Goal: Task Accomplishment & Management: Manage account settings

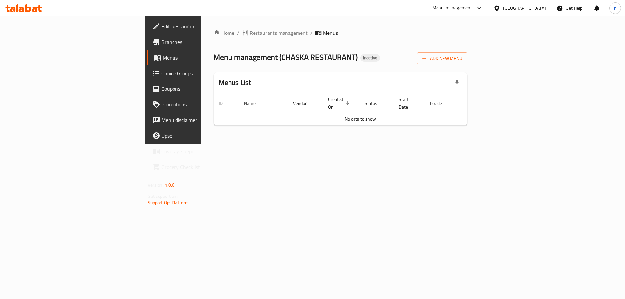
click at [162, 30] on span "Edit Restaurant" at bounding box center [203, 26] width 82 height 8
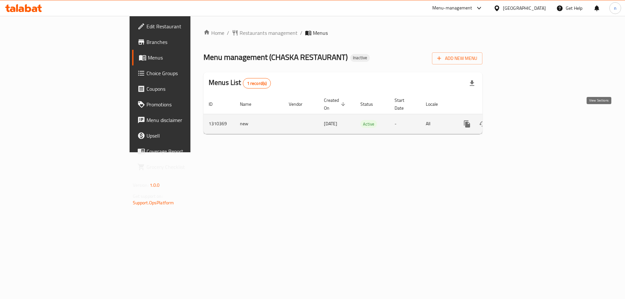
click at [518, 120] on icon "enhanced table" at bounding box center [514, 124] width 8 height 8
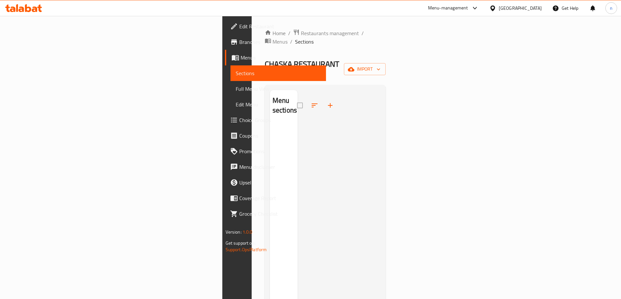
click at [236, 71] on span "Sections" at bounding box center [278, 73] width 85 height 8
click at [272, 38] on span "Menus" at bounding box center [279, 42] width 15 height 8
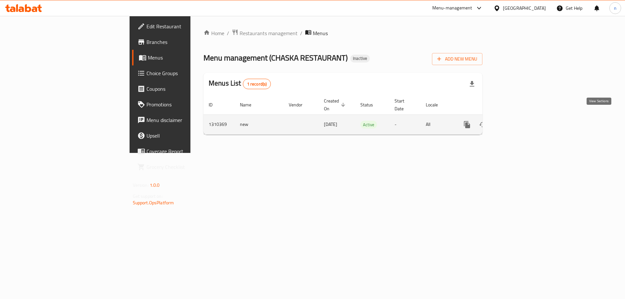
click at [518, 121] on icon "enhanced table" at bounding box center [514, 125] width 8 height 8
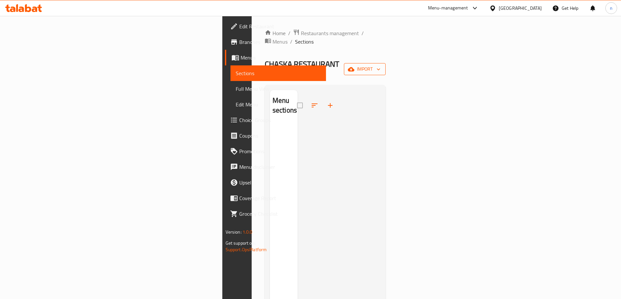
click at [380, 65] on span "import" at bounding box center [364, 69] width 31 height 8
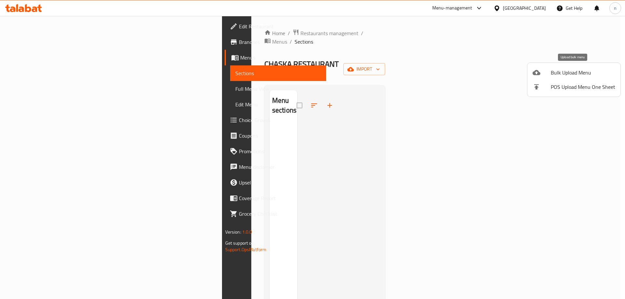
click at [579, 71] on span "Bulk Upload Menu" at bounding box center [583, 73] width 64 height 8
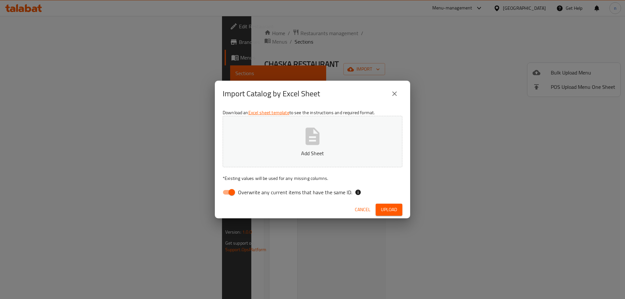
click at [226, 193] on input "Overwrite any current items that have the same ID." at bounding box center [231, 192] width 37 height 12
checkbox input "false"
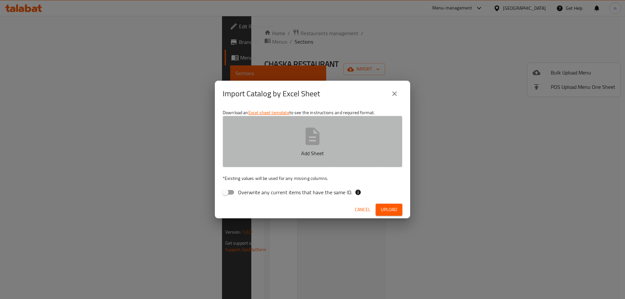
click at [272, 162] on button "Add Sheet" at bounding box center [313, 141] width 180 height 51
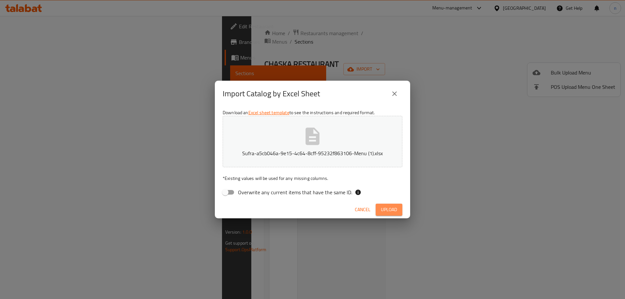
drag, startPoint x: 385, startPoint y: 213, endPoint x: 387, endPoint y: 210, distance: 4.2
click at [386, 211] on span "Upload" at bounding box center [389, 210] width 16 height 8
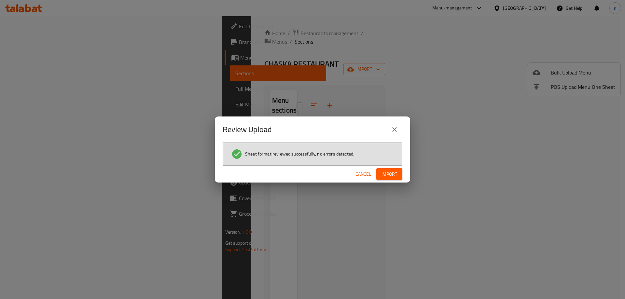
click at [388, 172] on span "Import" at bounding box center [390, 174] width 16 height 8
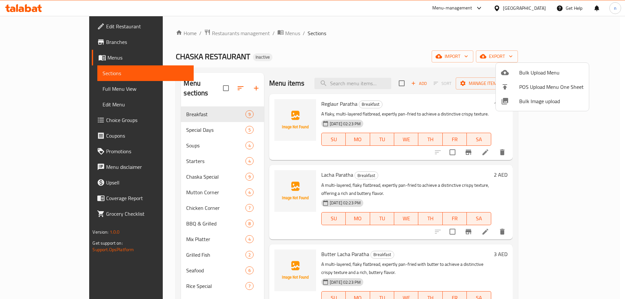
click at [62, 90] on div at bounding box center [312, 149] width 625 height 299
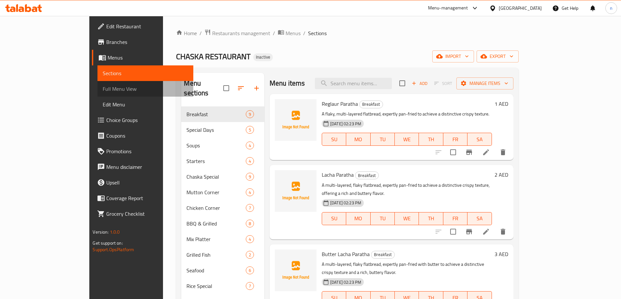
click at [103, 87] on span "Full Menu View" at bounding box center [145, 89] width 85 height 8
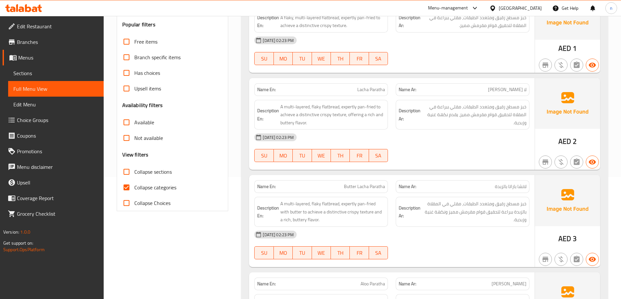
scroll to position [130, 0]
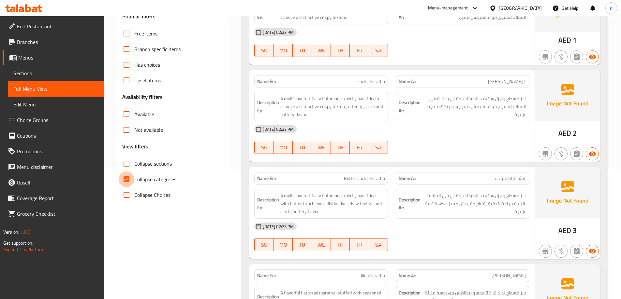
click at [129, 184] on input "Collapse categories" at bounding box center [127, 180] width 16 height 16
checkbox input "false"
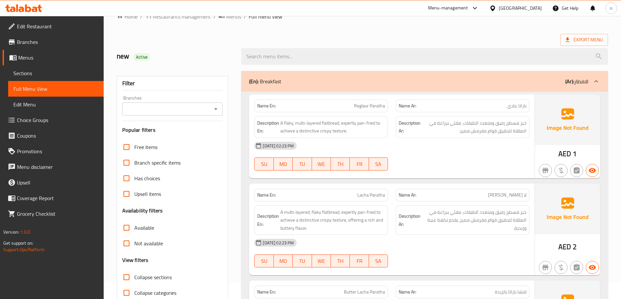
scroll to position [33, 0]
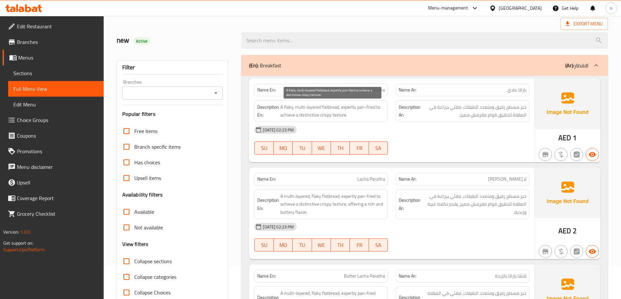
click at [287, 105] on span "A flaky, multi-layered flatbread, expertly pan-fried to achieve a distinctive c…" at bounding box center [332, 111] width 105 height 16
copy span "flaky"
click at [353, 90] on p "Name En: Reglaur Paratha" at bounding box center [321, 90] width 128 height 7
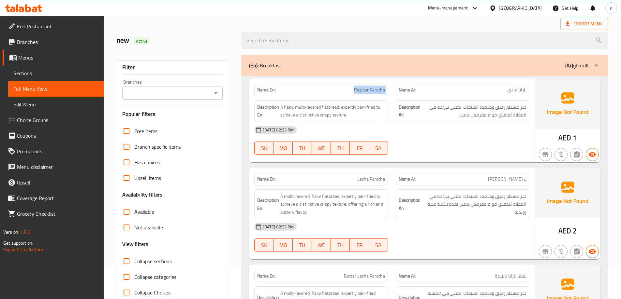
click at [353, 90] on p "Name En: Reglaur Paratha" at bounding box center [321, 90] width 128 height 7
copy span "Reglaur Paratha"
click at [427, 138] on div "08-09-2025 02:23 PM SU MO TU WE TH FR SA" at bounding box center [391, 140] width 283 height 36
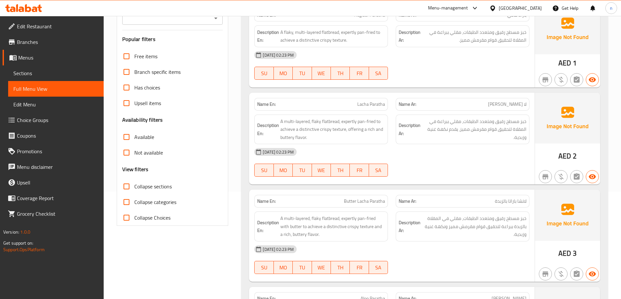
scroll to position [130, 0]
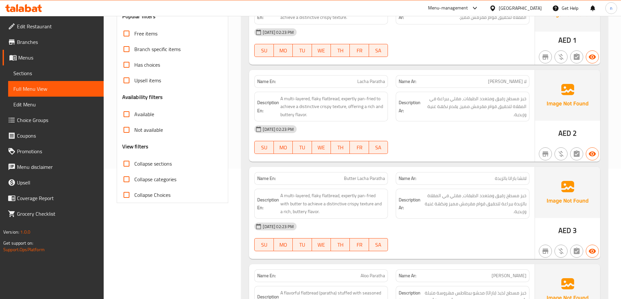
click at [360, 77] on div "Name En: Lacha Paratha" at bounding box center [321, 81] width 134 height 13
click at [361, 78] on span "Lacha Paratha" at bounding box center [371, 81] width 28 height 7
copy span "Lacha"
click at [424, 133] on div "[DATE] 02:23 PM" at bounding box center [391, 130] width 283 height 16
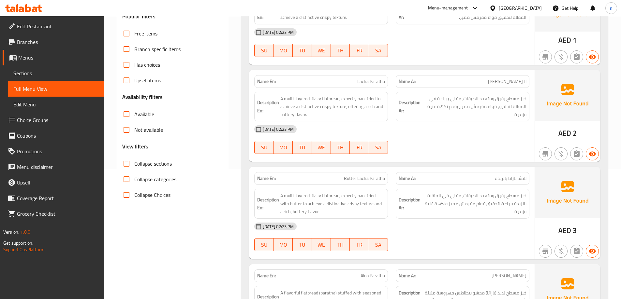
click at [371, 78] on span "Lacha Paratha" at bounding box center [371, 81] width 28 height 7
copy span "Lacha Paratha"
click at [426, 144] on div "08-09-2025 02:23 PM SU MO TU WE TH FR SA" at bounding box center [391, 140] width 283 height 36
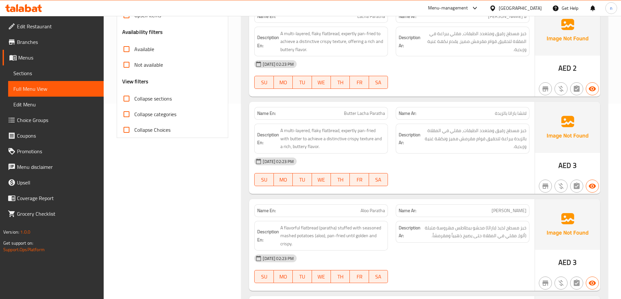
scroll to position [228, 0]
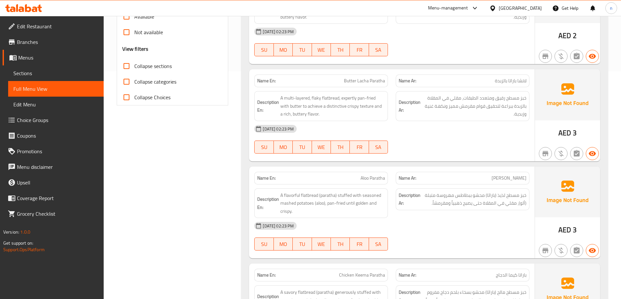
click at [361, 82] on span "Butter Lacha Paratha" at bounding box center [364, 81] width 41 height 7
copy span "Butter Lacha Paratha"
click at [423, 150] on div at bounding box center [462, 154] width 141 height 8
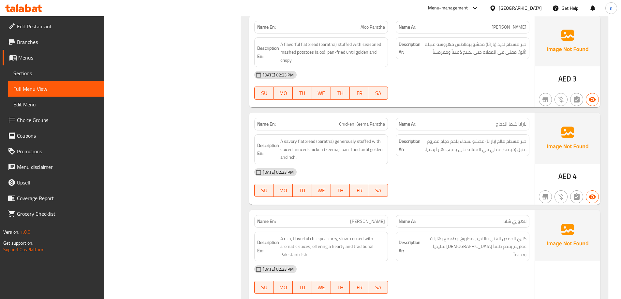
scroll to position [391, 0]
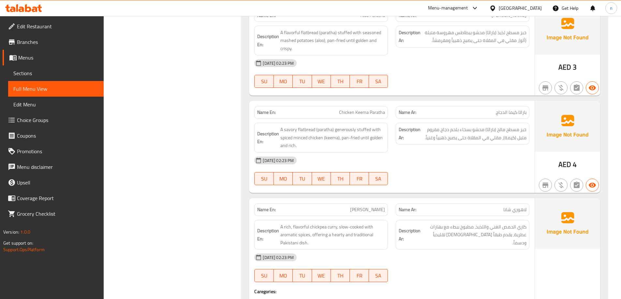
click at [367, 114] on span "Chicken Keema Paratha" at bounding box center [362, 112] width 46 height 7
copy span "Chicken Keema Paratha"
click at [464, 171] on div "08-09-2025 02:23 PM SU MO TU WE TH FR SA" at bounding box center [391, 171] width 283 height 36
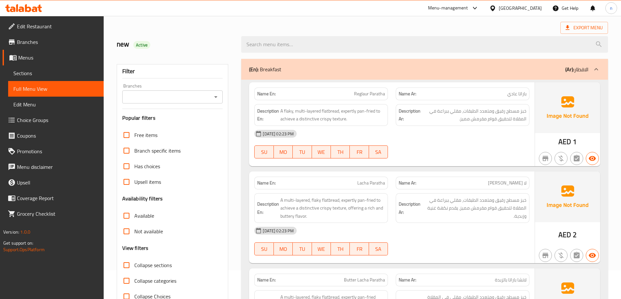
scroll to position [0, 0]
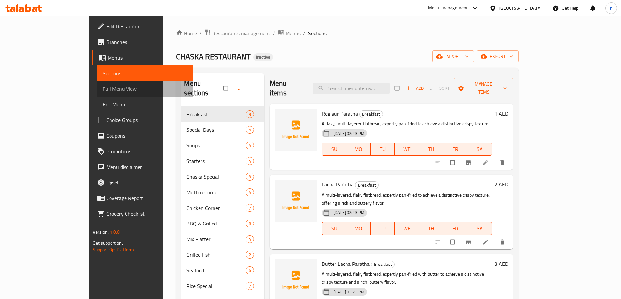
click at [103, 87] on span "Full Menu View" at bounding box center [145, 89] width 85 height 8
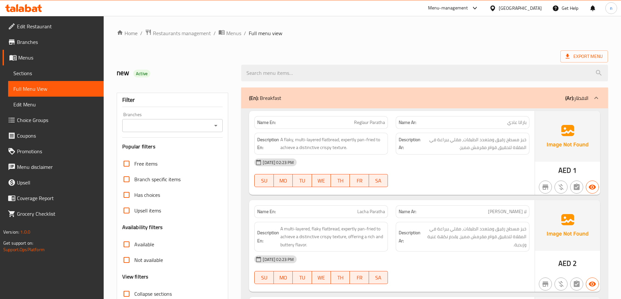
click at [38, 72] on span "Sections" at bounding box center [55, 73] width 85 height 8
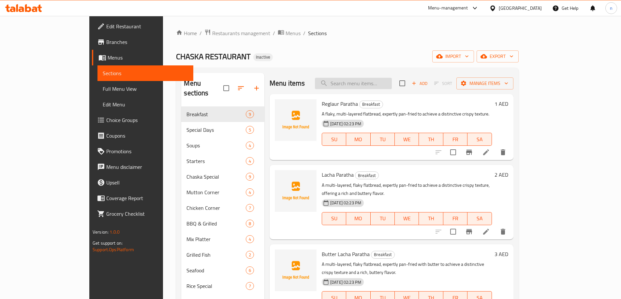
click at [389, 84] on input "search" at bounding box center [353, 83] width 77 height 11
click at [359, 84] on input "search" at bounding box center [353, 83] width 77 height 11
paste input "Reglaur Paratha"
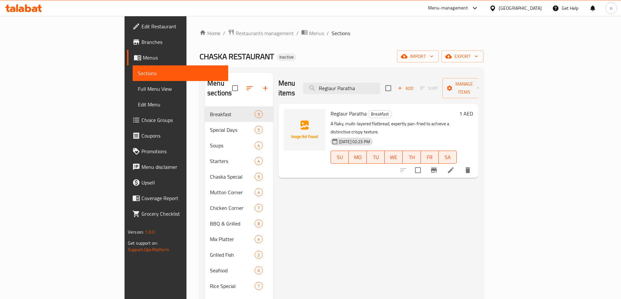
type input "Reglaur Paratha"
click at [454, 166] on icon at bounding box center [451, 170] width 8 height 8
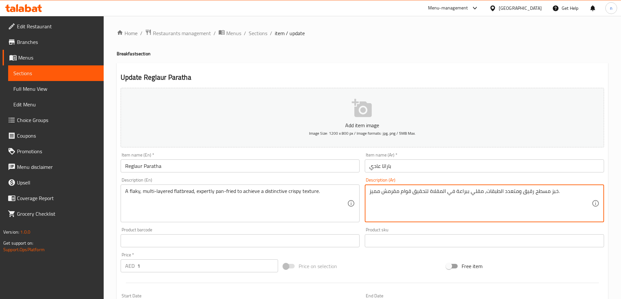
click at [527, 193] on textarea "خبز مسطح رقيق ومتعدد الطبقات، مقلي ببراعة في المقلاة لتحقيق قوام مقرمش مميز." at bounding box center [480, 203] width 222 height 31
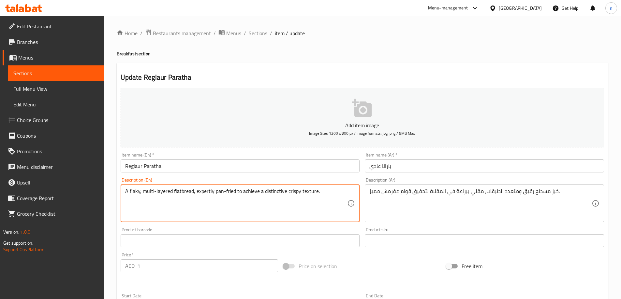
click at [133, 192] on textarea "A flaky, multi-layered flatbread, expertly pan-fried to achieve a distinctive c…" at bounding box center [236, 203] width 222 height 31
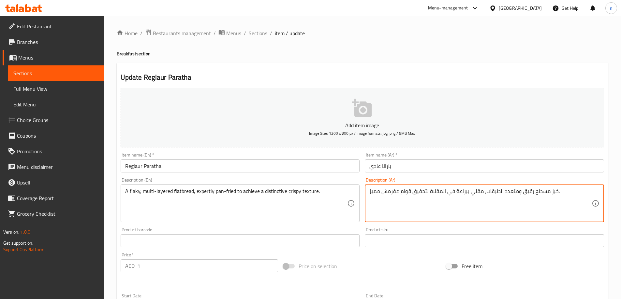
click at [530, 196] on textarea "خبز مسطح رقيق ومتعدد الطبقات، مقلي ببراعة في المقلاة لتحقيق قوام مقرمش مميز." at bounding box center [480, 203] width 222 height 31
click at [493, 191] on textarea "خبز مسطح ومتعدد الطبقات، مقلي ببراعة في المقلاة لتحقيق قوام مقرمش مميز." at bounding box center [480, 203] width 222 height 31
click at [528, 201] on textarea "خبز مسطح ومتعدد الطبقات، مقلي ببراعة في المقلاة لتحقيق قوام مقرمش مميز." at bounding box center [480, 203] width 222 height 31
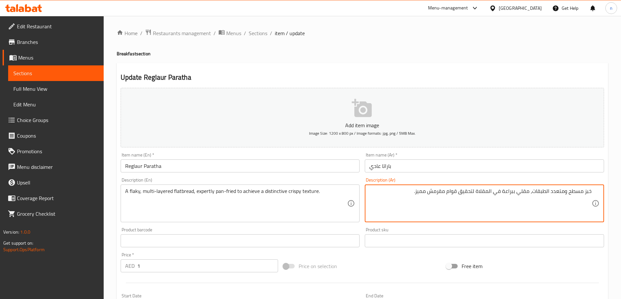
click at [532, 192] on textarea "خبز مسطح ومتعدد الطبقات، مقلي ببراعة في المقلاة لتحقيق قوام مقرمش مميز." at bounding box center [480, 203] width 222 height 31
click at [500, 192] on textarea "خبز مسطح ومتعدد الطبقات فلاكي، مقلي ببراعة في المقلاة لتحقيق قوام مقرمش مميز." at bounding box center [480, 203] width 222 height 31
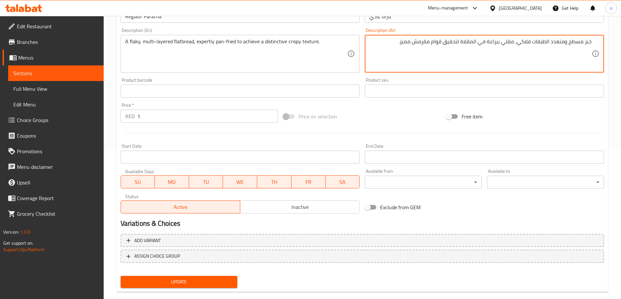
scroll to position [161, 0]
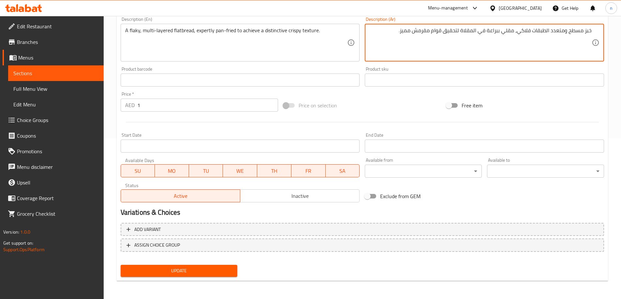
type textarea "خبز مسطح ومتعدد الطبقات فلاكي، مقلي ببراعة في المقلاة لتحقيق قوام مقرمش مميز."
click at [206, 271] on span "Update" at bounding box center [179, 271] width 107 height 8
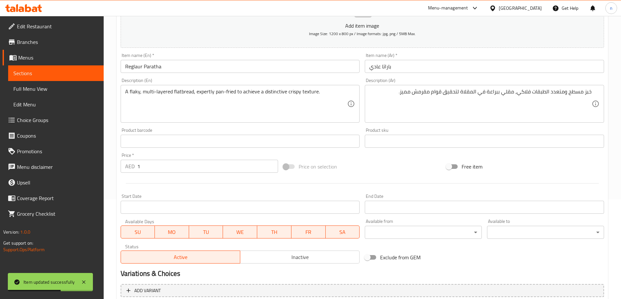
scroll to position [0, 0]
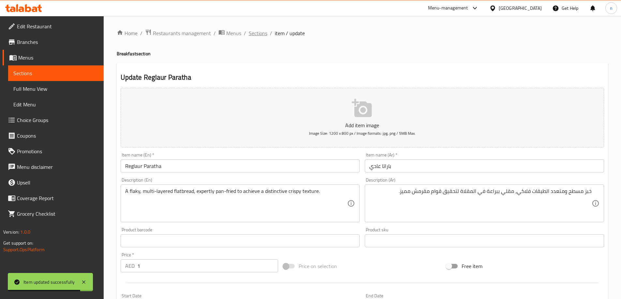
click at [252, 33] on span "Sections" at bounding box center [258, 33] width 19 height 8
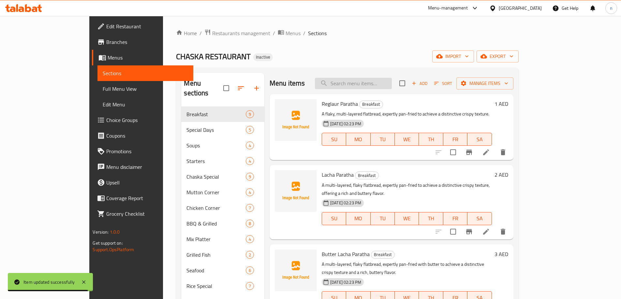
click at [382, 84] on input "search" at bounding box center [353, 83] width 77 height 11
paste input "Lacha Paratha"
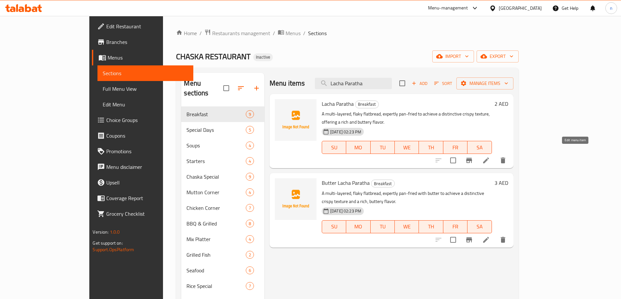
type input "Lacha Paratha"
click at [489, 158] on icon at bounding box center [486, 161] width 6 height 6
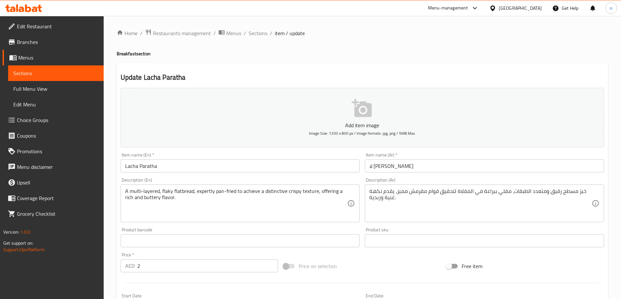
click at [387, 166] on input "لا [PERSON_NAME]" at bounding box center [484, 166] width 239 height 13
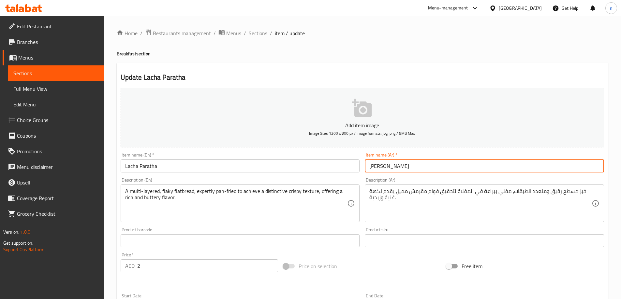
type input "[PERSON_NAME]"
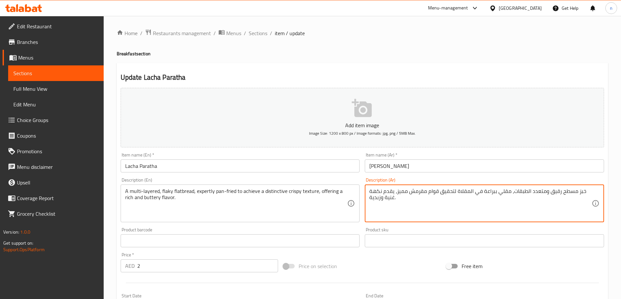
click at [411, 191] on textarea "خبز مسطح رقيق ومتعدد الطبقات، مقلي ببراعة في المقلاة لتحقيق قوام مقرمش مميز، يق…" at bounding box center [480, 203] width 222 height 31
click at [541, 211] on textarea "خبز مسطح رقيق ومتعدد الطبقات، مقلي ببراعة في المقلاة لتحقيق قوام مقرمش مميز، يق…" at bounding box center [480, 203] width 222 height 31
click at [565, 191] on textarea "خبز مسطح رقيق ومتعدد الطبقات، مقلي ببراعة في المقلاة لتحقيق قوام مقرمش مميز، يق…" at bounding box center [480, 203] width 222 height 31
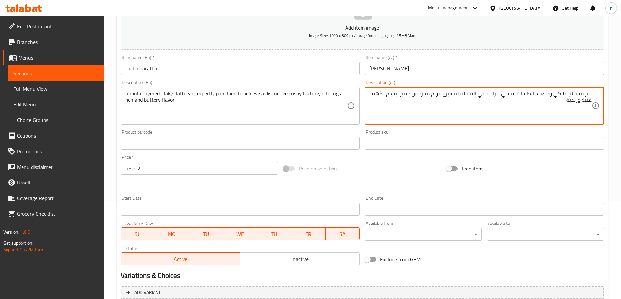
scroll to position [161, 0]
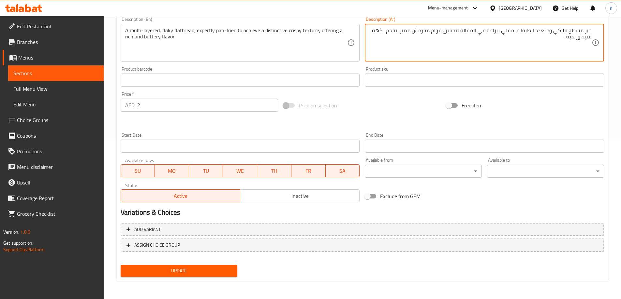
type textarea "خبز مسطح فلاكي ومتعدد الطبقات، مقلي ببراعة في المقلاة لتحقيق قوام مقرمش مميز، ي…"
click at [151, 270] on span "Update" at bounding box center [179, 271] width 107 height 8
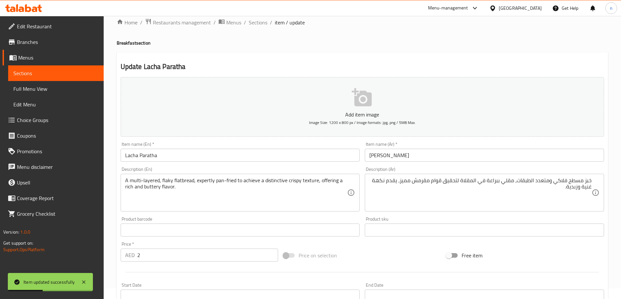
scroll to position [0, 0]
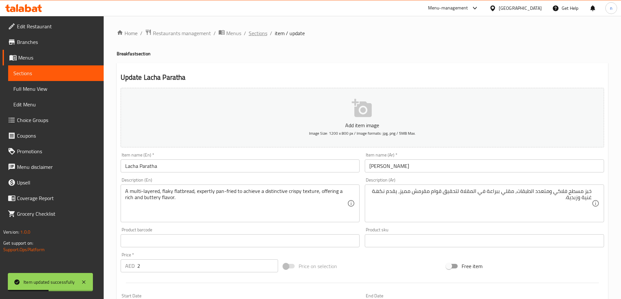
click at [258, 35] on span "Sections" at bounding box center [258, 33] width 19 height 8
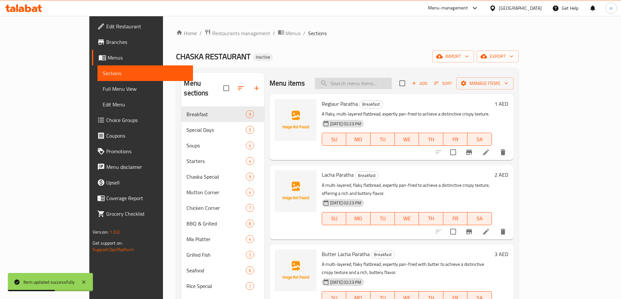
click at [368, 88] on input "search" at bounding box center [353, 83] width 77 height 11
paste input "Butter Lacha Paratha"
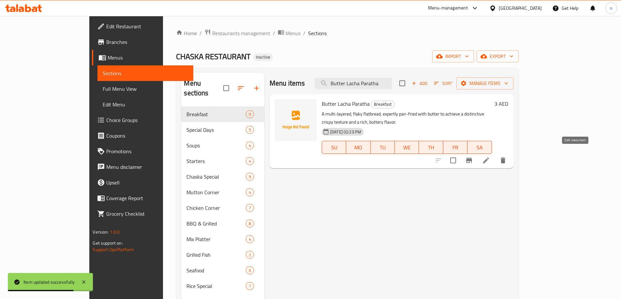
type input "Butter Lacha Paratha"
click at [490, 157] on icon at bounding box center [486, 161] width 8 height 8
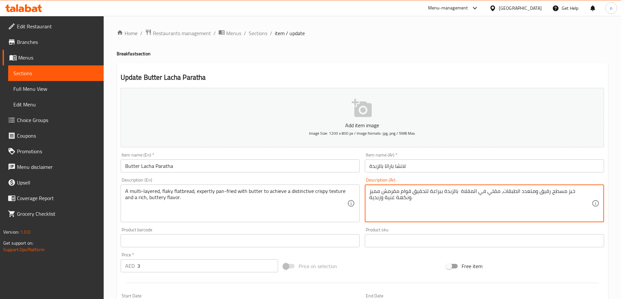
click at [465, 193] on textarea "خبز مسطح رقيق ومتعدد الطبقات، مقلي في المقلاة بالزبدة ببراعة لتحقيق قوام مقرمش …" at bounding box center [480, 203] width 222 height 31
click at [488, 211] on textarea "خبز مسطح رقيق ومتعدد الطبقات، مقلي في المقلاة بالزبدة ببراعة لتحقيق قوام مقرمش …" at bounding box center [480, 203] width 222 height 31
click at [566, 188] on textarea "خبز مسطح رقيق ومتعدد الطبقات، مقلي في المقلاة بالزبدة ببراعة لتحقيق قوام مقرمش …" at bounding box center [480, 203] width 222 height 31
click at [562, 192] on textarea "خبز مسطح رقيق ومتعدد الطبقات، مقلي في المقلاة بالزبدة ببراعة لتحقيق قوام مقرمش …" at bounding box center [480, 203] width 222 height 31
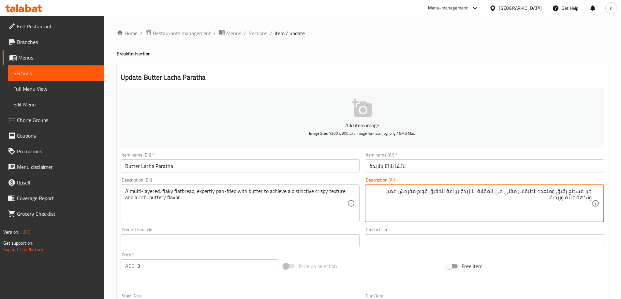
click at [562, 192] on textarea "خبز مسطح رقيق ومتعدد الطبقات، مقلي في المقلاة بالزبدة ببراعة لتحقيق قوام مقرمش …" at bounding box center [480, 203] width 222 height 31
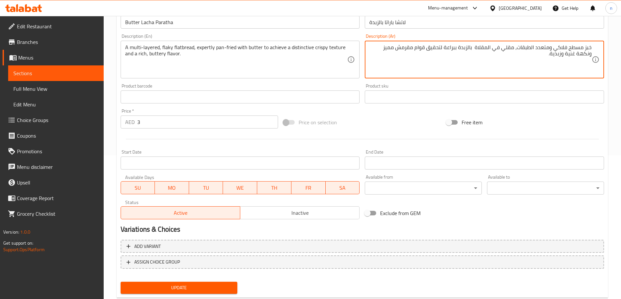
scroll to position [161, 0]
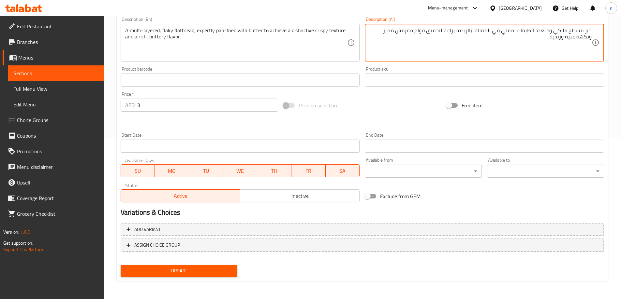
type textarea "خبز مسطح فلاكي ومتعدد الطبقات، مقلي في المقلاة بالزبدة ببراعة لتحقيق قوام مقرمش…"
click at [203, 271] on span "Update" at bounding box center [179, 271] width 107 height 8
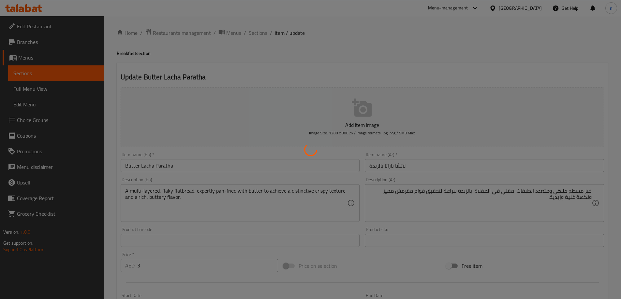
scroll to position [0, 0]
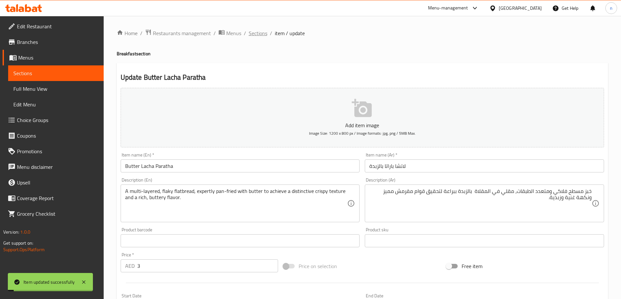
click at [261, 34] on span "Sections" at bounding box center [258, 33] width 19 height 8
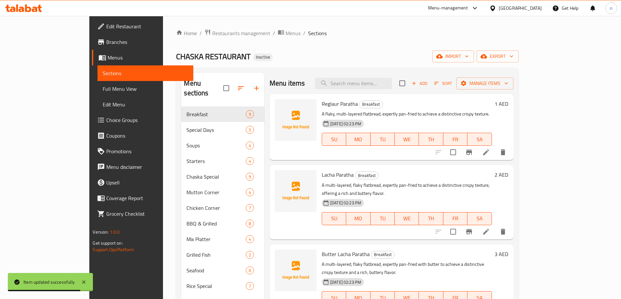
click at [391, 93] on div "Menu items Add Sort Manage items" at bounding box center [391, 83] width 244 height 21
click at [391, 86] on input "search" at bounding box center [353, 83] width 77 height 11
paste input "Chicken Keema Paratha"
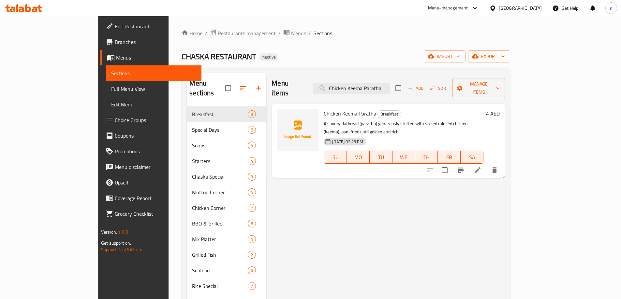
type input "Chicken Keema Paratha"
click at [481, 166] on icon at bounding box center [477, 170] width 8 height 8
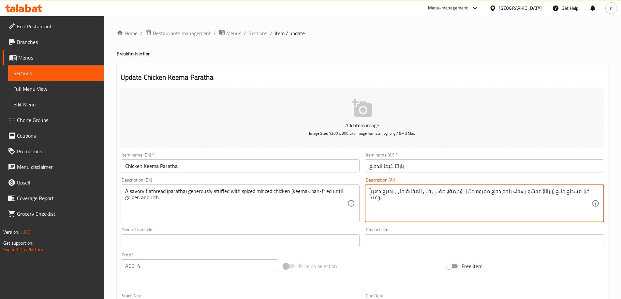
click at [497, 192] on textarea "خبز مسطح مالح (باراثا) محشو بسخاء بلحم دجاج مفروم متبل (كيمة)، مقلي في المقلاة …" at bounding box center [480, 203] width 222 height 31
drag, startPoint x: 497, startPoint y: 207, endPoint x: 523, endPoint y: 202, distance: 26.8
click at [497, 207] on textarea "خبز مسطح مالح (باراثا) محشو بسخاء بلحم دجاج مفروم متبل (كيمة)، مقلي في المقلاة …" at bounding box center [480, 203] width 222 height 31
click at [482, 214] on textarea "خبز مسطح مالح (باراثا) محشو بسخاء بلحم دجاج مفروم متبل (كيمة)، مقلي في المقلاة …" at bounding box center [480, 203] width 222 height 31
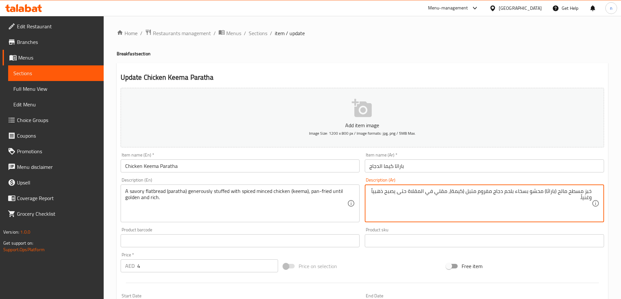
click at [509, 193] on textarea "خبز مسطح مالح (باراثا) محشو بسخاء بلحم دجاج مفروم متبل (كيمة)، مقلي في المقلاة …" at bounding box center [480, 203] width 222 height 31
type textarea "خبز مسطح مالح (باراثا) محشو بسخاء بلحم دجاج مفروم متبل (كيمة)، مقلي في المقلاة …"
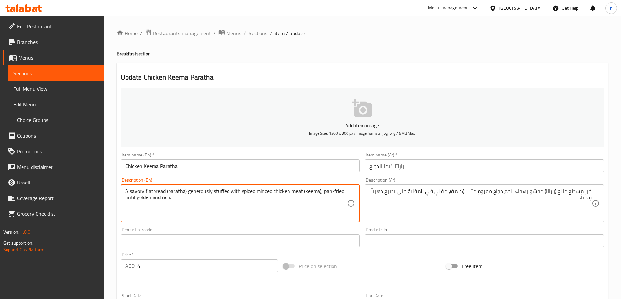
type textarea "A savory flatbread (paratha) generously stuffed with spiced minced chicken meat…"
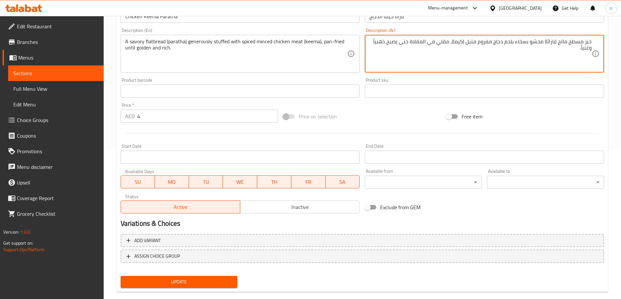
scroll to position [161, 0]
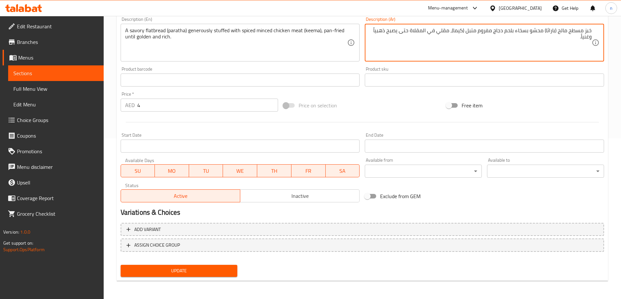
type textarea "خبز مسطح مالح (باراثا) محشو بسخاء بلحم دجاج مفروم متبل (كيما)، مقلي في المقلاة …"
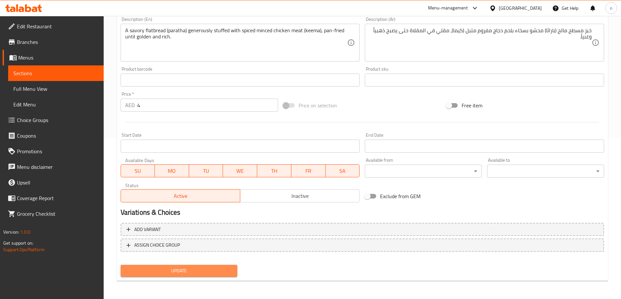
click at [196, 273] on span "Update" at bounding box center [179, 271] width 107 height 8
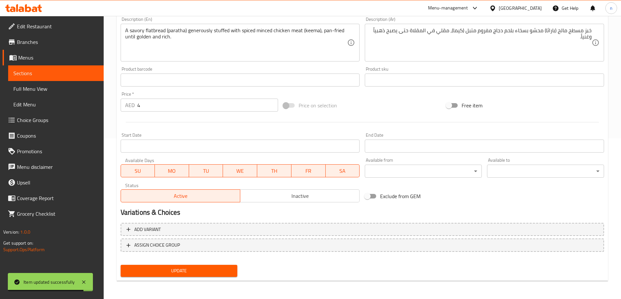
scroll to position [0, 0]
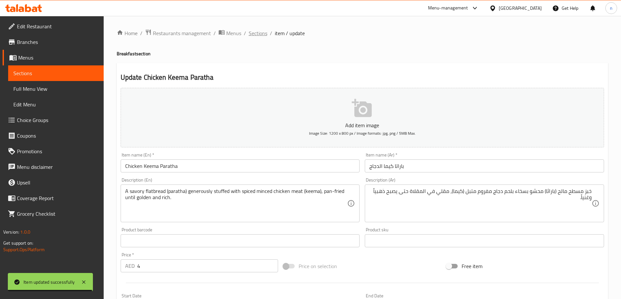
click at [259, 32] on span "Sections" at bounding box center [258, 33] width 19 height 8
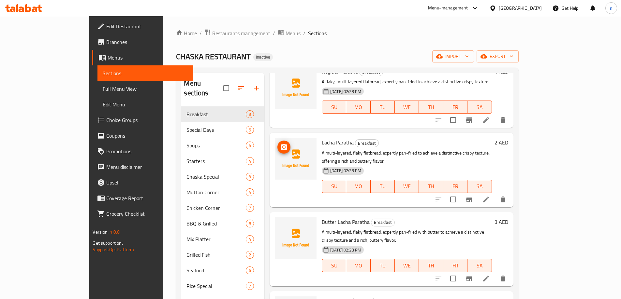
scroll to position [33, 0]
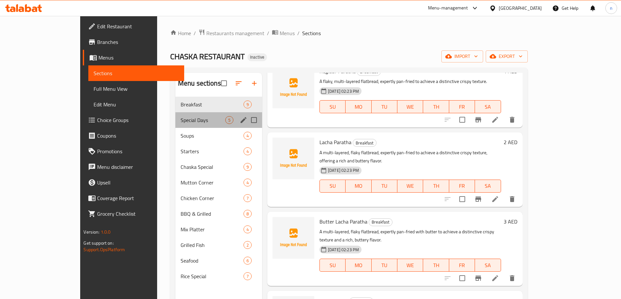
click at [200, 126] on div "Special Days 5" at bounding box center [218, 120] width 87 height 16
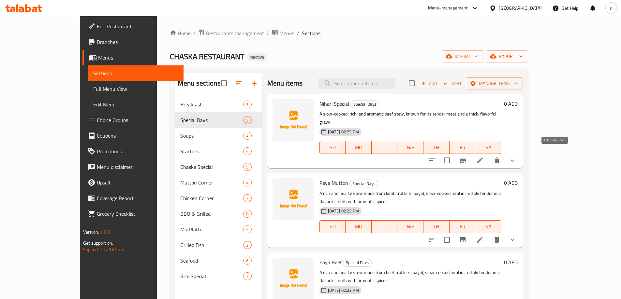
click at [483, 157] on icon at bounding box center [480, 161] width 8 height 8
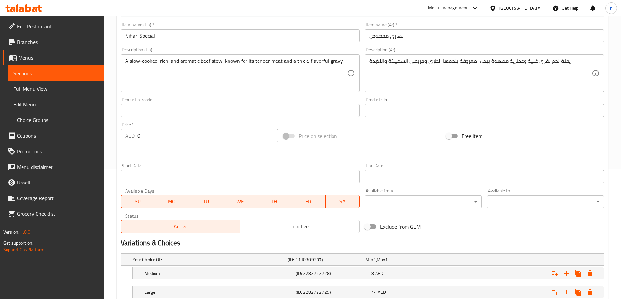
scroll to position [176, 0]
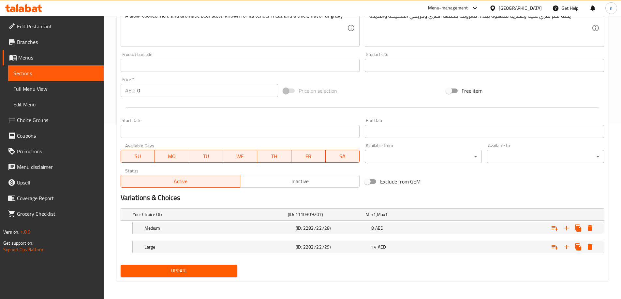
click at [176, 154] on span "MO" at bounding box center [171, 156] width 29 height 9
click at [210, 156] on span "TU" at bounding box center [206, 156] width 29 height 9
click at [236, 157] on span "WE" at bounding box center [239, 156] width 29 height 9
click at [280, 157] on span "TH" at bounding box center [274, 156] width 29 height 9
click at [315, 155] on span "FR" at bounding box center [308, 156] width 29 height 9
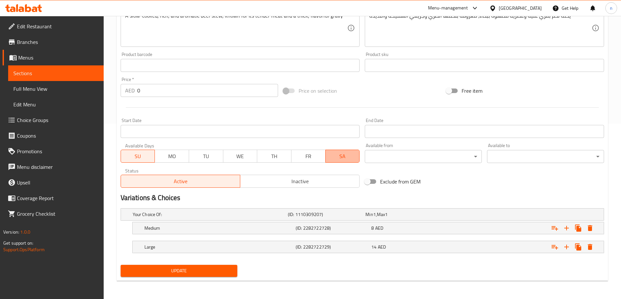
click at [356, 155] on span "SA" at bounding box center [342, 156] width 29 height 9
click at [183, 278] on div "Update" at bounding box center [179, 271] width 122 height 17
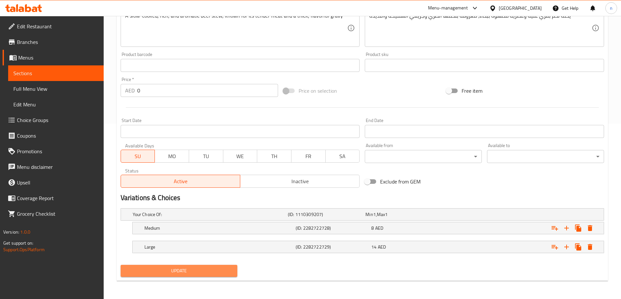
click at [186, 271] on span "Update" at bounding box center [179, 271] width 107 height 8
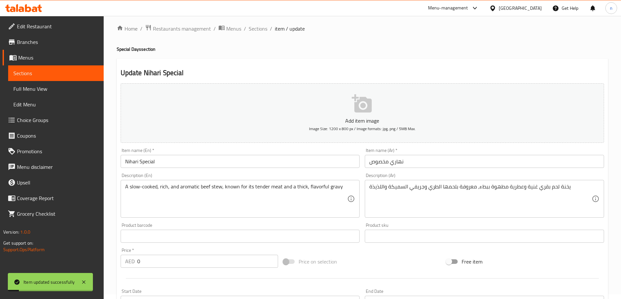
scroll to position [0, 0]
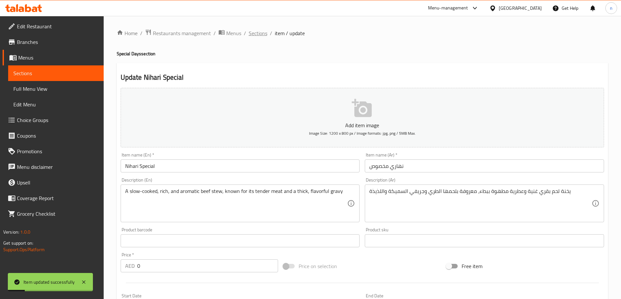
click at [253, 31] on span "Sections" at bounding box center [258, 33] width 19 height 8
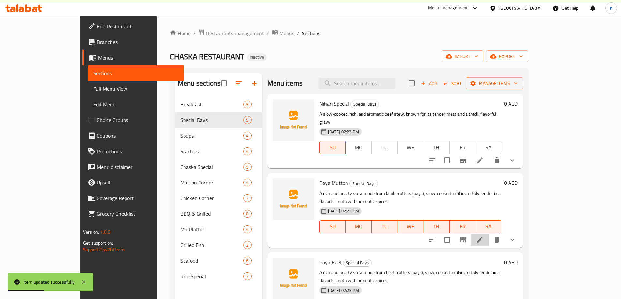
click at [489, 234] on li at bounding box center [479, 240] width 18 height 12
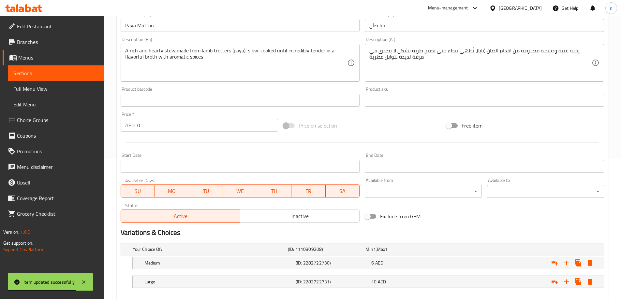
scroll to position [163, 0]
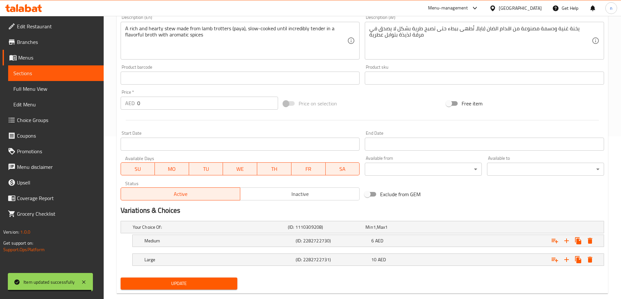
click at [266, 166] on span "TH" at bounding box center [274, 169] width 29 height 9
drag, startPoint x: 241, startPoint y: 168, endPoint x: 229, endPoint y: 169, distance: 12.1
click at [240, 169] on span "WE" at bounding box center [239, 169] width 29 height 9
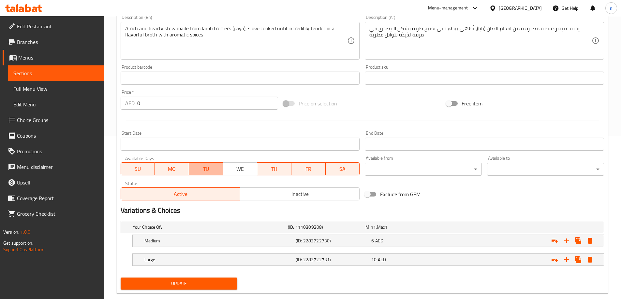
drag, startPoint x: 199, startPoint y: 167, endPoint x: 162, endPoint y: 168, distance: 37.8
click at [199, 167] on span "TU" at bounding box center [206, 169] width 29 height 9
click at [162, 168] on span "MO" at bounding box center [171, 169] width 29 height 9
click at [134, 166] on span "SU" at bounding box center [137, 169] width 29 height 9
click at [274, 170] on span "TH" at bounding box center [274, 169] width 29 height 9
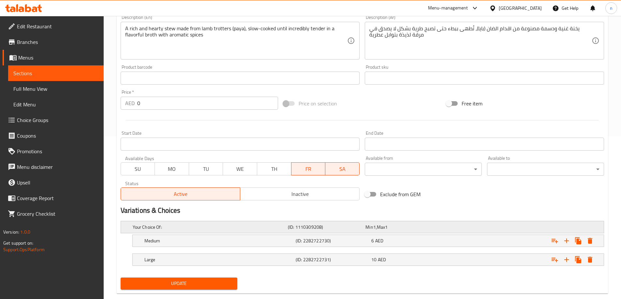
scroll to position [176, 0]
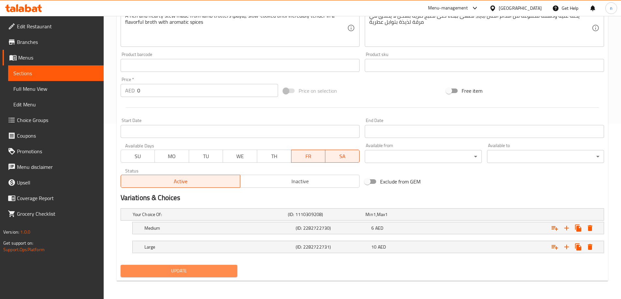
click at [165, 267] on span "Update" at bounding box center [179, 271] width 107 height 8
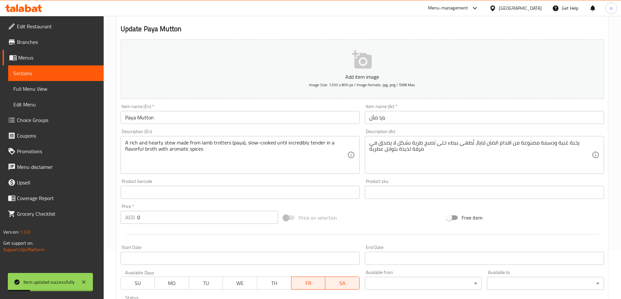
scroll to position [0, 0]
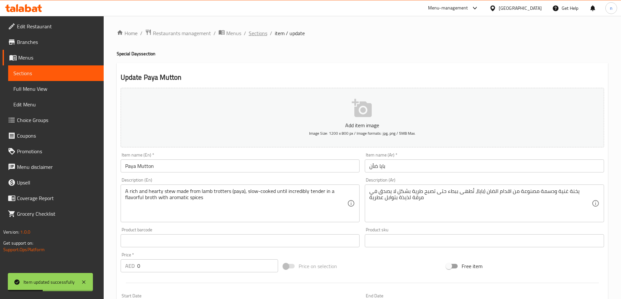
click at [259, 34] on span "Sections" at bounding box center [258, 33] width 19 height 8
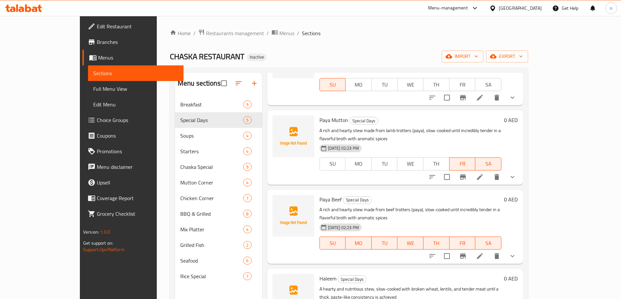
scroll to position [33, 0]
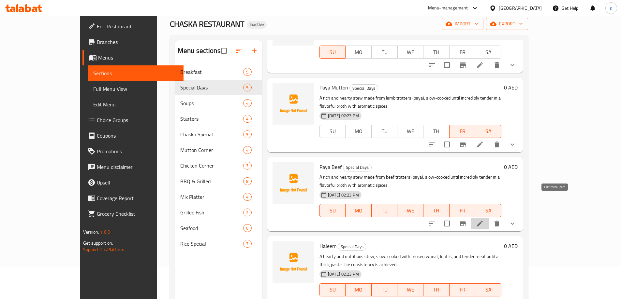
click at [482, 221] on icon at bounding box center [480, 224] width 6 height 6
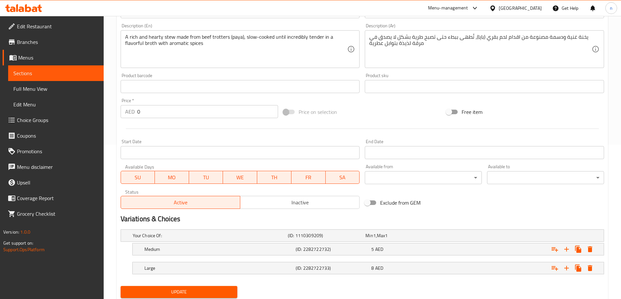
scroll to position [176, 0]
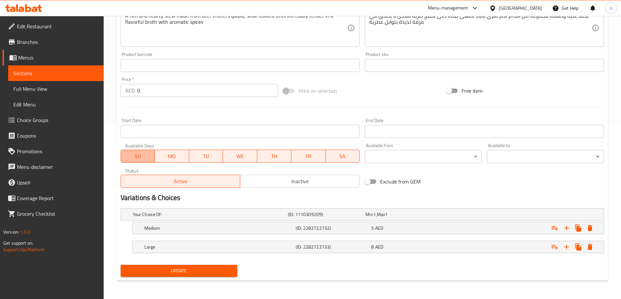
drag, startPoint x: 135, startPoint y: 152, endPoint x: 243, endPoint y: 156, distance: 108.2
click at [139, 153] on span "SU" at bounding box center [137, 156] width 29 height 9
click at [217, 151] on button "TU" at bounding box center [206, 156] width 34 height 13
click at [243, 154] on span "WE" at bounding box center [239, 156] width 29 height 9
click at [279, 152] on span "TH" at bounding box center [274, 156] width 29 height 9
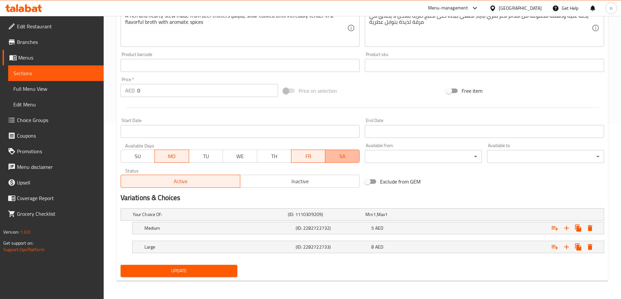
click at [345, 152] on span "SA" at bounding box center [342, 156] width 29 height 9
click at [313, 157] on span "FR" at bounding box center [308, 156] width 29 height 9
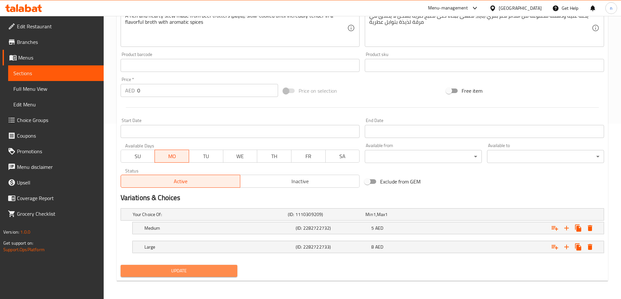
click at [185, 274] on span "Update" at bounding box center [179, 271] width 107 height 8
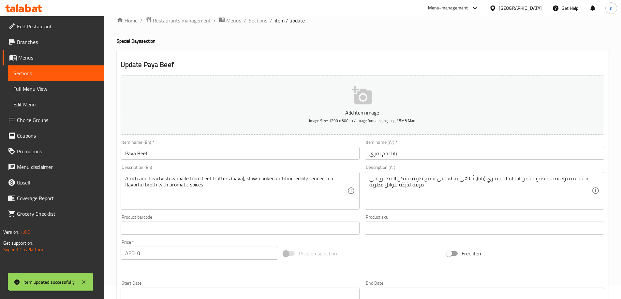
scroll to position [0, 0]
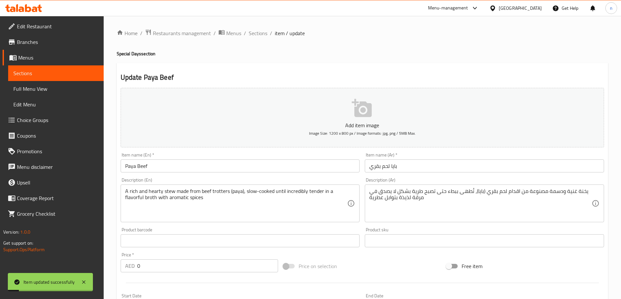
click at [251, 25] on div "Home / Restaurants management / Menus / Sections / item / update Special Days s…" at bounding box center [362, 245] width 517 height 459
click at [256, 32] on span "Sections" at bounding box center [258, 33] width 19 height 8
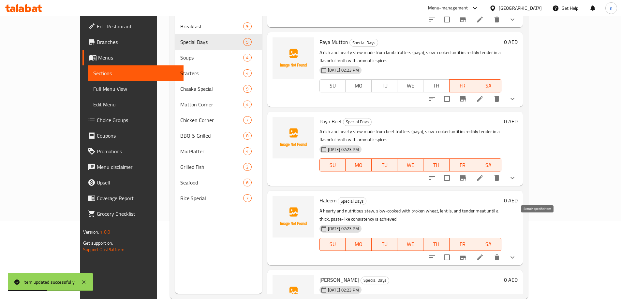
scroll to position [91, 0]
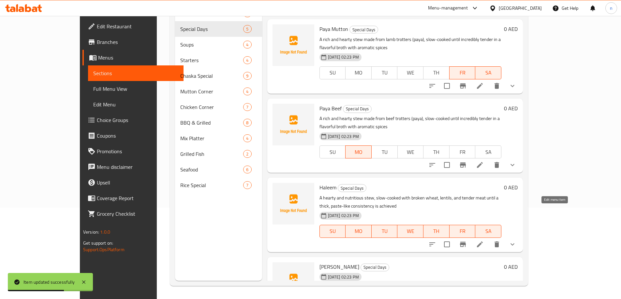
click at [483, 241] on icon at bounding box center [480, 245] width 8 height 8
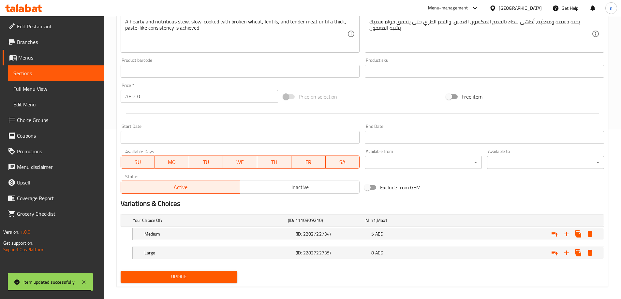
scroll to position [176, 0]
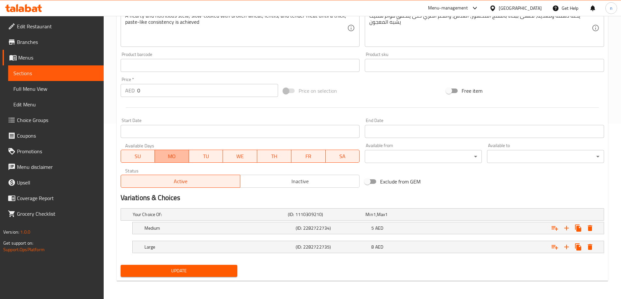
drag, startPoint x: 172, startPoint y: 155, endPoint x: 132, endPoint y: 157, distance: 40.5
click at [166, 156] on span "MO" at bounding box center [171, 156] width 29 height 9
drag, startPoint x: 129, startPoint y: 157, endPoint x: 162, endPoint y: 160, distance: 32.4
click at [133, 158] on span "SU" at bounding box center [137, 156] width 29 height 9
click at [217, 160] on span "TU" at bounding box center [206, 156] width 29 height 9
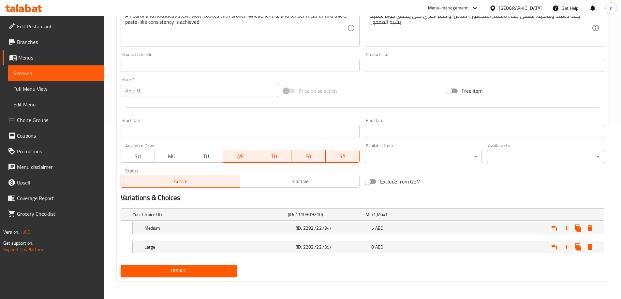
click at [221, 152] on button "TU" at bounding box center [206, 156] width 35 height 13
click at [243, 155] on span "WE" at bounding box center [239, 156] width 29 height 9
click at [279, 156] on span "TH" at bounding box center [274, 156] width 29 height 9
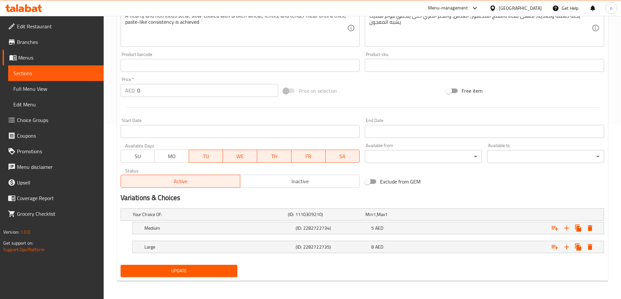
click at [315, 157] on span "FR" at bounding box center [308, 156] width 29 height 9
click at [337, 158] on span "SA" at bounding box center [342, 156] width 29 height 9
click at [273, 163] on div "Available Days SU MO TU WE TH FR SA" at bounding box center [240, 153] width 244 height 25
click at [236, 158] on span "WE" at bounding box center [239, 156] width 29 height 9
click at [281, 151] on button "TH" at bounding box center [274, 156] width 35 height 13
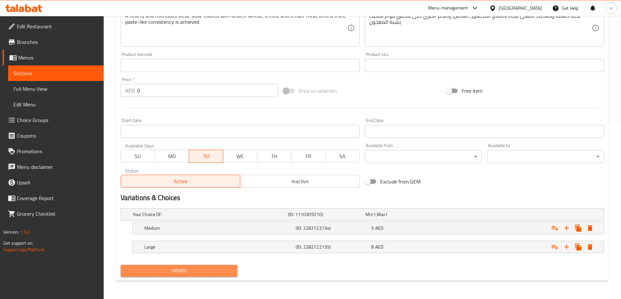
click at [183, 276] on button "Update" at bounding box center [179, 271] width 117 height 12
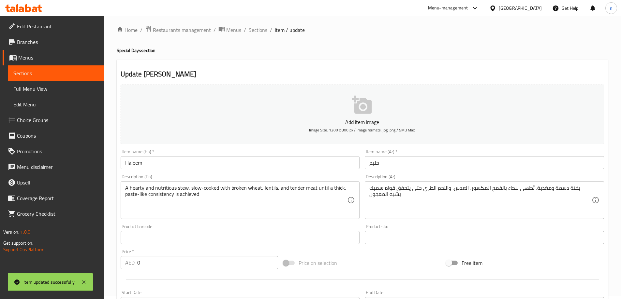
scroll to position [0, 0]
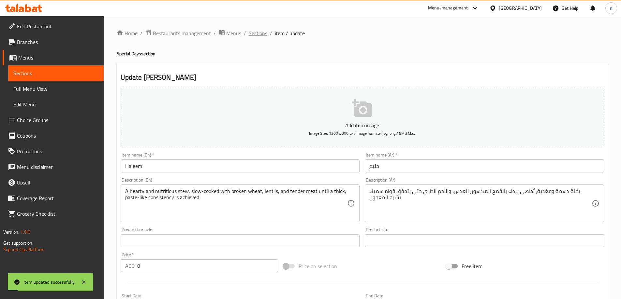
click at [258, 31] on span "Sections" at bounding box center [258, 33] width 19 height 8
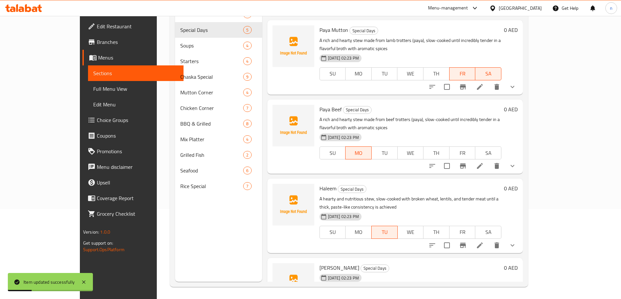
scroll to position [91, 0]
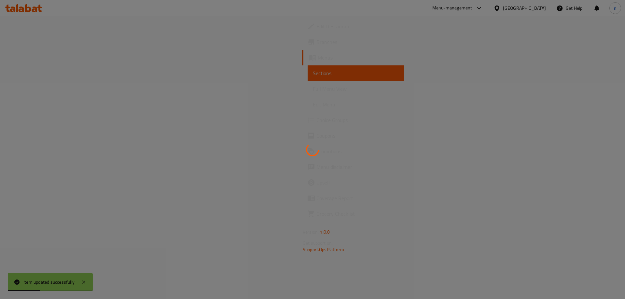
click at [554, 275] on div at bounding box center [312, 149] width 625 height 299
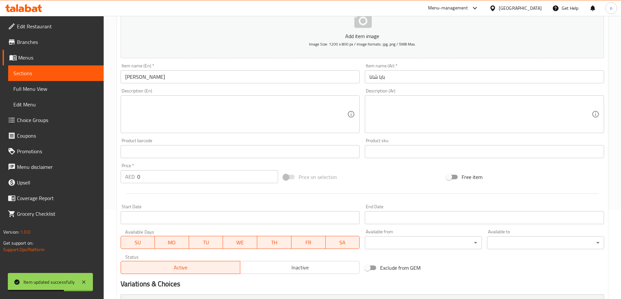
scroll to position [98, 0]
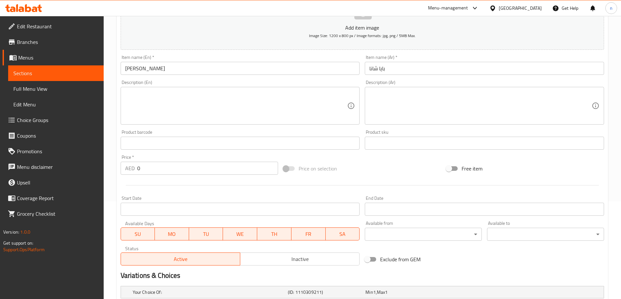
click at [141, 236] on span "SU" at bounding box center [137, 234] width 29 height 9
click at [199, 231] on span "TU" at bounding box center [206, 234] width 29 height 9
click at [257, 235] on button "WE" at bounding box center [239, 234] width 35 height 13
click at [244, 237] on span "WE" at bounding box center [239, 234] width 29 height 9
click at [276, 232] on span "TH" at bounding box center [274, 234] width 29 height 9
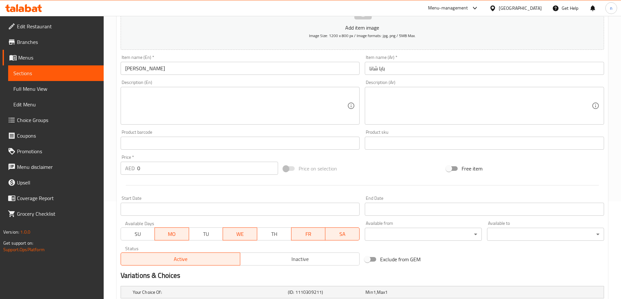
click at [254, 232] on span "WE" at bounding box center [239, 234] width 29 height 9
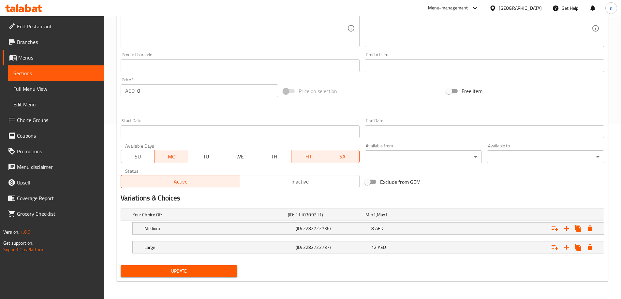
scroll to position [176, 0]
click at [205, 268] on span "Update" at bounding box center [179, 271] width 107 height 8
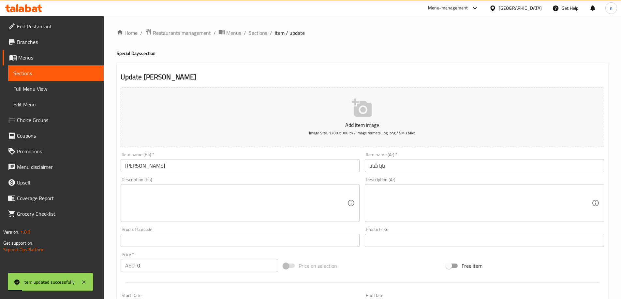
scroll to position [0, 0]
click at [264, 31] on span "Sections" at bounding box center [258, 33] width 19 height 8
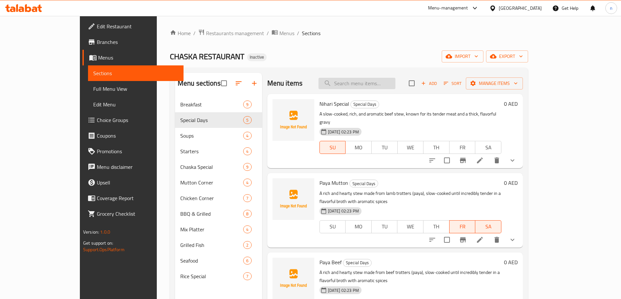
click at [369, 80] on input "search" at bounding box center [356, 83] width 77 height 11
paste input "Paya Mutton"
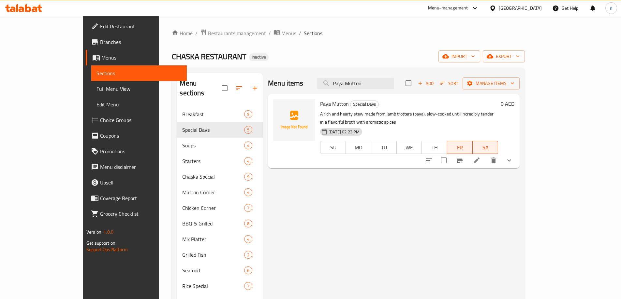
type input "Paya Mutton"
click at [479, 158] on icon at bounding box center [476, 161] width 6 height 6
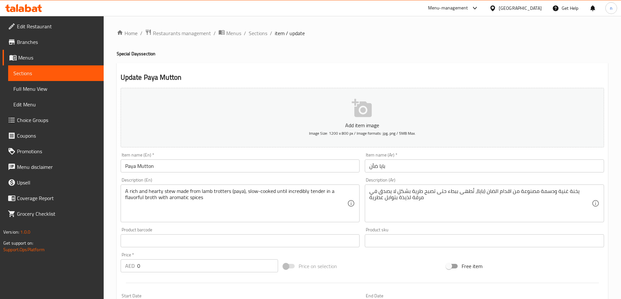
click at [404, 200] on textarea "يخنة غنية ودسمة مصنوعة من اقدام الضان (بايا)، تُطهى ببطء حتى تصبح طرية بشكل لا …" at bounding box center [480, 203] width 222 height 31
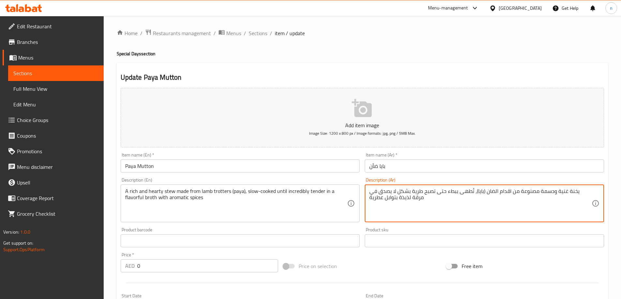
click at [404, 200] on textarea "يخنة غنية ودسمة مصنوعة من اقدام الضان (بايا)، تُطهى ببطء حتى تصبح طرية بشكل لا …" at bounding box center [480, 203] width 222 height 31
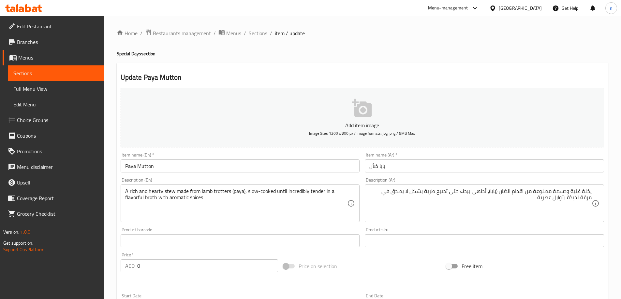
click at [419, 219] on div "يخنة غنية ودسمة مصنوعة من اقدام الضان (بايا)، تُطهى ببطء حتى تصبح طرية بشكل لا …" at bounding box center [484, 204] width 239 height 38
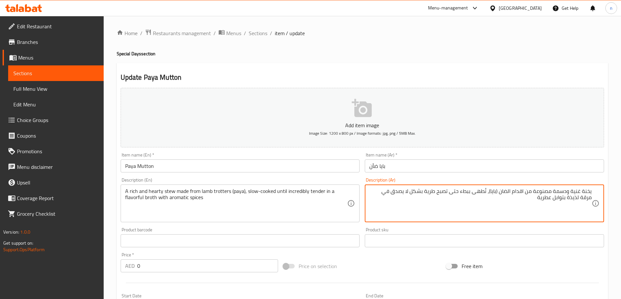
click at [499, 207] on textarea "يخنة غنية ودسمة مصنوعة من اقدام الضان (بايا)، تُطهى ببطء حتى تصبح طرية بشكل لا …" at bounding box center [480, 203] width 222 height 31
click at [506, 190] on textarea "يخنة غنية ودسمة مصنوعة من اقدام الضان (بايا)، تُطهى ببطء حتى تصبح طرية بشكل لا …" at bounding box center [480, 203] width 222 height 31
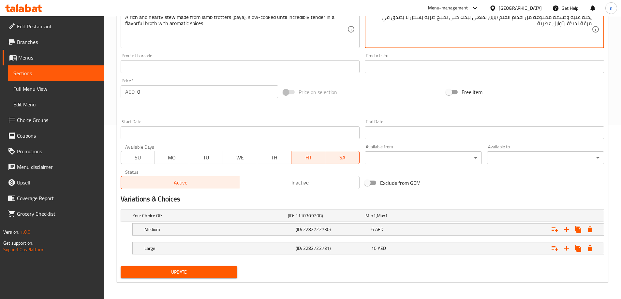
scroll to position [176, 0]
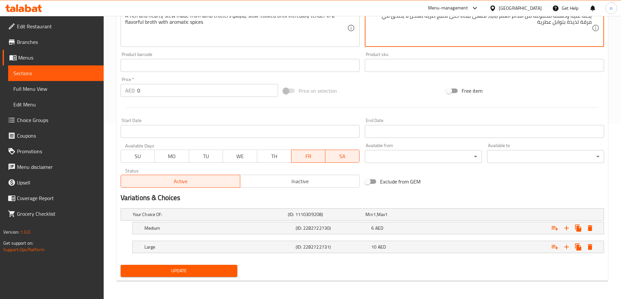
type textarea "يخنة غنية ودسمة مصنوعة من اقدام الغنم (بايا)، تُطهى ببطء حتى تصبح طرية بشكل لا …"
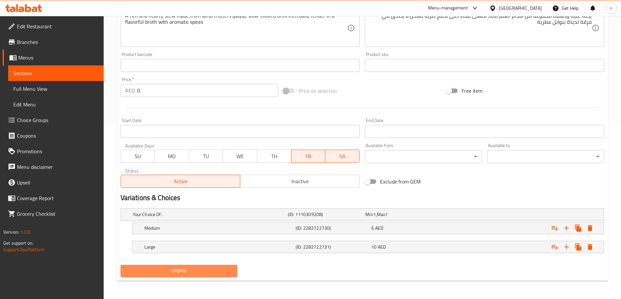
click at [183, 272] on span "Update" at bounding box center [179, 271] width 107 height 8
click at [183, 272] on div at bounding box center [310, 149] width 621 height 299
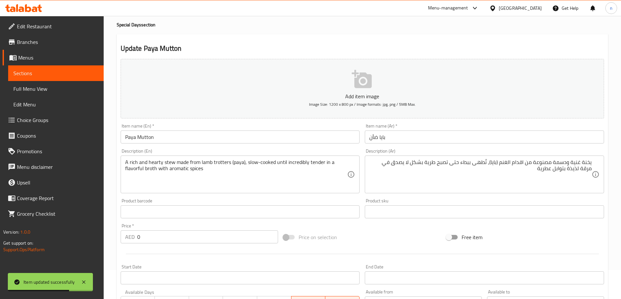
scroll to position [13, 0]
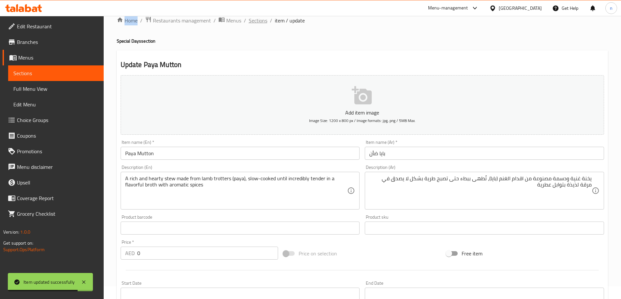
click at [249, 21] on span "Sections" at bounding box center [258, 21] width 19 height 8
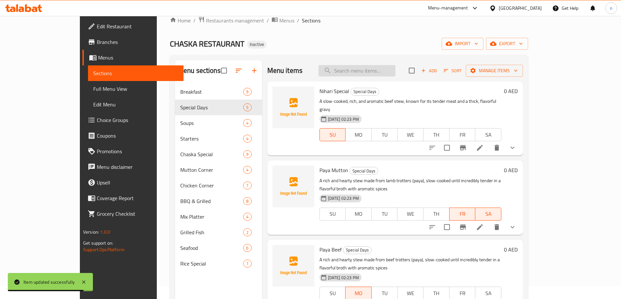
click at [369, 72] on input "search" at bounding box center [356, 70] width 77 height 11
paste input "Chi. Corn Soup"
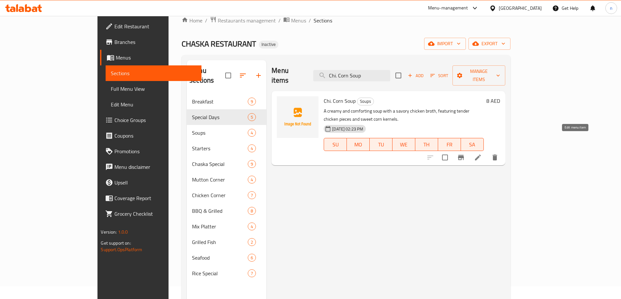
type input "Chi. Corn Soup"
click at [481, 154] on icon at bounding box center [478, 158] width 8 height 8
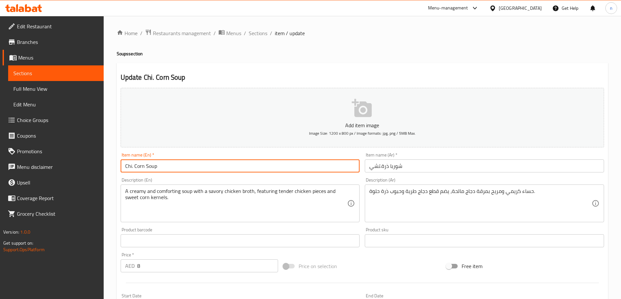
click at [133, 167] on input "Chi. Corn Soup" at bounding box center [240, 166] width 239 height 13
type input "Chicken Corn Soup"
click at [374, 165] on input "شوربا ذرة.تشي" at bounding box center [484, 166] width 239 height 13
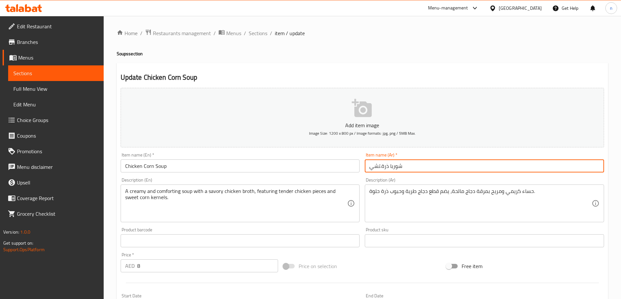
click at [374, 165] on input "شوربا ذرة.تشي" at bounding box center [484, 166] width 239 height 13
click at [377, 170] on input "شوربا ذرة" at bounding box center [484, 166] width 239 height 13
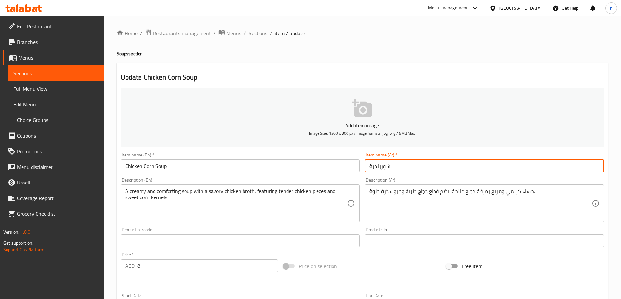
click at [377, 170] on input "شوربا ذرة" at bounding box center [484, 166] width 239 height 13
click at [494, 164] on input "شوربا ذرة" at bounding box center [484, 166] width 239 height 13
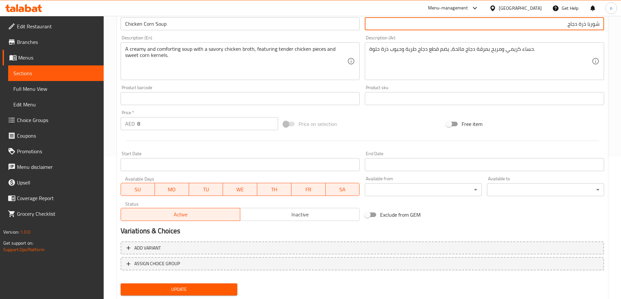
scroll to position [161, 0]
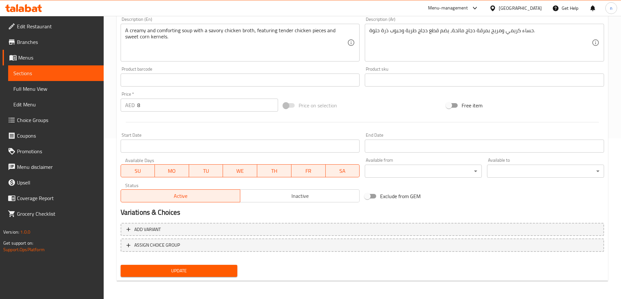
type input "شوربا ذرة دجاج"
click at [213, 267] on span "Update" at bounding box center [179, 271] width 107 height 8
click at [213, 267] on div at bounding box center [310, 149] width 621 height 299
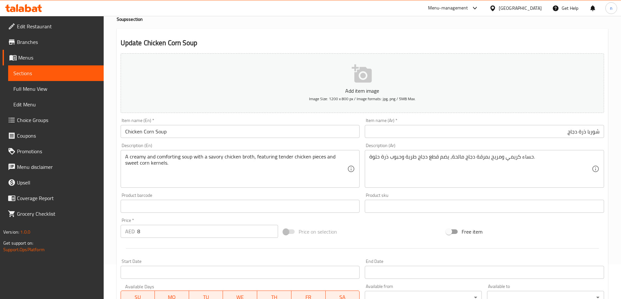
scroll to position [0, 0]
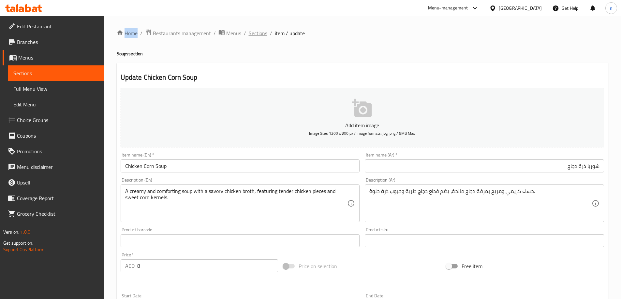
click at [259, 32] on span "Sections" at bounding box center [258, 33] width 19 height 8
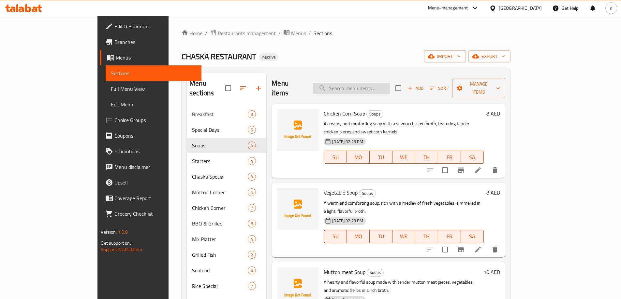
click at [389, 83] on input "search" at bounding box center [351, 88] width 77 height 11
paste input "Chicken Wings"
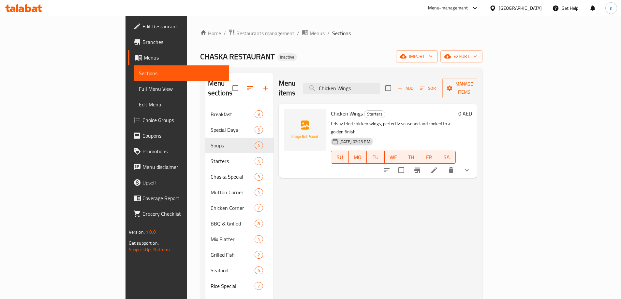
type input "Chicken Wings"
click at [438, 166] on icon at bounding box center [434, 170] width 8 height 8
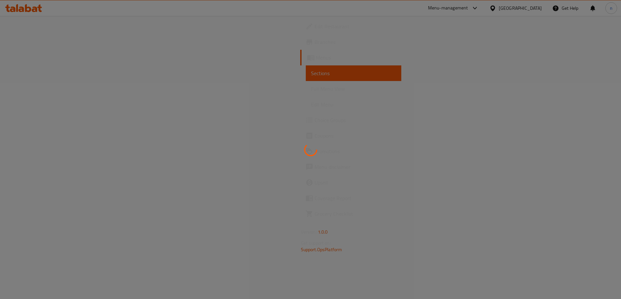
click at [561, 154] on div at bounding box center [310, 149] width 621 height 299
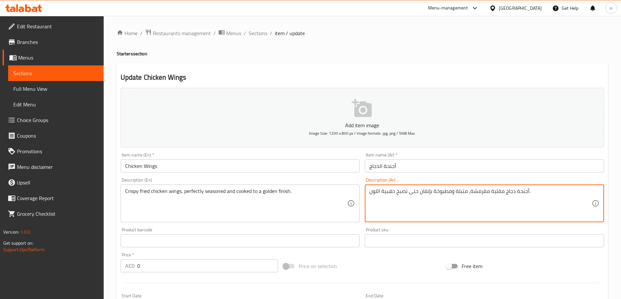
click at [420, 194] on textarea "أجنحة دجاج مقلية مقرمشة، متبلة ومطبوخة بإتقان حتى تصبح ذهبية اللون." at bounding box center [480, 203] width 222 height 31
click at [386, 210] on textarea "أجنحة دجاج مقلية مقرمشة، متبلة ومطبوخة بإتقان حتى تصبح ذهبية اللون." at bounding box center [480, 203] width 222 height 31
click at [467, 192] on textarea "أجنحة دجاج مقلية مقرمشة، متبلة ومطبوخة بإتقان حتى تصبح ذهبية اللون." at bounding box center [480, 203] width 222 height 31
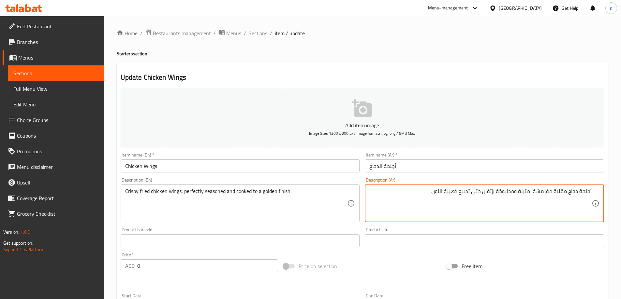
click at [463, 196] on textarea "أجنحة دجاج مقلية مقرمشة، متبلة ومطبوخة بإتقان حتى تصبح ذهبية اللون." at bounding box center [480, 203] width 222 height 31
click at [473, 192] on textarea "أجنحة دجاج مقلية مقرمشة، متبلة ومطبوخة بإتقان حتى تصبح ذهبية اللون." at bounding box center [480, 203] width 222 height 31
click at [452, 192] on textarea "أجنحة دجاج مقلية مقرمشة، متبلة ومطبوخة بإتقان حتى تصبح ذهبية اللون." at bounding box center [480, 203] width 222 height 31
click at [439, 195] on textarea "أجنحة دجاج مقلية مقرمشة، متبلة ومطبوخة بإتقان حتى تصبح ذهبية اللون." at bounding box center [480, 203] width 222 height 31
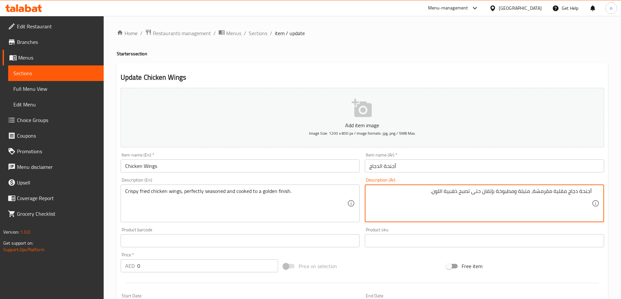
click at [278, 192] on textarea "Crispy fried chicken wings, perfectly seasoned and cooked to a golden finish." at bounding box center [236, 203] width 222 height 31
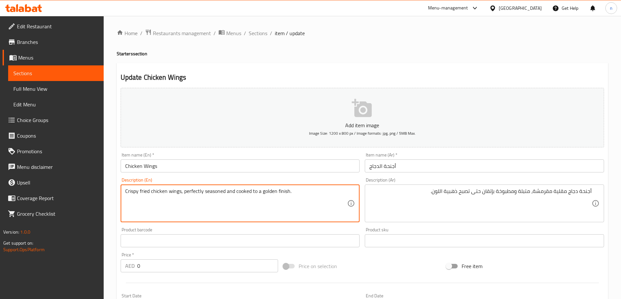
click at [274, 191] on textarea "Crispy fried chicken wings, perfectly seasoned and cooked to a golden finish." at bounding box center [236, 203] width 222 height 31
click at [276, 191] on textarea "Crispy fried chicken wings, perfectly seasoned and cooked to a golden finish." at bounding box center [236, 203] width 222 height 31
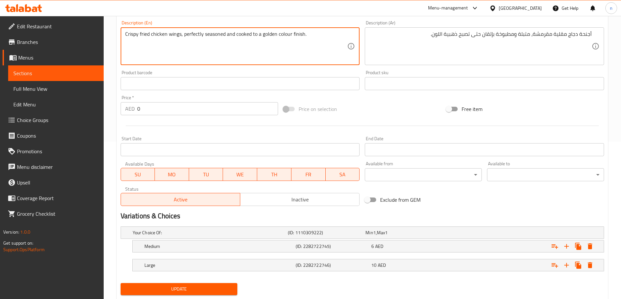
scroll to position [176, 0]
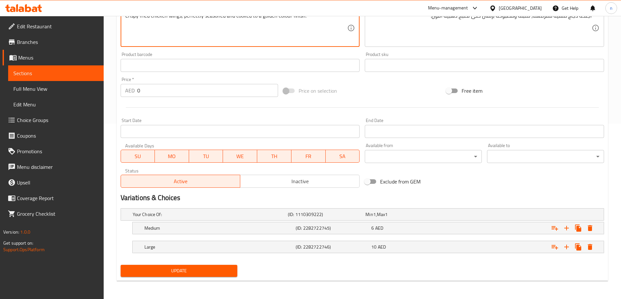
type textarea "Crispy fried chicken wings, perfectly seasoned and cooked to a golden colour fi…"
click at [213, 277] on button "Update" at bounding box center [179, 271] width 117 height 12
click at [213, 277] on div at bounding box center [310, 149] width 621 height 299
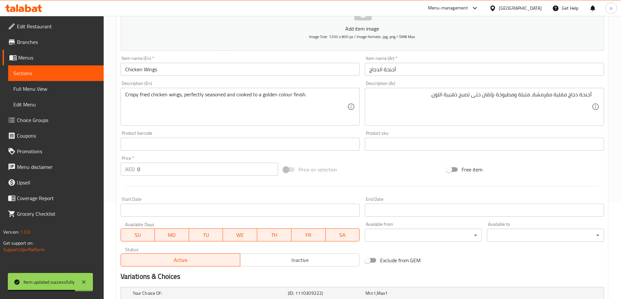
scroll to position [0, 0]
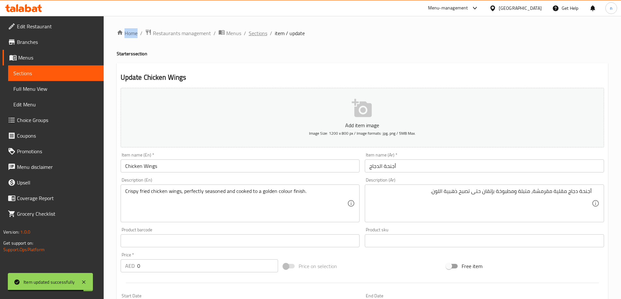
click at [259, 32] on span "Sections" at bounding box center [258, 33] width 19 height 8
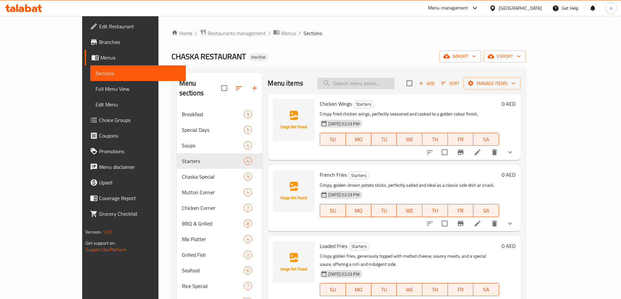
click at [373, 80] on input "search" at bounding box center [355, 83] width 77 height 11
paste input "Chaska Specail. Dal"
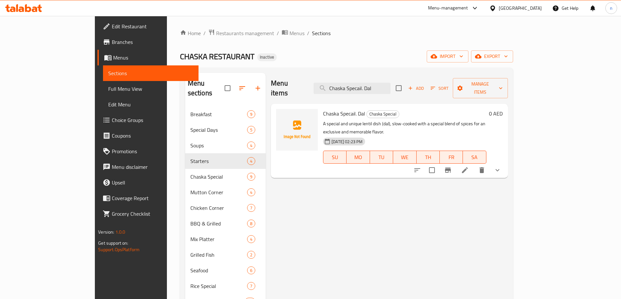
type input "Chaska Specail. Dal"
click at [468, 166] on icon at bounding box center [465, 170] width 8 height 8
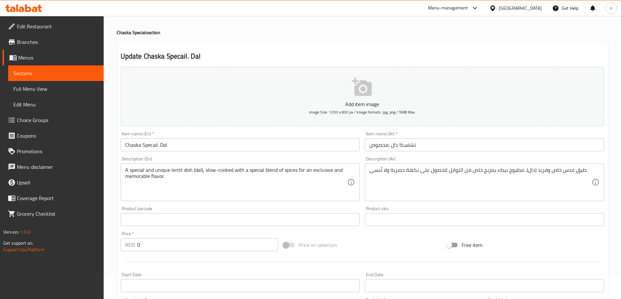
scroll to position [33, 0]
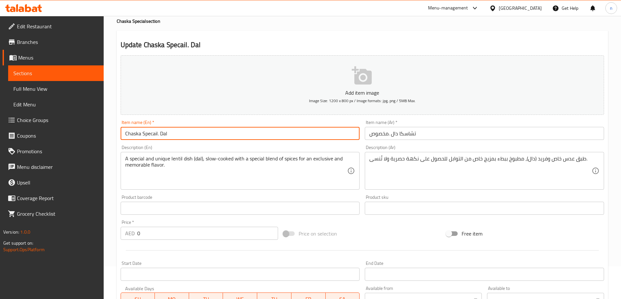
click at [149, 135] on input "Chaska Specail. Dal" at bounding box center [240, 133] width 239 height 13
paste input "ial"
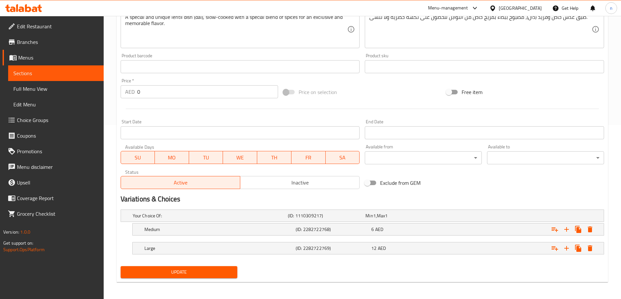
scroll to position [176, 0]
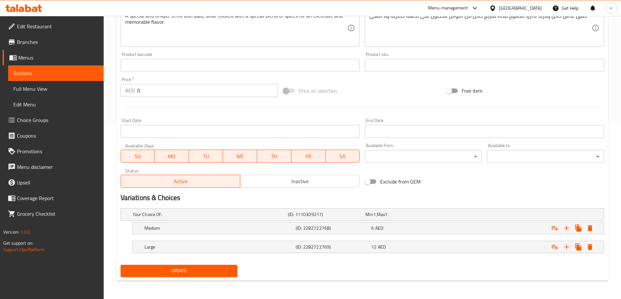
type input "Chaska Special. Dal"
click at [174, 274] on span "Update" at bounding box center [179, 271] width 107 height 8
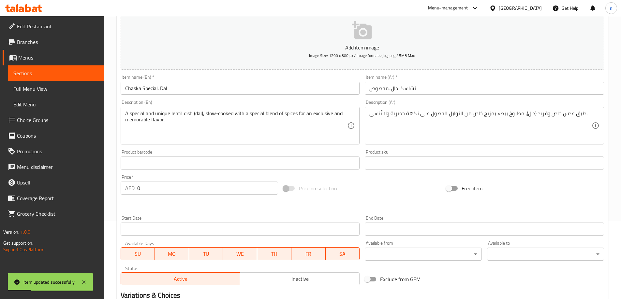
scroll to position [45, 0]
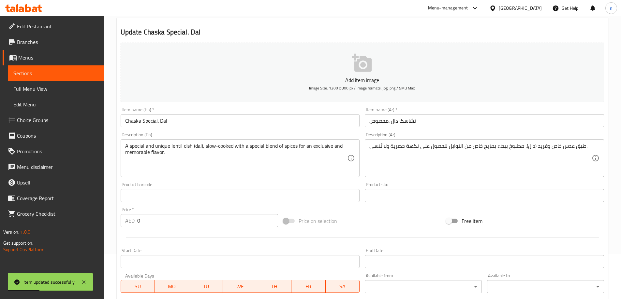
click at [408, 122] on input "تشاسكا دال .مخصوص" at bounding box center [484, 120] width 239 height 13
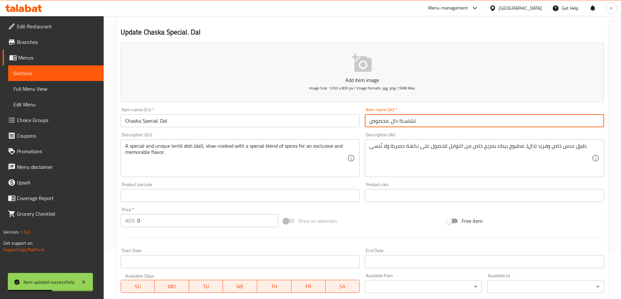
click at [404, 123] on input "تشاسكا دال .مخصوص" at bounding box center [484, 120] width 239 height 13
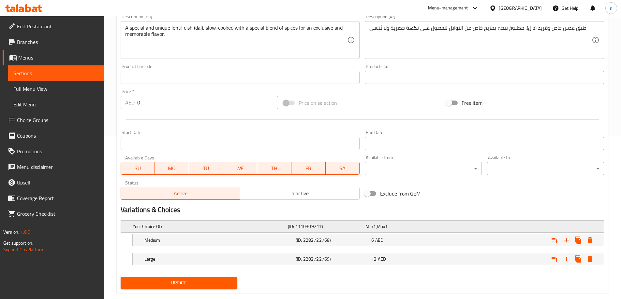
scroll to position [176, 0]
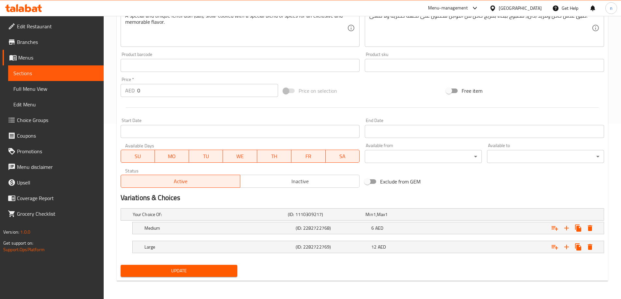
type input "تشكا دال .مخصوص"
click at [149, 268] on span "Update" at bounding box center [179, 271] width 107 height 8
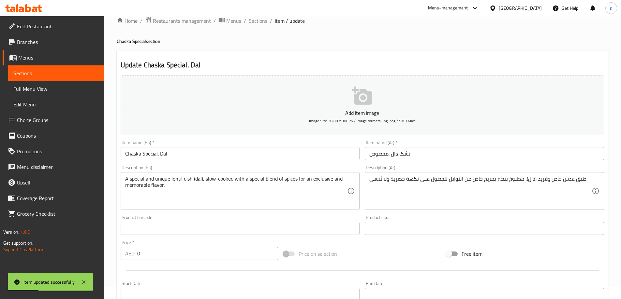
scroll to position [0, 0]
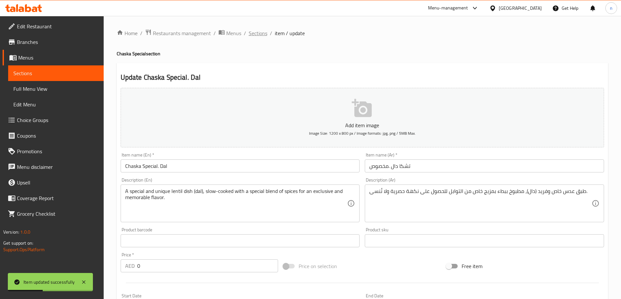
click at [256, 34] on span "Sections" at bounding box center [258, 33] width 19 height 8
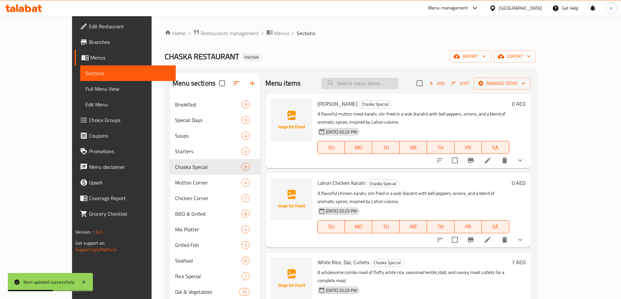
click at [358, 88] on input "search" at bounding box center [359, 83] width 77 height 11
paste input "Chicken Wings"
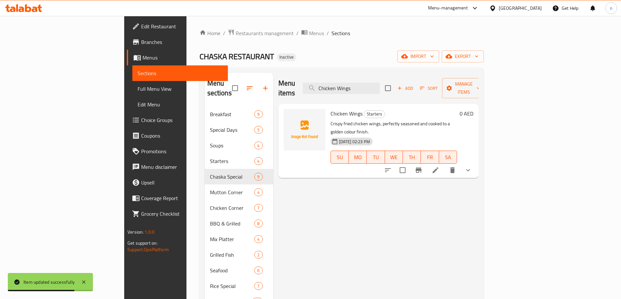
type input "Chicken Wings"
click at [439, 166] on icon at bounding box center [435, 170] width 8 height 8
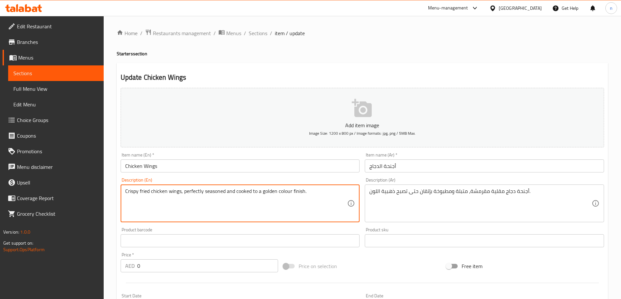
click at [285, 192] on textarea "Crispy fried chicken wings, perfectly seasoned and cooked to a golden colour fi…" at bounding box center [236, 203] width 222 height 31
drag, startPoint x: 260, startPoint y: 192, endPoint x: 265, endPoint y: 196, distance: 6.4
click at [260, 192] on textarea "Crispy fried chicken wings, perfectly seasoned and cooked to a golden finish." at bounding box center [236, 203] width 222 height 31
paste textarea "colour"
click at [260, 192] on textarea "Crispy fried chicken wings, perfectly seasoned and cooked to acolour golden fin…" at bounding box center [236, 203] width 222 height 31
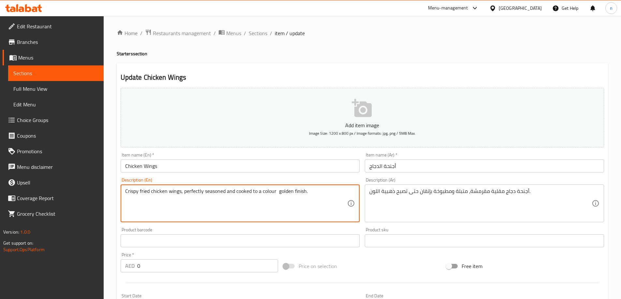
drag, startPoint x: 257, startPoint y: 192, endPoint x: 292, endPoint y: 194, distance: 34.6
click at [292, 194] on textarea "Crispy fried chicken wings, perfectly seasoned and cooked to a colour golden fi…" at bounding box center [236, 203] width 222 height 31
type textarea "Crispy fried chicken wings, perfectly seasoned and cooked to a colour golden fi…"
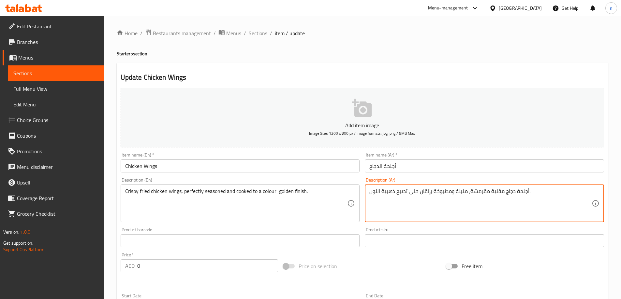
drag, startPoint x: 369, startPoint y: 191, endPoint x: 418, endPoint y: 199, distance: 49.5
click at [418, 199] on textarea "أجنحة دجاج مقلية مقرمشة، متبلة ومطبوخة بإتقان حتى تصبح ذهبية اللون." at bounding box center [480, 203] width 222 height 31
drag, startPoint x: 370, startPoint y: 191, endPoint x: 416, endPoint y: 197, distance: 46.7
click at [416, 197] on textarea "أجنحة دجاج مقلية مقرمشة، متبلة ومطبوخة بإتقان حتى تصبح ذهبية اللون." at bounding box center [480, 203] width 222 height 31
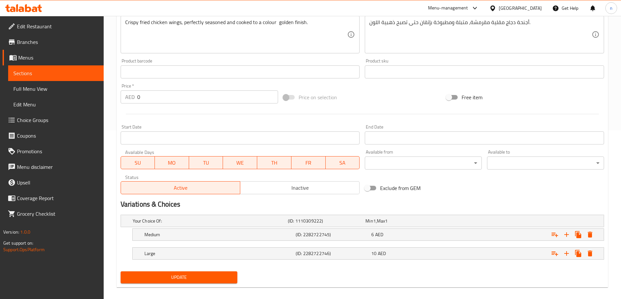
scroll to position [176, 0]
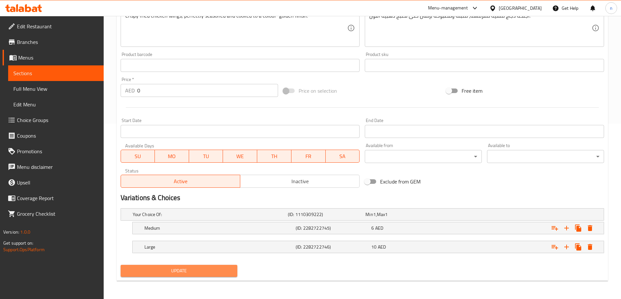
click at [205, 270] on span "Update" at bounding box center [179, 271] width 107 height 8
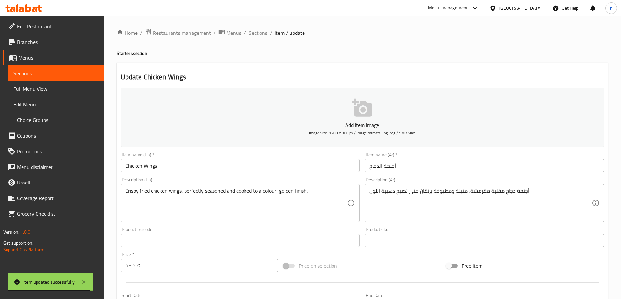
scroll to position [0, 0]
click at [262, 32] on span "Sections" at bounding box center [258, 33] width 19 height 8
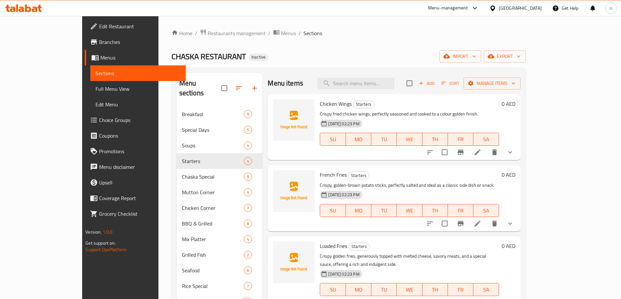
click at [178, 81] on div "Menu sections" at bounding box center [220, 88] width 86 height 31
click at [217, 82] on input "checkbox" at bounding box center [224, 88] width 14 height 14
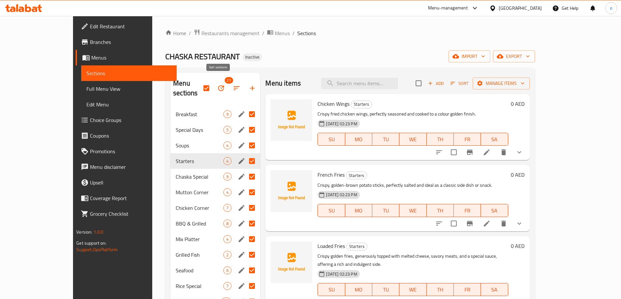
click at [233, 84] on icon "button" at bounding box center [237, 88] width 8 height 8
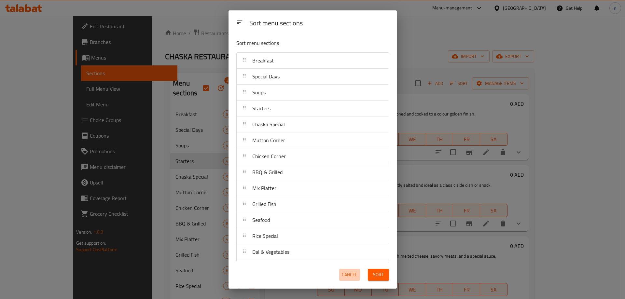
click at [350, 278] on span "Cancel" at bounding box center [350, 275] width 16 height 8
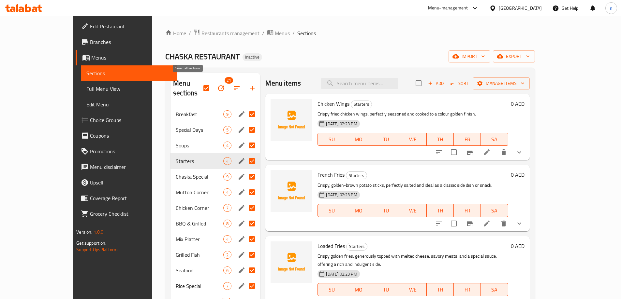
click at [199, 85] on input "checkbox" at bounding box center [206, 88] width 14 height 14
checkbox input "false"
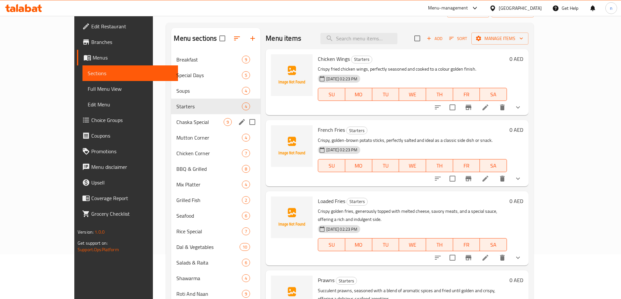
scroll to position [65, 0]
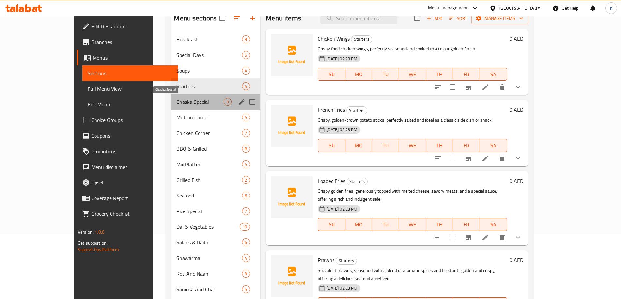
click at [177, 105] on span "Chaska Special" at bounding box center [199, 102] width 47 height 8
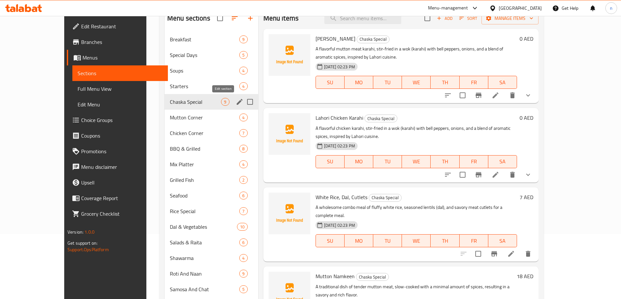
click at [236, 101] on icon "edit" at bounding box center [240, 102] width 8 height 8
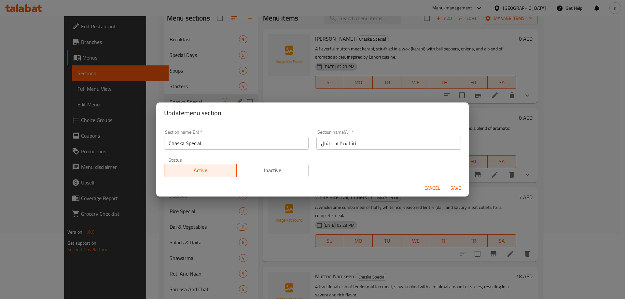
click at [342, 144] on input "تشاسكا سبيشال" at bounding box center [389, 143] width 145 height 13
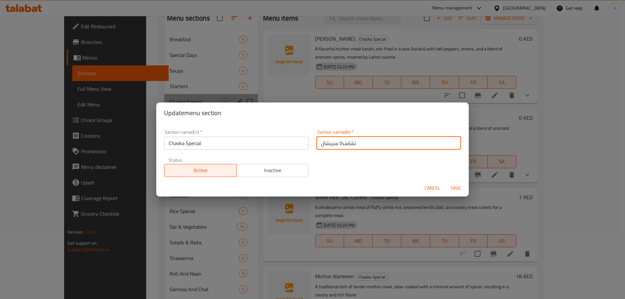
click at [350, 148] on input "تشاسكا سبيشال" at bounding box center [389, 143] width 145 height 13
click at [343, 144] on input "تشاسكا سبيشال" at bounding box center [389, 143] width 145 height 13
type input "تشكا سبيشال"
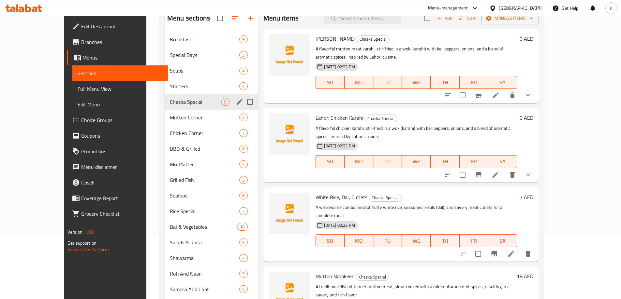
click at [243, 102] on input "Menu sections" at bounding box center [250, 102] width 14 height 14
checkbox input "true"
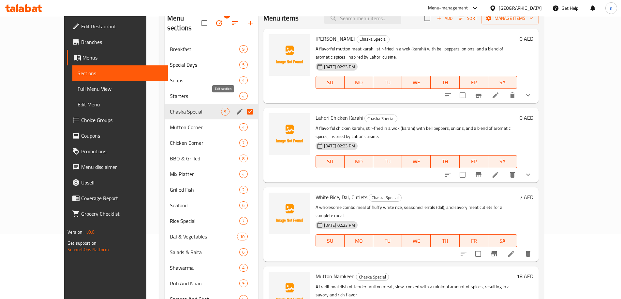
click at [236, 108] on icon "edit" at bounding box center [240, 112] width 8 height 8
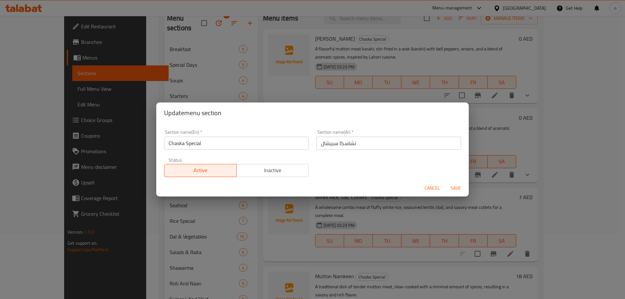
click at [342, 144] on input "تشاسكا سبيشال" at bounding box center [389, 143] width 145 height 13
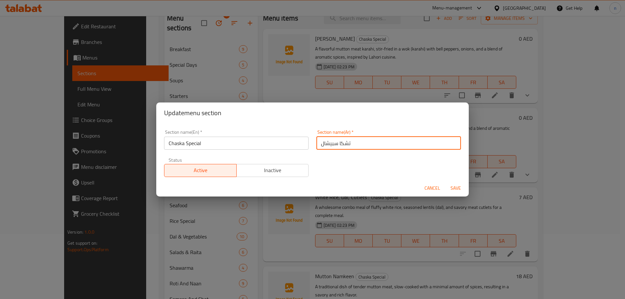
type input "تشكا سبيشال"
click at [452, 189] on span "Save" at bounding box center [456, 188] width 16 height 8
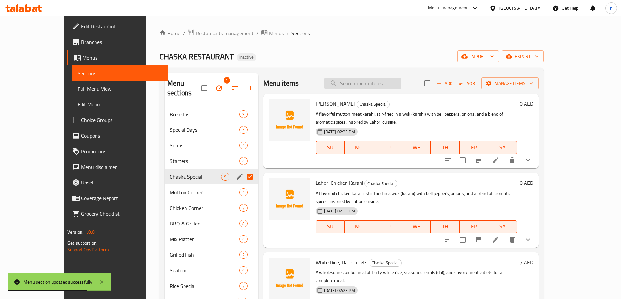
click at [392, 83] on input "search" at bounding box center [362, 83] width 77 height 11
paste input "Chaska Specail. Dal"
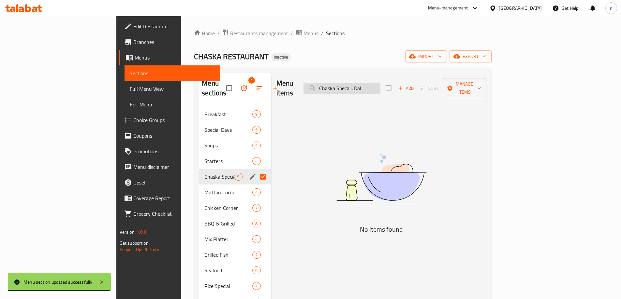
click at [380, 83] on input "Chaska Specail. Dal" at bounding box center [341, 88] width 77 height 11
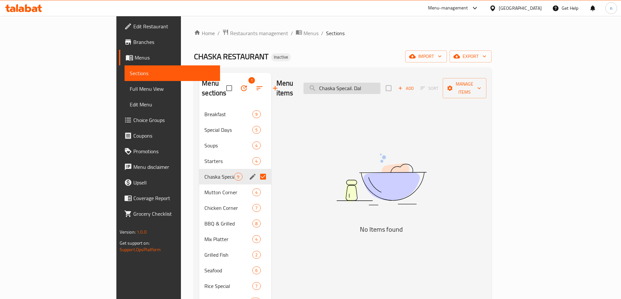
click at [380, 83] on input "Chaska Specail. Dal" at bounding box center [341, 88] width 77 height 11
click at [380, 84] on input "Chaska Specail. Dal" at bounding box center [341, 88] width 77 height 11
click at [380, 85] on input "Chaska Specail. Dal" at bounding box center [341, 88] width 77 height 11
type input "Chaska Specail. Dal"
click at [256, 170] on input "Menu sections" at bounding box center [263, 177] width 14 height 14
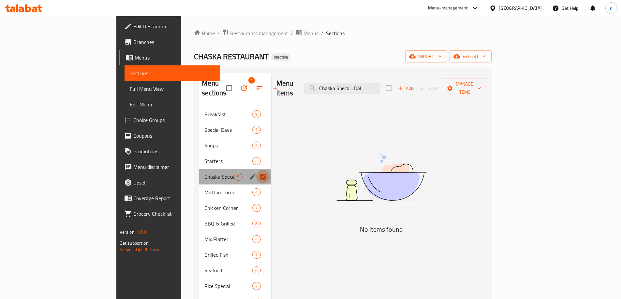
checkbox input "false"
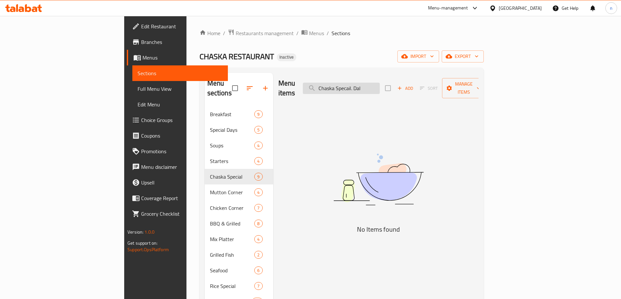
click at [379, 85] on input "Chaska Specail. Dal" at bounding box center [341, 88] width 77 height 11
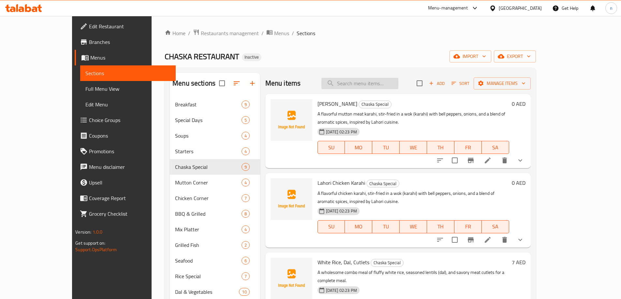
paste input "Chaska Specail. Dal"
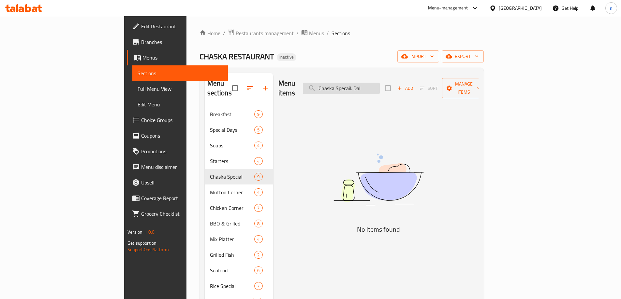
click at [376, 87] on input "Chaska Specail. Dal" at bounding box center [341, 88] width 77 height 11
click at [379, 84] on input "Chaska Specail. Dal" at bounding box center [341, 88] width 77 height 11
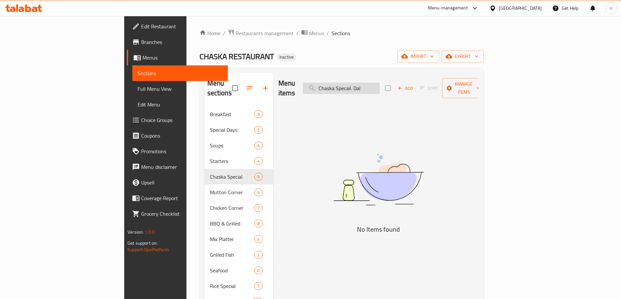
click at [379, 84] on input "Chaska Specail. Dal" at bounding box center [341, 88] width 77 height 11
paste input "search"
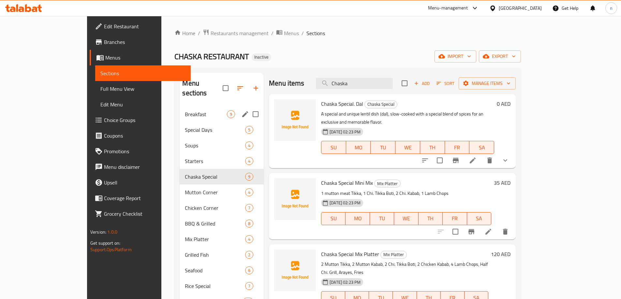
click at [181, 107] on div "Breakfast 9" at bounding box center [221, 115] width 84 height 16
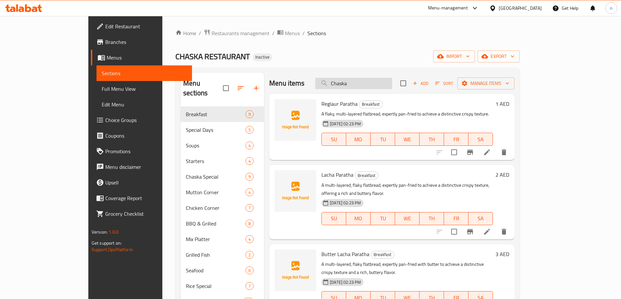
click at [390, 83] on input "Chaska" at bounding box center [353, 83] width 77 height 11
paste input "Specail. Dal"
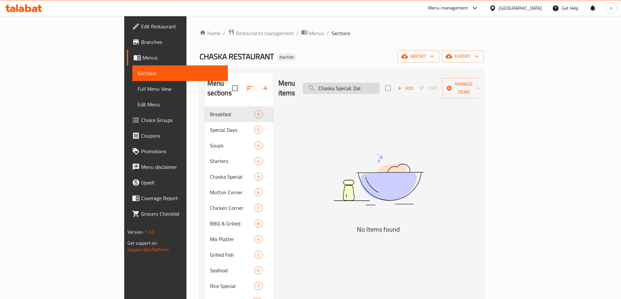
click at [379, 83] on input "Chaska Specail. Dal" at bounding box center [341, 88] width 77 height 11
paste input "Mutton Namkeen"
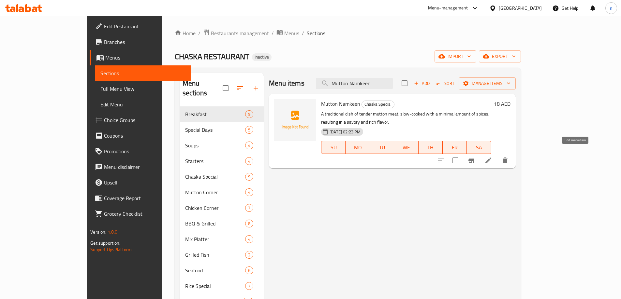
type input "Mutton Namkeen"
click at [491, 158] on icon at bounding box center [488, 161] width 6 height 6
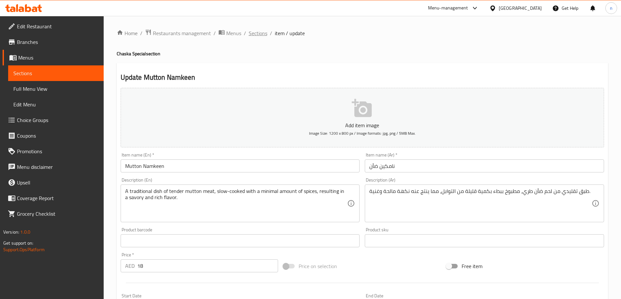
click at [255, 33] on span "Sections" at bounding box center [258, 33] width 19 height 8
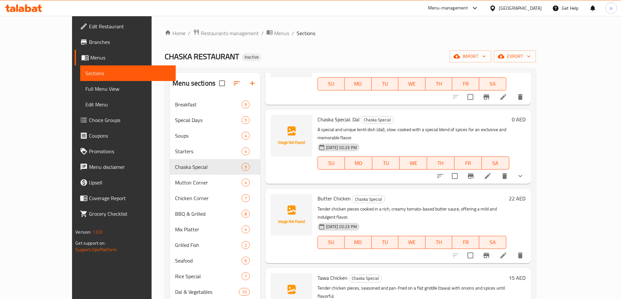
scroll to position [302, 0]
click at [496, 170] on li at bounding box center [487, 176] width 18 height 12
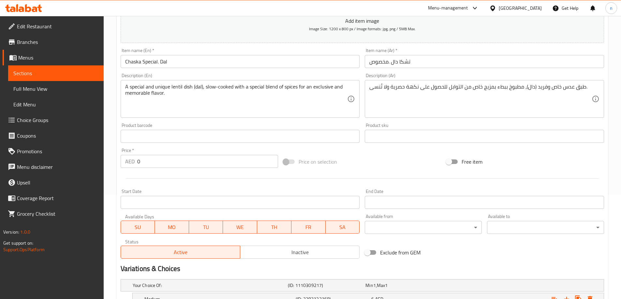
scroll to position [163, 0]
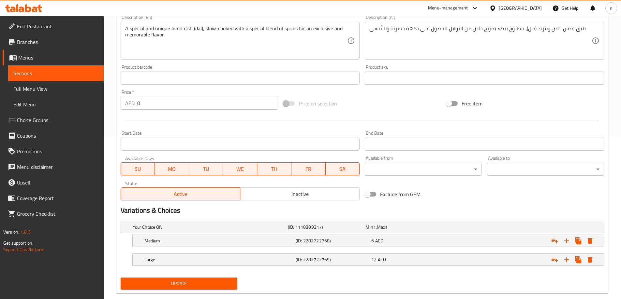
click at [180, 281] on span "Update" at bounding box center [179, 284] width 107 height 8
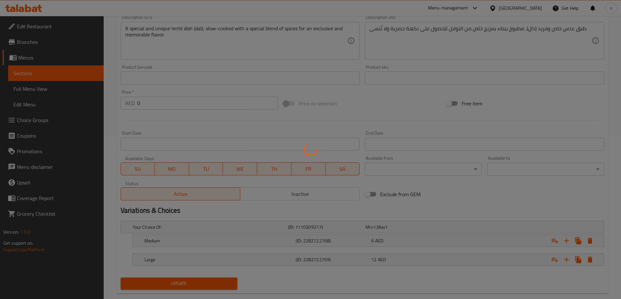
click at [180, 281] on div at bounding box center [310, 149] width 621 height 299
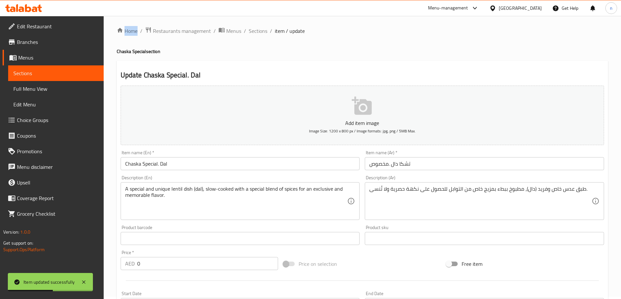
scroll to position [0, 0]
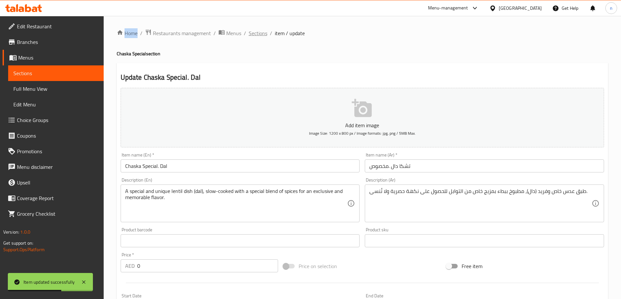
click at [256, 29] on span "Sections" at bounding box center [258, 33] width 19 height 8
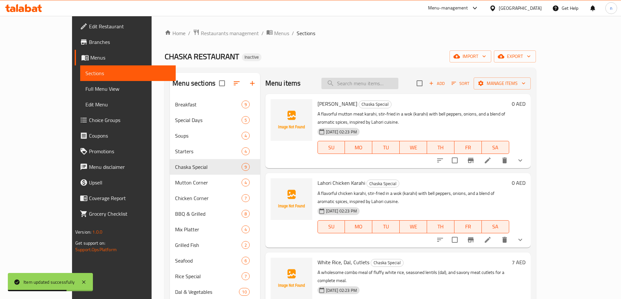
click at [398, 81] on input "search" at bounding box center [359, 83] width 77 height 11
paste input "Tawa"
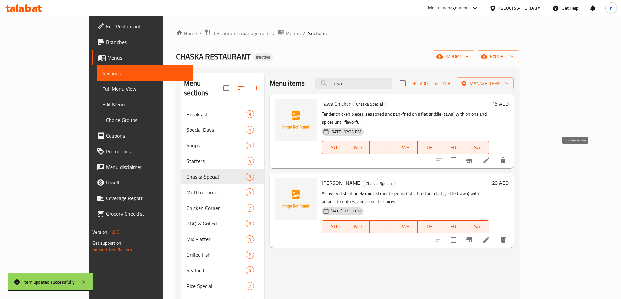
type input "Tawa"
click at [490, 157] on icon at bounding box center [486, 161] width 8 height 8
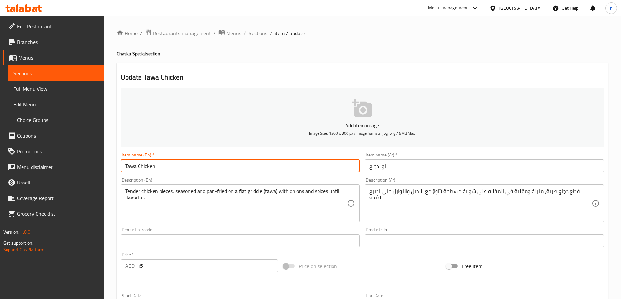
click at [129, 165] on input "Tawa Chicken" at bounding box center [240, 166] width 239 height 13
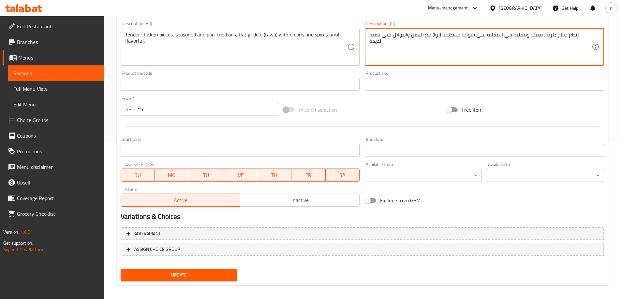
scroll to position [161, 0]
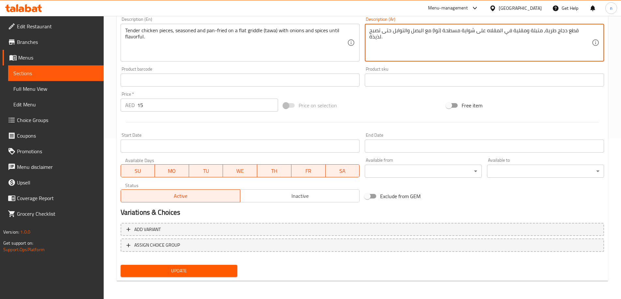
type textarea "قطع دجاج طرية، متبلة ومقلية في المقلاه على شواية مسطحة (توا) مع البصل والتوابل …"
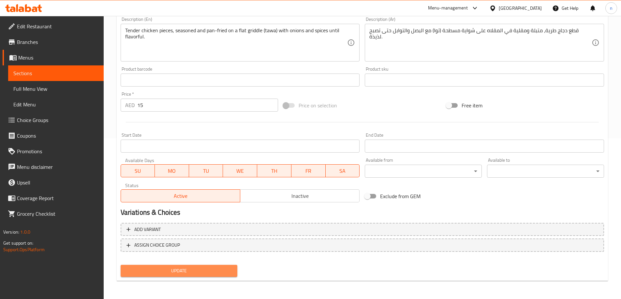
click at [188, 272] on span "Update" at bounding box center [179, 271] width 107 height 8
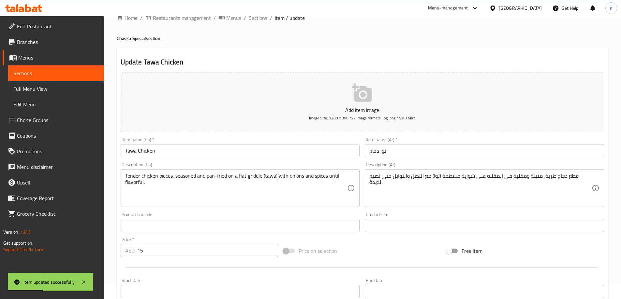
scroll to position [0, 0]
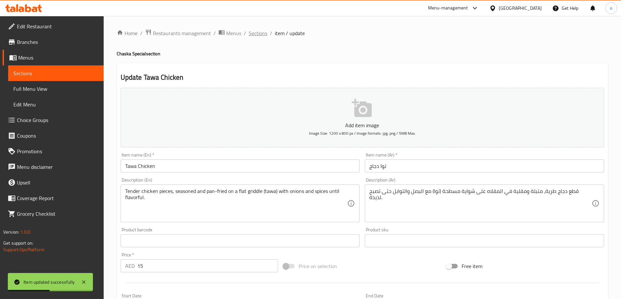
click at [254, 33] on span "Sections" at bounding box center [258, 33] width 19 height 8
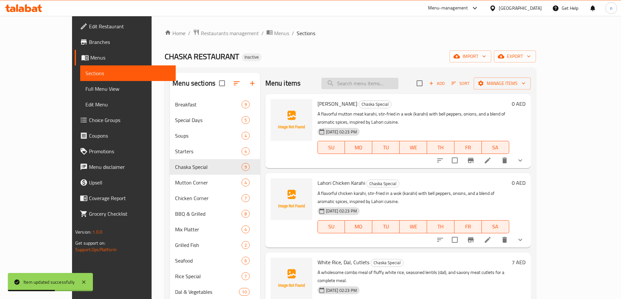
click at [367, 80] on input "search" at bounding box center [359, 83] width 77 height 11
paste input "[PERSON_NAME]"
type input "[PERSON_NAME]"
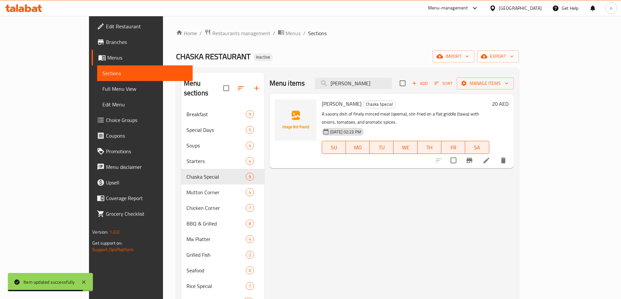
click at [490, 157] on icon at bounding box center [486, 161] width 8 height 8
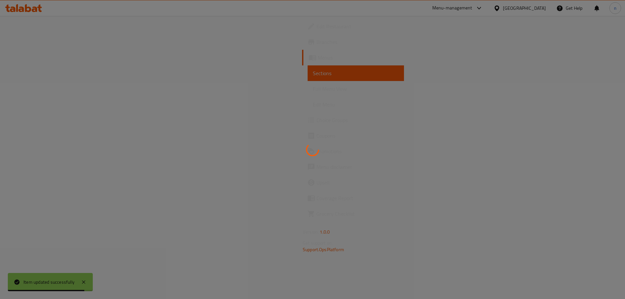
click at [571, 153] on div at bounding box center [312, 149] width 625 height 299
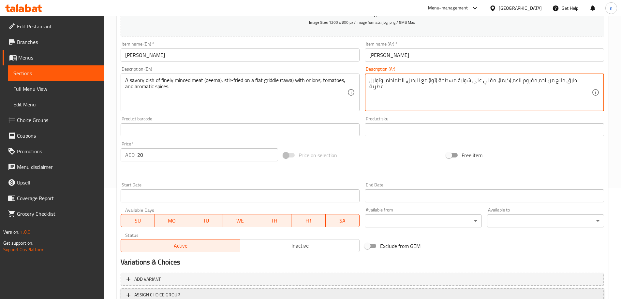
scroll to position [161, 0]
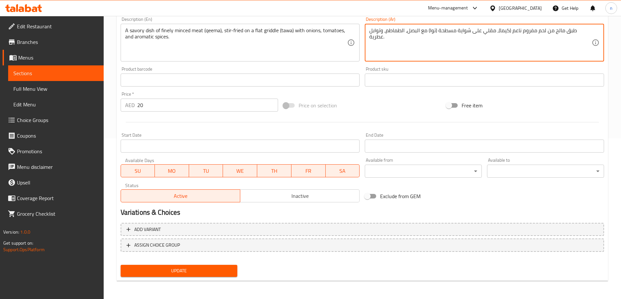
type textarea "طبق مالح من لحم مفروم ناعم (كيما)، مقلي على شواية مسطحة (توا) مع البصل، الطماطم…"
click at [132, 267] on button "Update" at bounding box center [179, 271] width 117 height 12
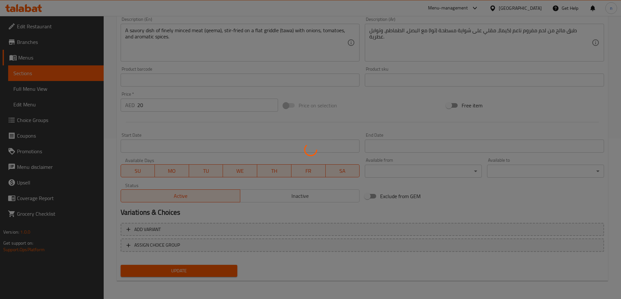
click at [132, 267] on div at bounding box center [310, 149] width 621 height 299
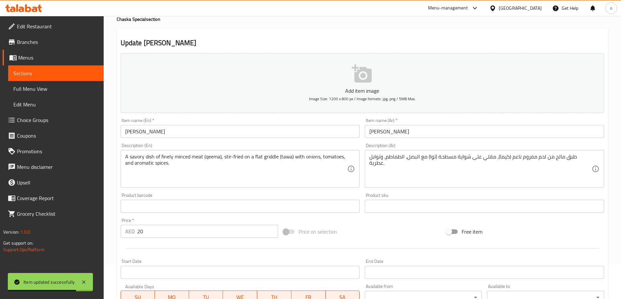
scroll to position [0, 0]
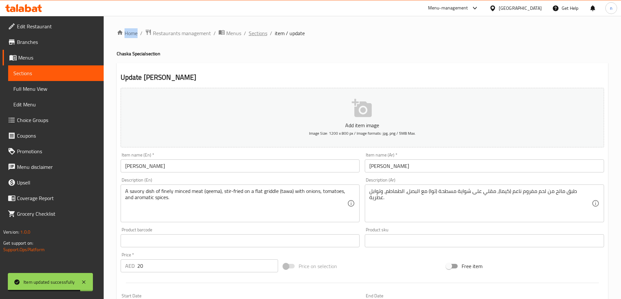
click at [252, 31] on span "Sections" at bounding box center [258, 33] width 19 height 8
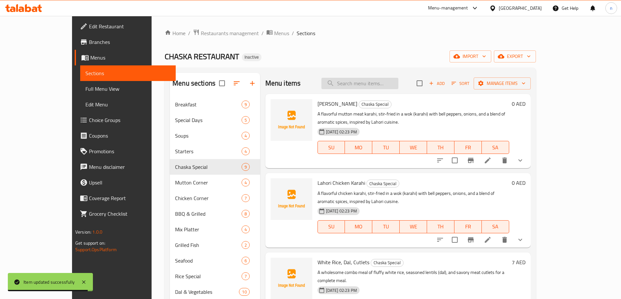
click at [368, 84] on input "search" at bounding box center [359, 83] width 77 height 11
paste input "Chpli Kabab"
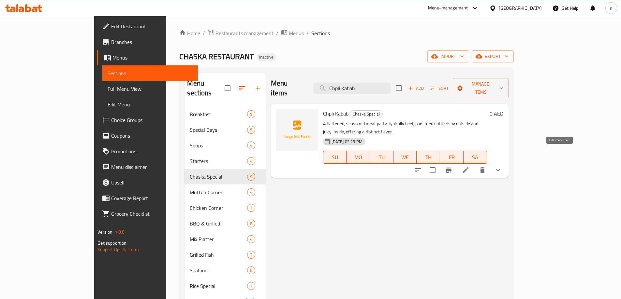
type input "Chpli Kabab"
click at [468, 167] on icon at bounding box center [465, 170] width 6 height 6
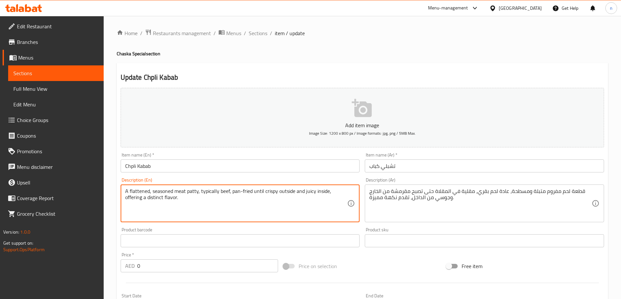
click at [172, 192] on textarea "A flattened, seasoned meat patty, typically beef, pan-fried until crispy outsid…" at bounding box center [236, 203] width 222 height 31
click at [172, 191] on textarea "A flattened, seasonedand meat patty, typically beef, pan-fried until crispy out…" at bounding box center [236, 203] width 222 height 31
click at [182, 193] on textarea "A flattened, seasoned and meat patty, typically beef, pan-fried until crispy ou…" at bounding box center [236, 203] width 222 height 31
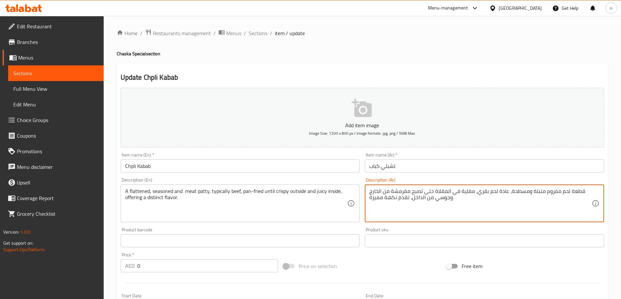
click at [549, 192] on textarea "قطعة لحم مفروم متبلة ومسطحة، عادة لحم بقري، مقلية في المقلاة حتى تصبح مقرمشة من…" at bounding box center [480, 203] width 222 height 31
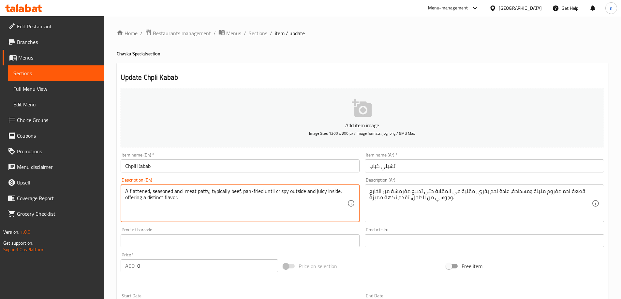
paste textarea "minced"
click at [182, 191] on textarea "A flattened, seasoned andminced meat patty, typically beef, pan-fried until cri…" at bounding box center [236, 203] width 222 height 31
click at [200, 191] on textarea "A flattened, seasoned and minced meat patty, typically beef, pan-fried until cr…" at bounding box center [236, 203] width 222 height 31
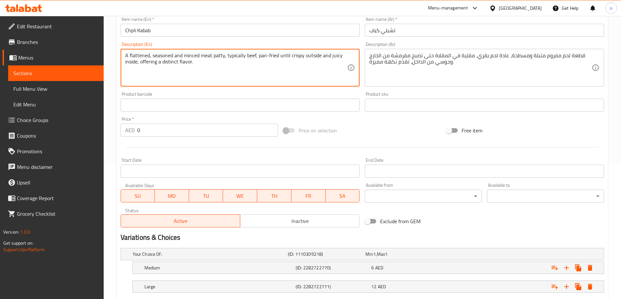
scroll to position [176, 0]
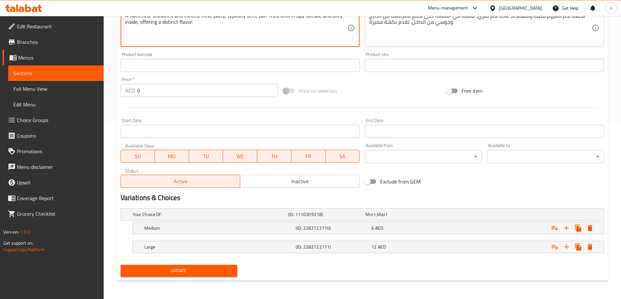
type textarea "A flattened, seasoned and minced meat patty, typically beef, pan-fried until cr…"
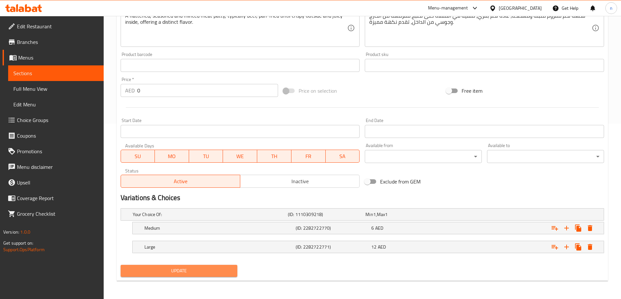
click at [188, 269] on span "Update" at bounding box center [179, 271] width 107 height 8
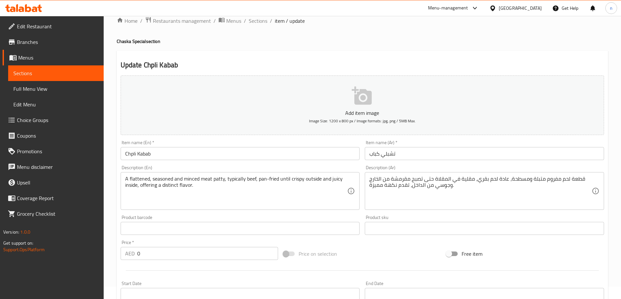
scroll to position [0, 0]
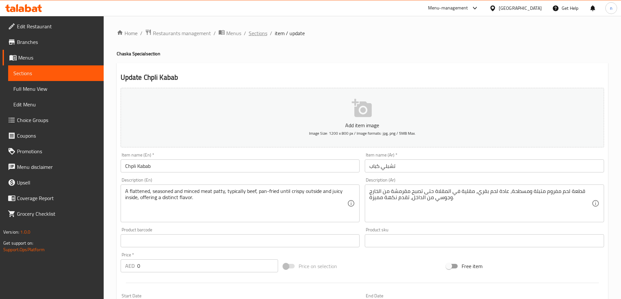
click at [255, 33] on span "Sections" at bounding box center [258, 33] width 19 height 8
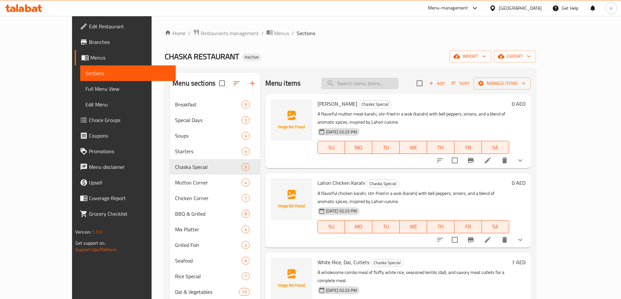
click at [358, 83] on input "search" at bounding box center [359, 83] width 77 height 11
paste input "[PERSON_NAME]"
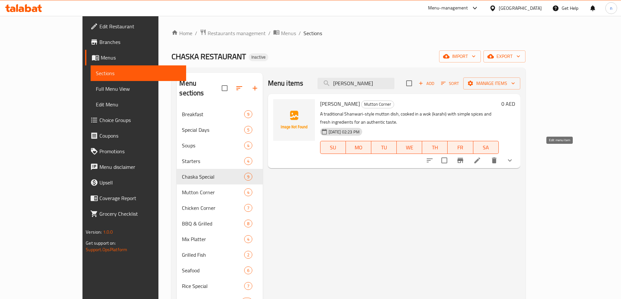
type input "[PERSON_NAME]"
click at [481, 157] on icon at bounding box center [477, 161] width 8 height 8
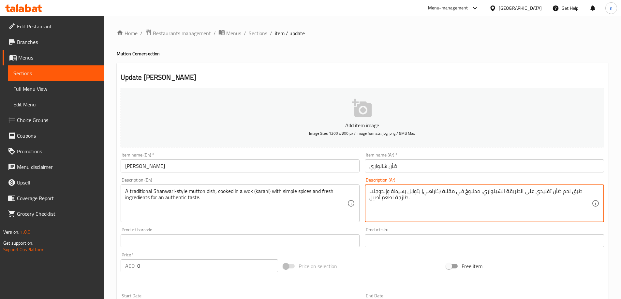
drag, startPoint x: 481, startPoint y: 194, endPoint x: 498, endPoint y: 194, distance: 16.9
click at [498, 194] on textarea "طبق لحم ضأن تقليدي على الطريقة الشينواري، مطبوخ في مقلاة (كاراهي) بتوابل بسيطة …" at bounding box center [480, 203] width 222 height 31
paste textarea "ا"
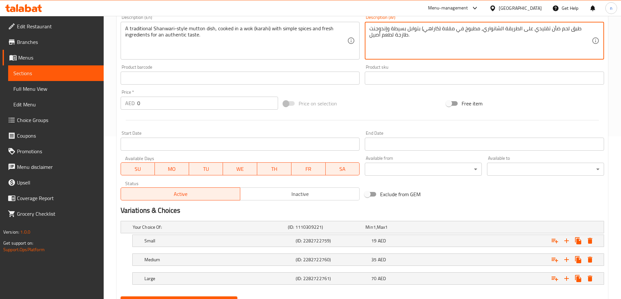
scroll to position [194, 0]
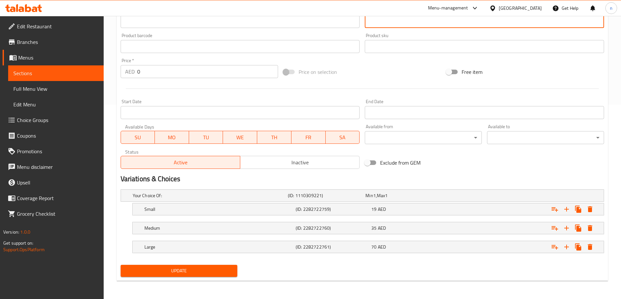
type textarea "طبق لحم ضأن تقليدي على الطريقة الشانواري، مطبوخ في مقلاة (كاراهي) بتوابل بسيطة …"
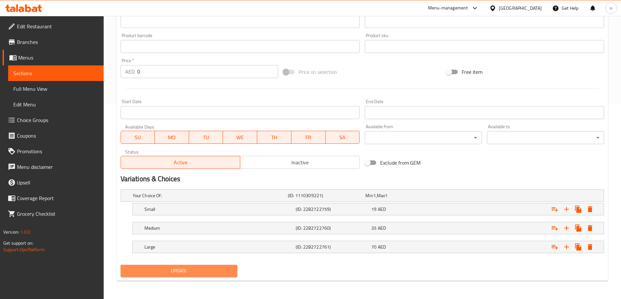
click at [186, 276] on button "Update" at bounding box center [179, 271] width 117 height 12
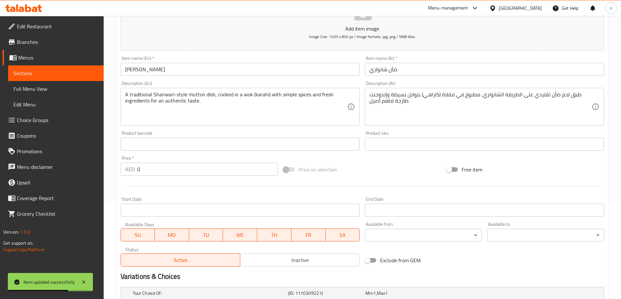
scroll to position [0, 0]
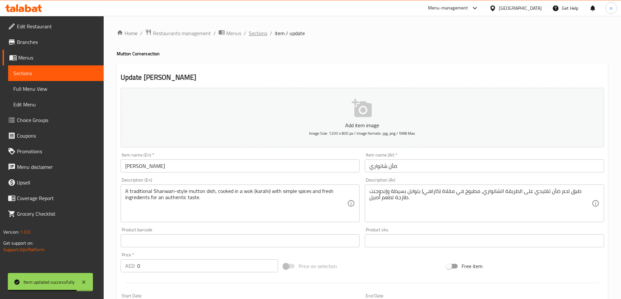
click at [257, 36] on span "Sections" at bounding box center [258, 33] width 19 height 8
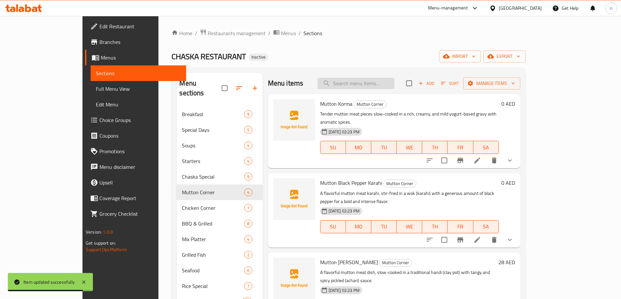
click at [368, 85] on input "search" at bounding box center [355, 83] width 77 height 11
paste input "Chicken Korma"
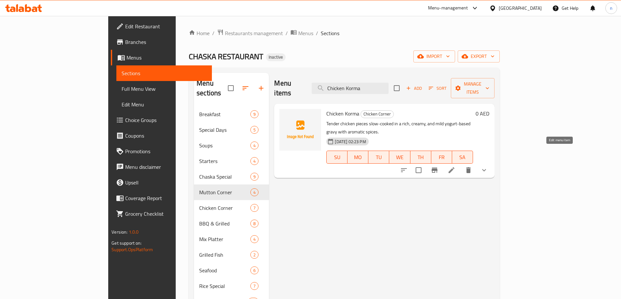
type input "Chicken Korma"
click at [454, 167] on icon at bounding box center [451, 170] width 6 height 6
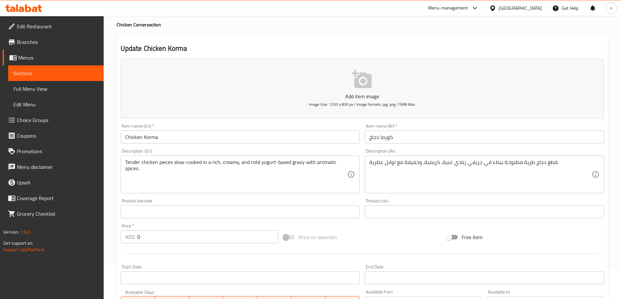
scroll to position [98, 0]
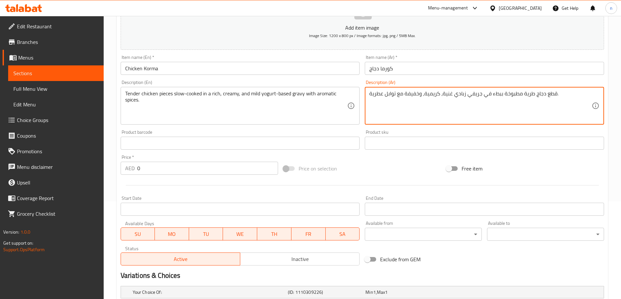
click at [402, 94] on textarea "قطع دجاج طرية مطبوخة ببطء في جريفي زبادي غنية، كريمية، وخفيفة مع توابل عطرية." at bounding box center [480, 106] width 222 height 31
click at [510, 102] on textarea "قطع دجاج طرية مطبوخة ببطء في جريفي زبادي غنية، كريمية، وخفيفة مع توابل عطرية." at bounding box center [480, 106] width 222 height 31
click at [502, 96] on textarea "قطع دجاج طرية مطبوخة ببطء في جريفي زبادي غنية، كريمية، وخفيفة مع توابل عطرية." at bounding box center [480, 106] width 222 height 31
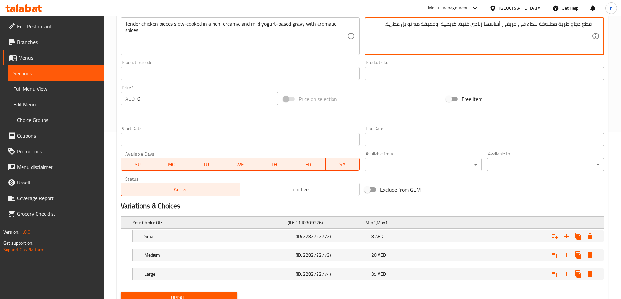
scroll to position [194, 0]
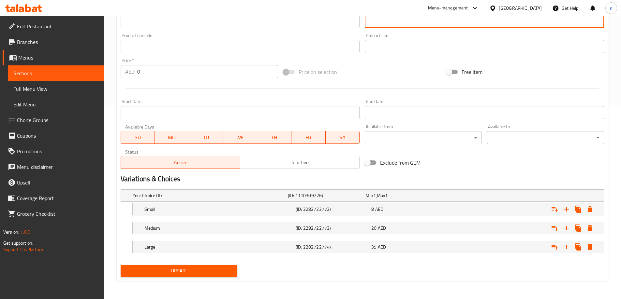
type textarea "قطع دجاج طرية مطبوخة ببطء في جريفي أساسها زبادي غنية، كريمية، وخفيفة مع توابل ع…"
click at [178, 270] on span "Update" at bounding box center [179, 271] width 107 height 8
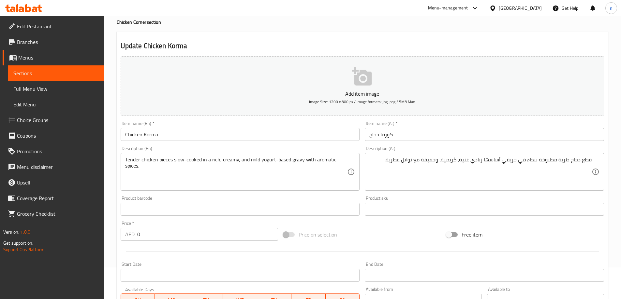
scroll to position [0, 0]
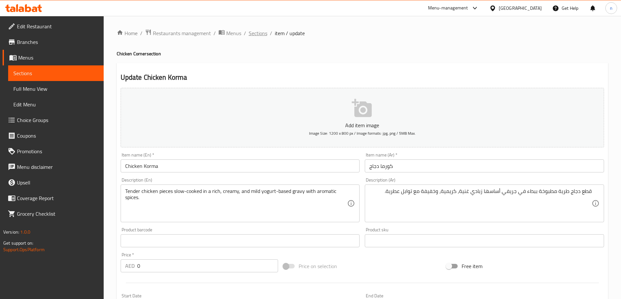
click at [258, 33] on span "Sections" at bounding box center [258, 33] width 19 height 8
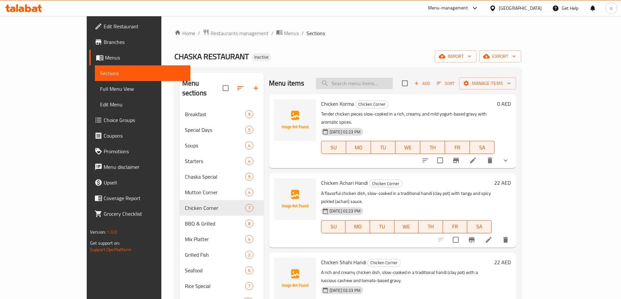
click at [361, 81] on input "search" at bounding box center [354, 83] width 77 height 11
paste input "Chi. Black Pepper Karahi"
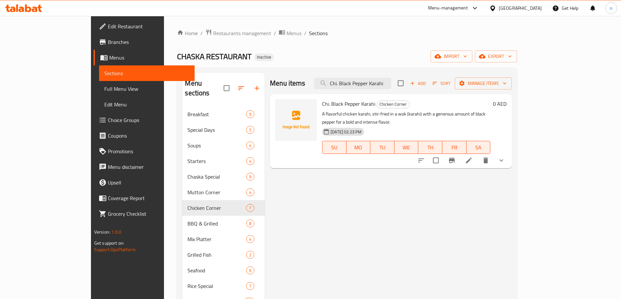
type input "Chi. Black Pepper Karahi"
click at [478, 155] on li at bounding box center [468, 161] width 18 height 12
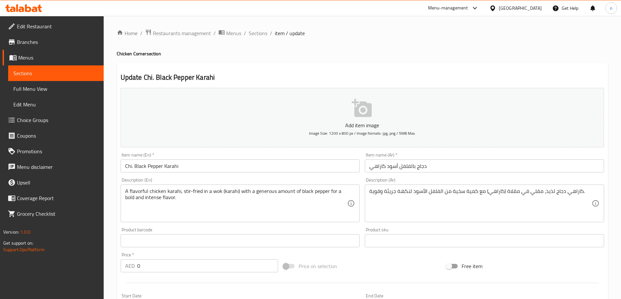
click at [132, 166] on input "Chi. Black Pepper Karahi" at bounding box center [240, 166] width 239 height 13
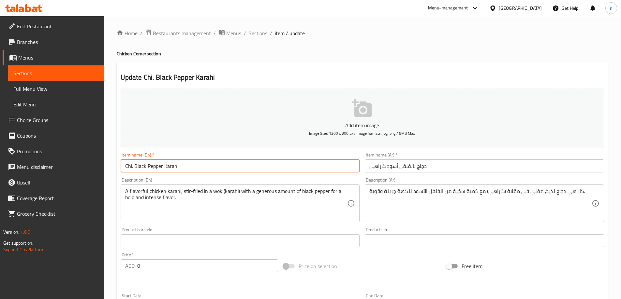
click at [133, 166] on input "Chi. Black Pepper Karahi" at bounding box center [240, 166] width 239 height 13
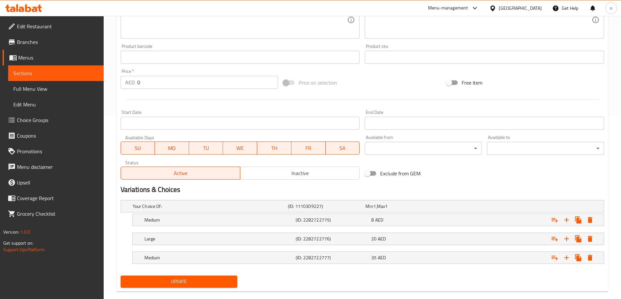
scroll to position [194, 0]
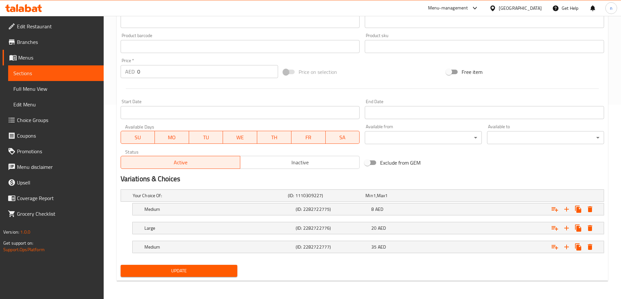
type input "Chicken Black Pepper Karahi"
click at [171, 267] on span "Update" at bounding box center [179, 271] width 107 height 8
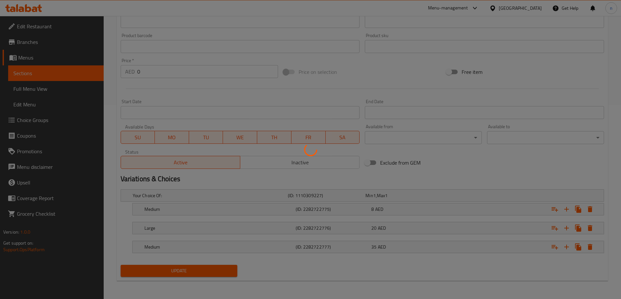
click at [171, 267] on div at bounding box center [310, 149] width 621 height 299
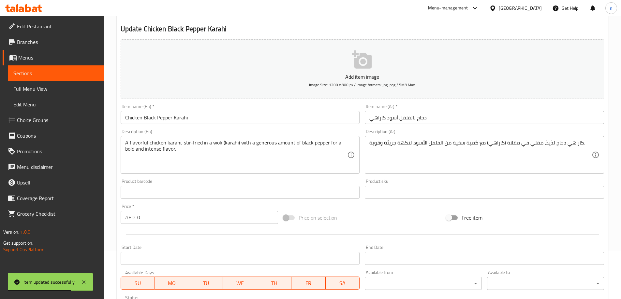
scroll to position [0, 0]
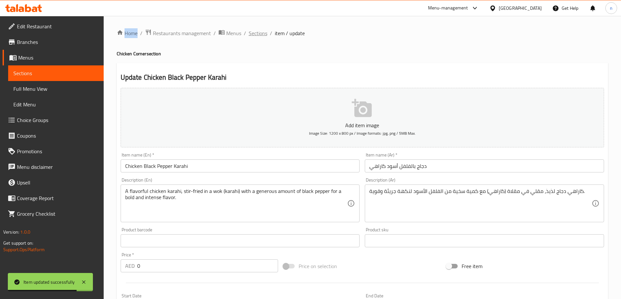
click at [249, 30] on span "Sections" at bounding box center [258, 33] width 19 height 8
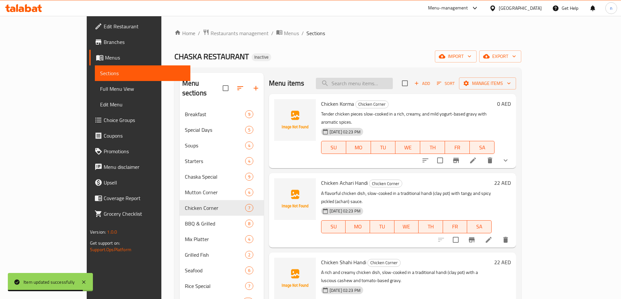
click at [367, 82] on input "search" at bounding box center [354, 83] width 77 height 11
paste input "Mutton Kabab"
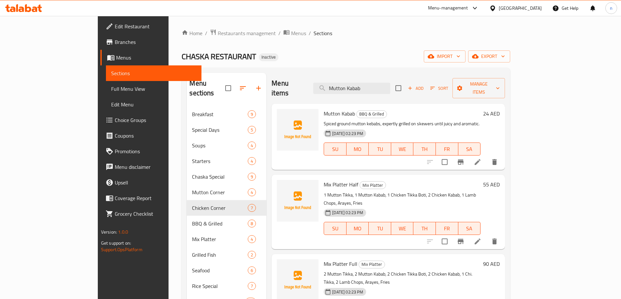
type input "Mutton Kabab"
click at [486, 156] on li at bounding box center [477, 162] width 18 height 12
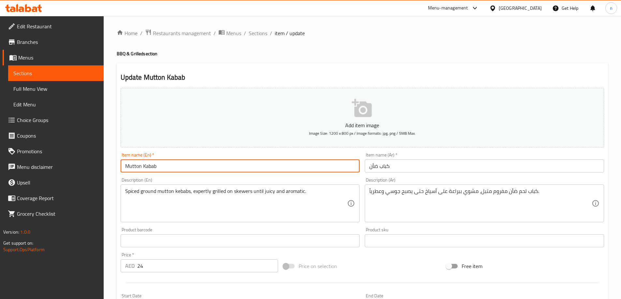
click at [141, 167] on input "Mutton Kabab" at bounding box center [240, 166] width 239 height 13
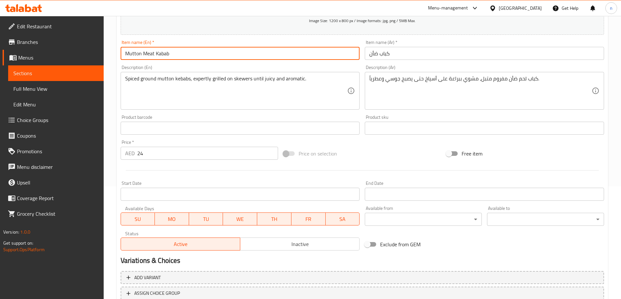
scroll to position [161, 0]
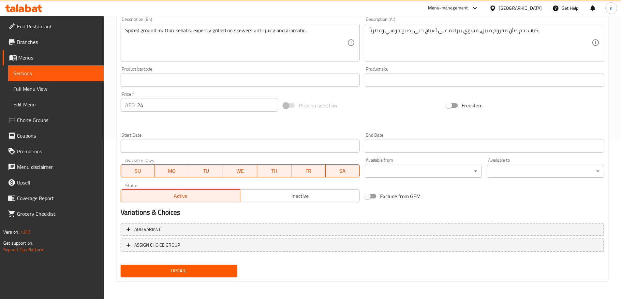
type input "Mutton Meat Kabab"
drag, startPoint x: 196, startPoint y: 277, endPoint x: 196, endPoint y: 269, distance: 8.5
click at [196, 277] on button "Update" at bounding box center [179, 271] width 117 height 12
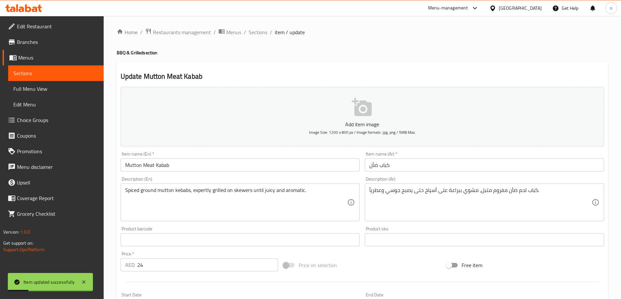
scroll to position [0, 0]
click at [263, 35] on span "Sections" at bounding box center [258, 33] width 19 height 8
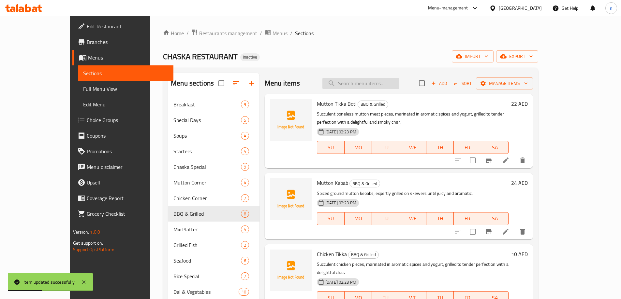
click at [379, 88] on input "search" at bounding box center [360, 83] width 77 height 11
paste input "Chicken Tikka"
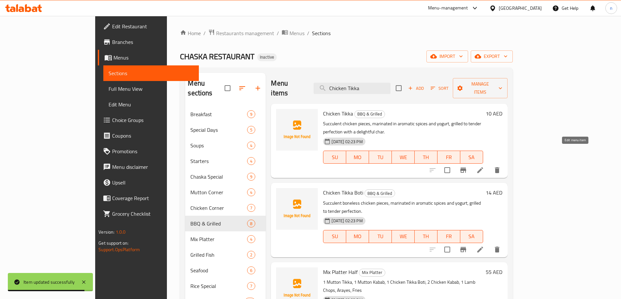
type input "Chicken Tikka"
click at [483, 167] on icon at bounding box center [480, 170] width 6 height 6
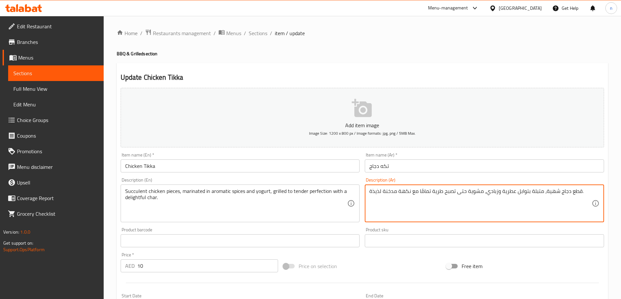
click at [461, 196] on textarea "قطع دجاج شهية، متبلة بتوابل عطرية وزبادي، مشوية حتى تصبح طرية تمامًا مع نكهة مد…" at bounding box center [480, 203] width 222 height 31
click at [468, 205] on textarea "قطع دجاج شهية، متبلة بتوابل عطرية وزبادي، مشوية حتى تصبح طرية تمامًا مع نكهة مد…" at bounding box center [480, 203] width 222 height 31
click at [564, 191] on textarea "قطع دجاج شهية، متبلة بتوابل عطرية وزبادي، مشوية حتى تصبح طرية تمامًا مع نكهة مد…" at bounding box center [480, 203] width 222 height 31
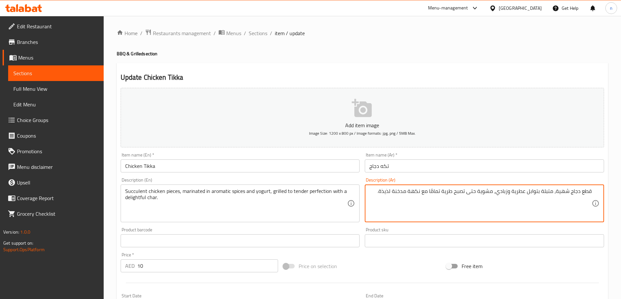
click at [564, 191] on textarea "قطع دجاج شهية، متبلة بتوابل عطرية وزبادي، مشوية حتى تصبح طرية تمامًا مع نكهة مد…" at bounding box center [480, 203] width 222 height 31
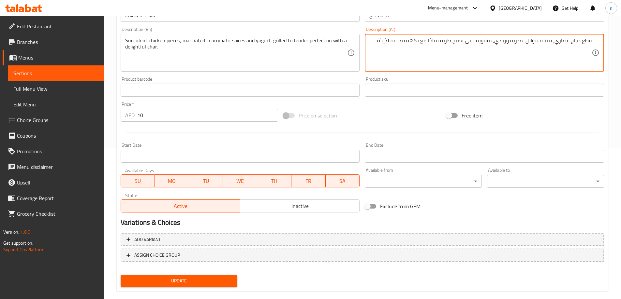
scroll to position [161, 0]
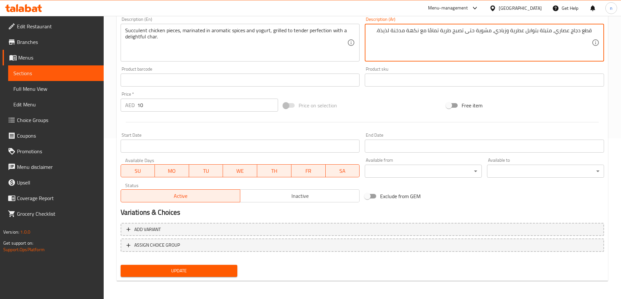
click at [413, 31] on textarea "قطع دجاج عصاري، متبلة بتوابل عطرية وزبادي، مشوية حتى تصبح طرية تمامًا مع نكهة م…" at bounding box center [480, 42] width 222 height 31
type textarea "قطع دجاج عصاري، متبلة بتوابل عطرية وزبادي، مشوية حتى تصبح طرية تمامًا مع تشار م…"
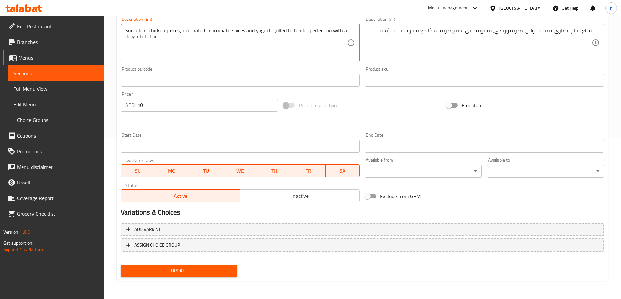
click at [147, 36] on textarea "Succulent chicken pieces, marinated in aromatic spices and yogurt, grilled to t…" at bounding box center [236, 42] width 222 height 31
click at [148, 36] on textarea "Succulent chicken pieces, marinated in aromatic spices and yogurt, grilled to t…" at bounding box center [236, 42] width 222 height 31
click at [146, 36] on textarea "Succulent chicken pieces, marinated in aromatic spices and yogurt, grilled to t…" at bounding box center [236, 42] width 222 height 31
type textarea "Succulent chicken pieces, marinated in aromatic spices and yogurt, grilled to t…"
click at [162, 271] on span "Update" at bounding box center [179, 271] width 107 height 8
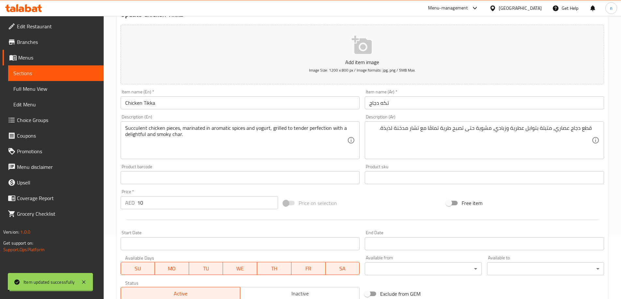
scroll to position [0, 0]
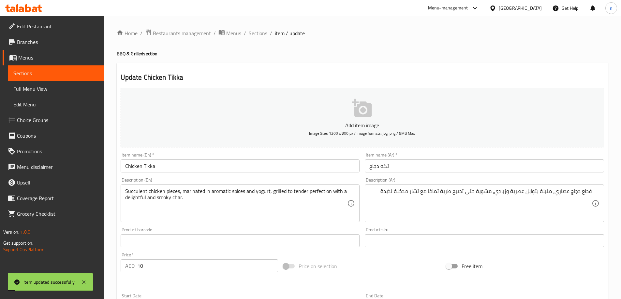
click at [254, 28] on div "Home / Restaurants management / Menus / Sections / item / update BBQ & Grilled …" at bounding box center [362, 238] width 517 height 444
click at [258, 31] on span "Sections" at bounding box center [258, 33] width 19 height 8
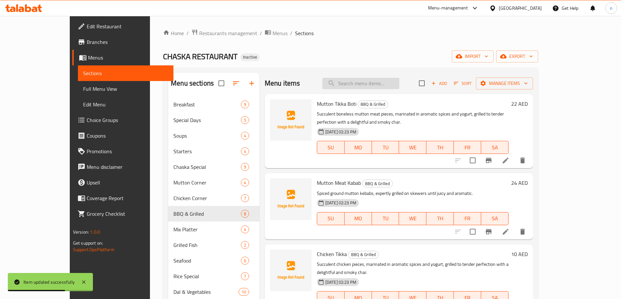
click at [399, 84] on input "search" at bounding box center [360, 83] width 77 height 11
paste input "Chicken Malai Boti"
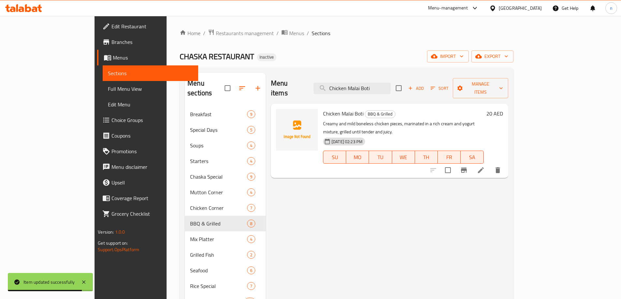
type input "Chicken Malai Boti"
click at [484, 166] on icon at bounding box center [481, 170] width 8 height 8
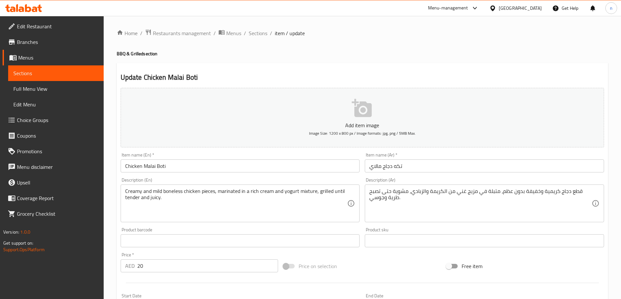
click at [386, 167] on input "تكه دجاج مالاي" at bounding box center [484, 166] width 239 height 13
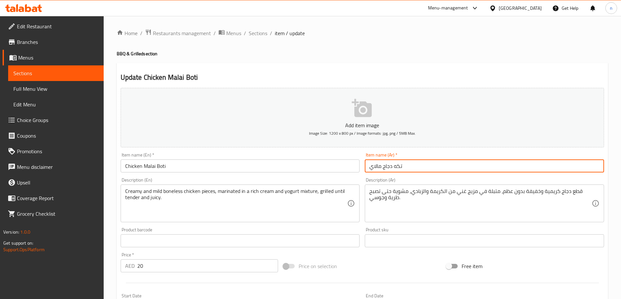
click at [386, 167] on input "تكه دجاج مالاي" at bounding box center [484, 166] width 239 height 13
click at [454, 166] on input "تكه دجاج مالاي" at bounding box center [484, 166] width 239 height 13
click at [589, 167] on input "تكه دجاج مالاي" at bounding box center [484, 166] width 239 height 13
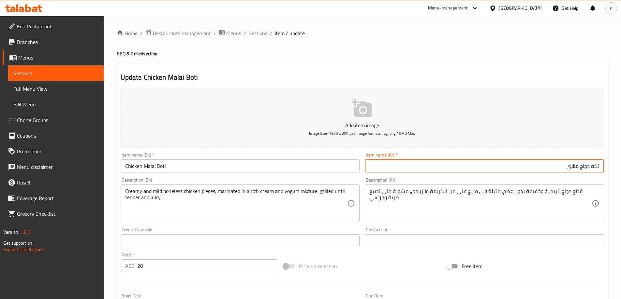
click at [600, 167] on input "تكه دجاج مالاي" at bounding box center [484, 166] width 239 height 13
click at [612, 167] on div "Home / Restaurants management / Menus / Sections / item / update BBQ & Grilled …" at bounding box center [362, 238] width 517 height 444
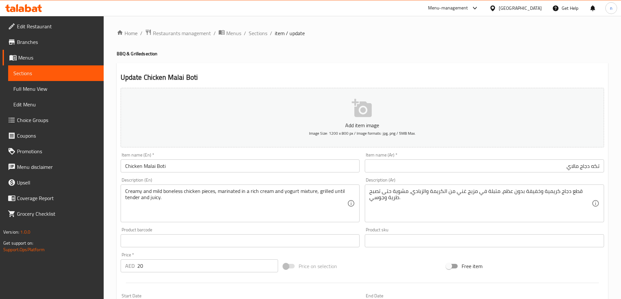
click at [589, 167] on input "تكه دجاج مالاي" at bounding box center [484, 166] width 239 height 13
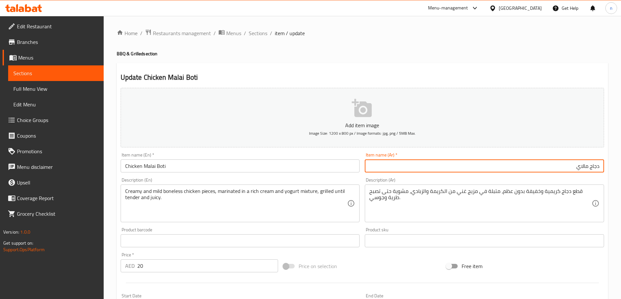
click at [564, 169] on input "دجاج مالاي" at bounding box center [484, 166] width 239 height 13
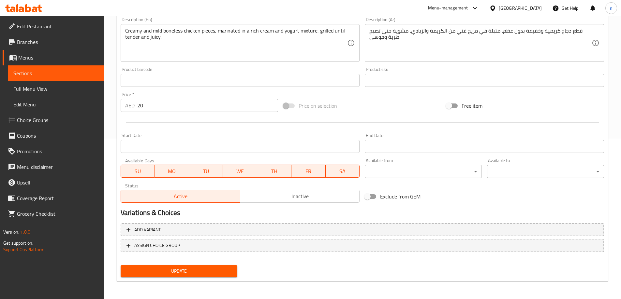
scroll to position [161, 0]
type input "دجاج مالاي بوتي"
click at [171, 271] on span "Update" at bounding box center [179, 271] width 107 height 8
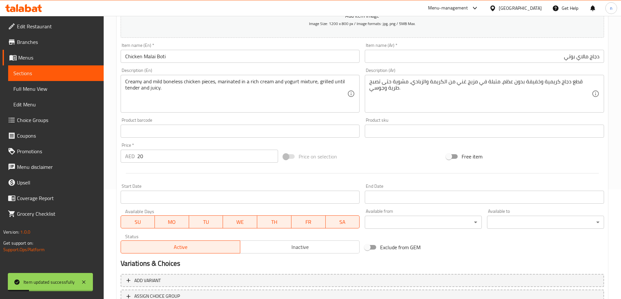
scroll to position [96, 0]
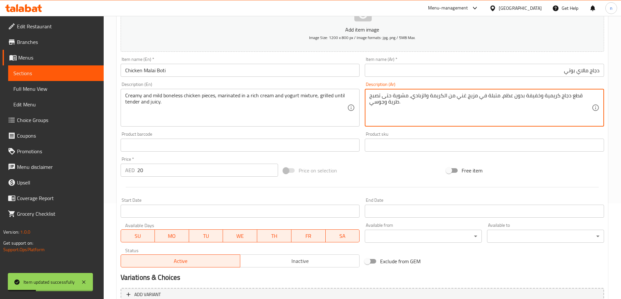
click at [435, 93] on textarea "قطع دجاج كريمية وخفيفة بدون عظم، متبلة في مزيج غني من الكريمة والزبادي، مشوية ح…" at bounding box center [480, 108] width 222 height 31
drag, startPoint x: 416, startPoint y: 246, endPoint x: 430, endPoint y: 222, distance: 27.6
click at [416, 246] on div "Add item image Image Size: 1200 x 800 px / Image formats: jpg, png / 5MB Max. I…" at bounding box center [362, 130] width 488 height 281
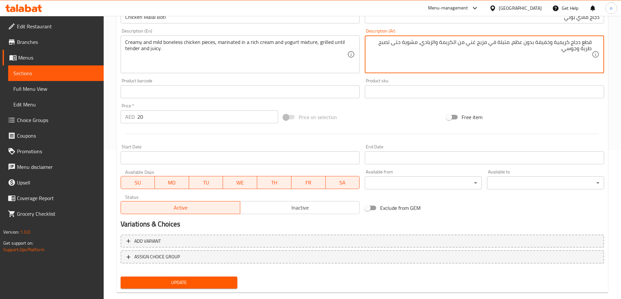
scroll to position [161, 0]
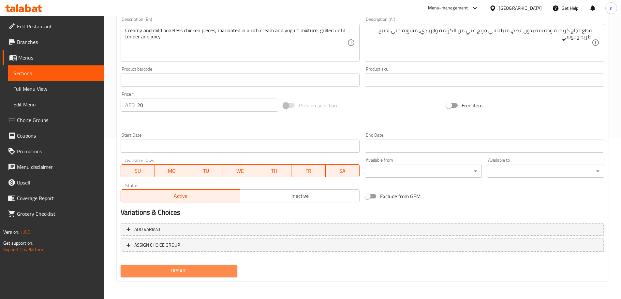
click at [162, 274] on span "Update" at bounding box center [179, 271] width 107 height 8
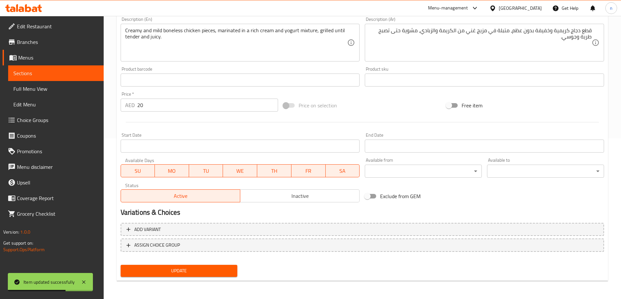
scroll to position [0, 0]
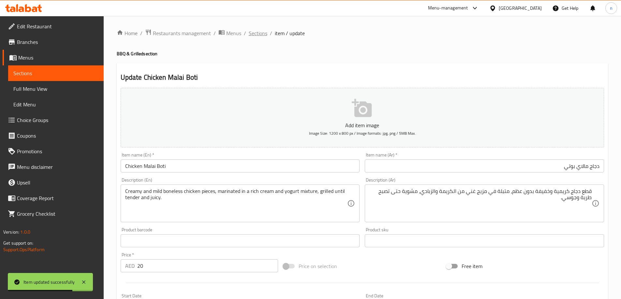
click at [258, 36] on span "Sections" at bounding box center [258, 33] width 19 height 8
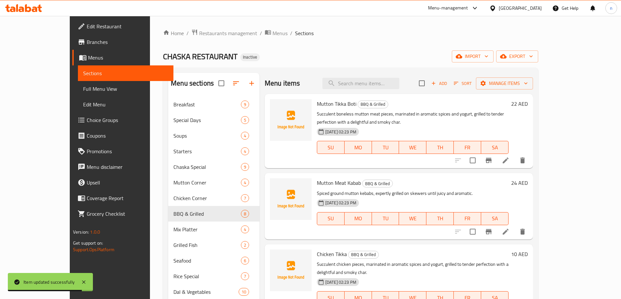
click at [376, 91] on div "Menu items Add Sort Manage items" at bounding box center [399, 83] width 268 height 21
click at [375, 87] on input "search" at bounding box center [360, 83] width 77 height 11
paste input "Chaska Special Mini Mix"
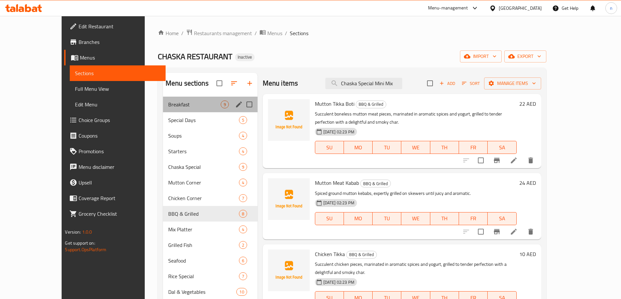
click at [203, 105] on span "Breakfast" at bounding box center [194, 105] width 52 height 8
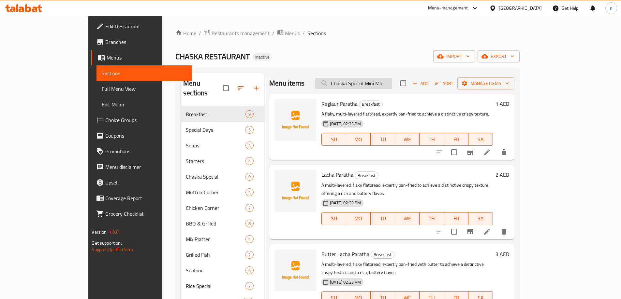
click at [374, 84] on input "Chaska Special Mini Mix" at bounding box center [353, 83] width 77 height 11
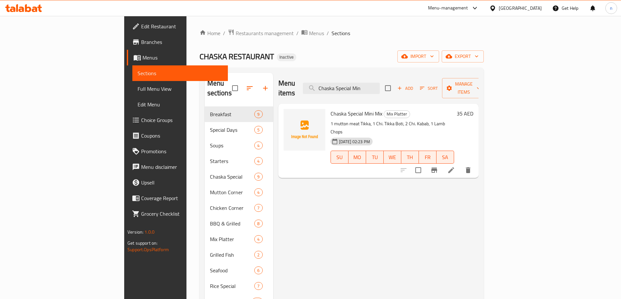
type input "Chaska Special Min"
click at [455, 166] on icon at bounding box center [451, 170] width 8 height 8
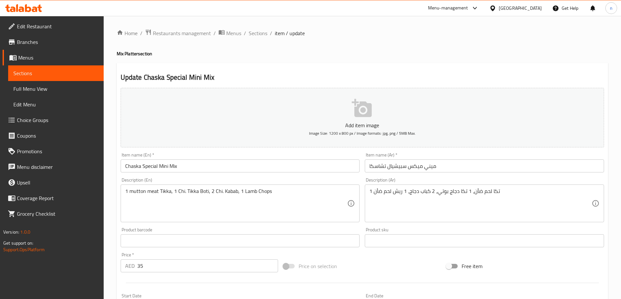
click at [376, 167] on input "ميني ميكس سبيشيال تشاسكا" at bounding box center [484, 166] width 239 height 13
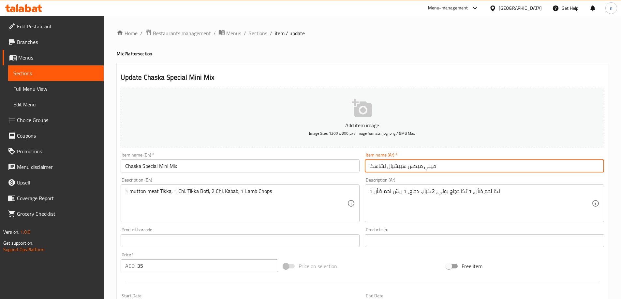
click at [376, 167] on input "ميني ميكس سبيشيال تشاسكا" at bounding box center [484, 166] width 239 height 13
click at [379, 170] on input "ميني ميكس سبيشيال تشاسكا" at bounding box center [484, 166] width 239 height 13
click at [375, 168] on input "ميني ميكس سبيشيال تشاسكا" at bounding box center [484, 166] width 239 height 13
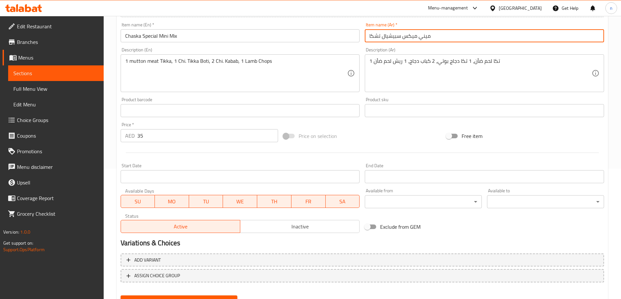
scroll to position [161, 0]
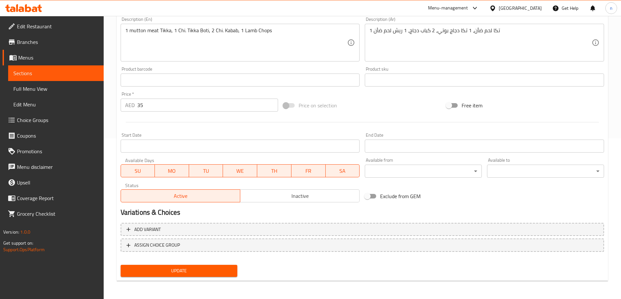
type input "ميني ميكس سبيشيال تشكا"
click at [162, 270] on span "Update" at bounding box center [179, 271] width 107 height 8
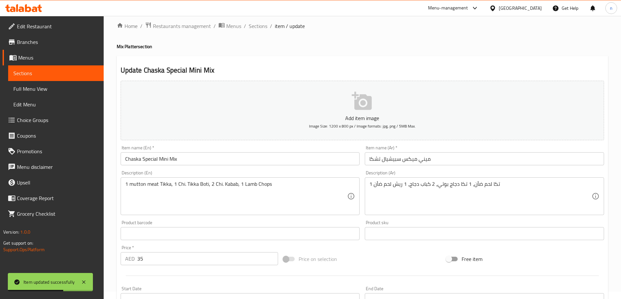
scroll to position [0, 0]
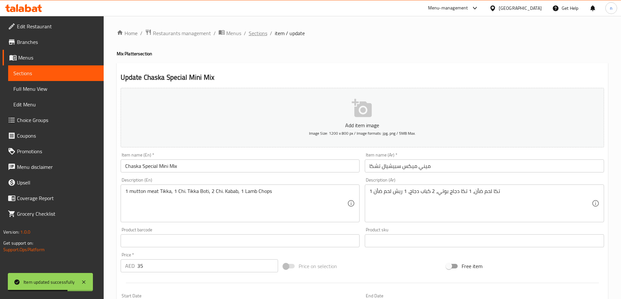
click at [262, 33] on span "Sections" at bounding box center [258, 33] width 19 height 8
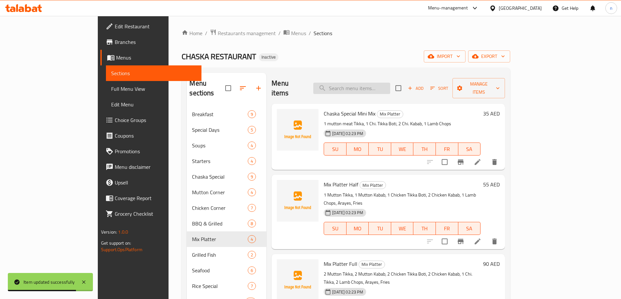
click at [360, 83] on input "search" at bounding box center [351, 88] width 77 height 11
paste input "Mix Platter Full"
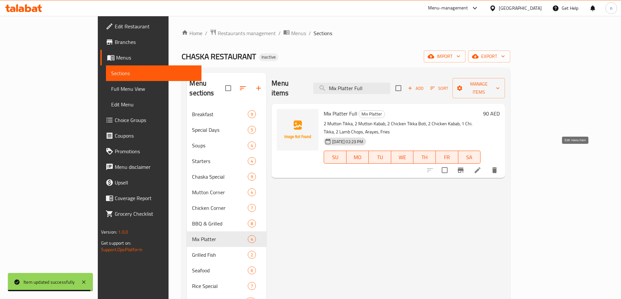
type input "Mix Platter Full"
click at [486, 165] on li at bounding box center [477, 171] width 18 height 12
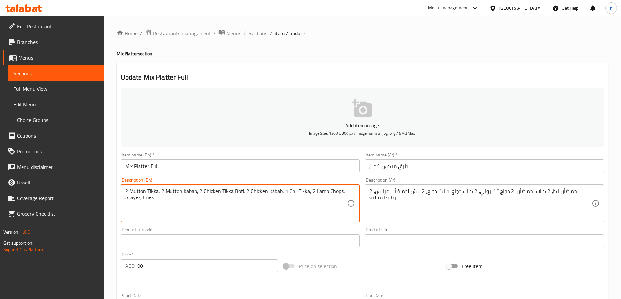
drag, startPoint x: 293, startPoint y: 190, endPoint x: 294, endPoint y: 194, distance: 3.9
click at [293, 191] on textarea "2 Mutton Tikka, 2 Mutton Kabab, 2 Chicken Tikka Boti, 2 Chicken Kabab, 1 Chi. T…" at bounding box center [236, 203] width 222 height 31
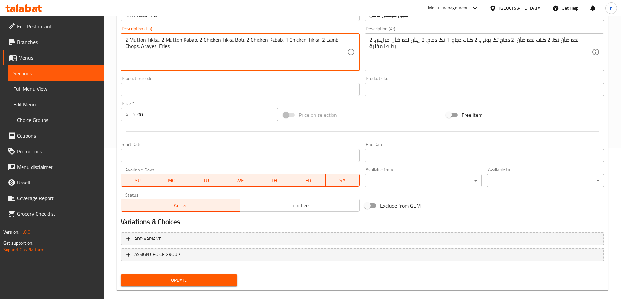
scroll to position [161, 0]
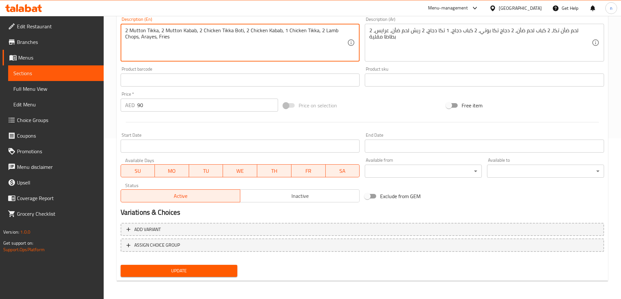
type textarea "2 Mutton Tikka, 2 Mutton Kabab, 2 Chicken Tikka Boti, 2 Chicken Kabab, 1 Chicke…"
click at [200, 276] on button "Update" at bounding box center [179, 271] width 117 height 12
click at [200, 276] on div at bounding box center [310, 149] width 621 height 299
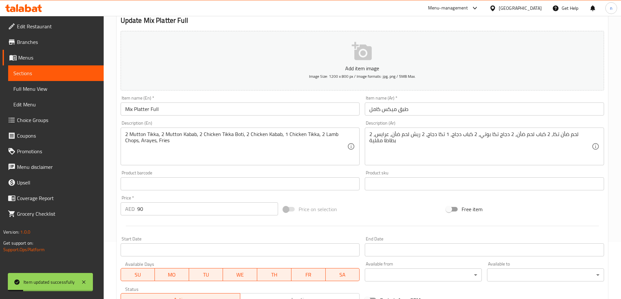
scroll to position [0, 0]
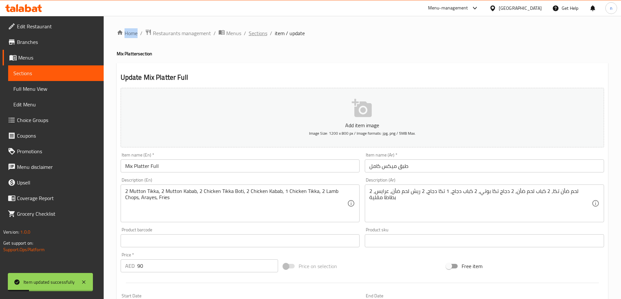
click at [259, 32] on span "Sections" at bounding box center [258, 33] width 19 height 8
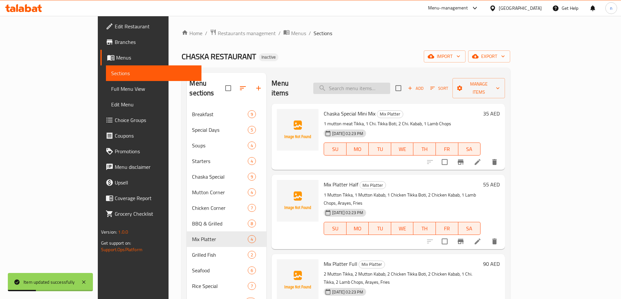
click at [371, 83] on input "search" at bounding box center [351, 88] width 77 height 11
paste input "Chaska Special Mix Platter"
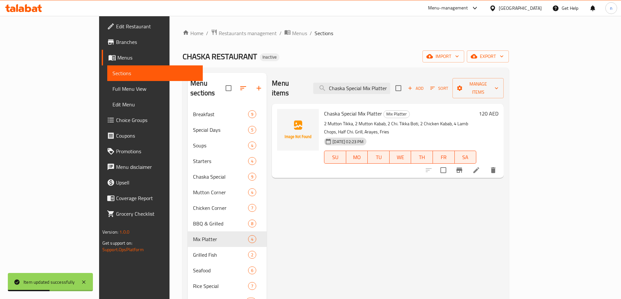
type input "Chaska Special Mix Platter"
click at [479, 167] on icon at bounding box center [476, 170] width 6 height 6
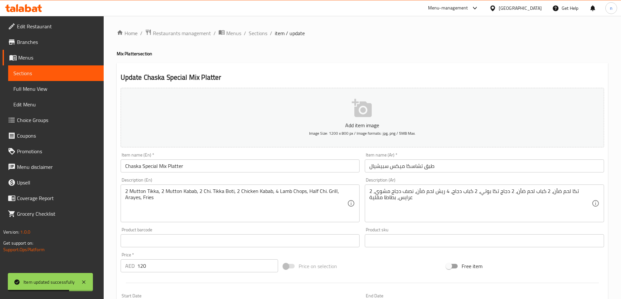
click at [412, 166] on input "طبق تشاسكا ميكس سبيشيال" at bounding box center [484, 166] width 239 height 13
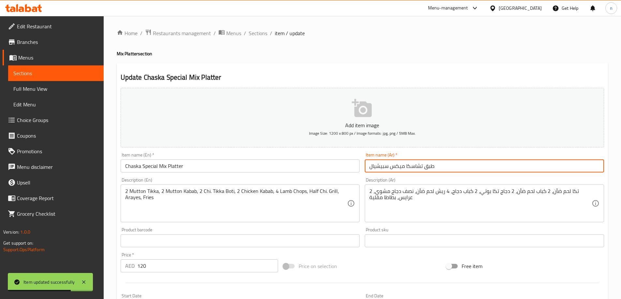
click at [412, 167] on input "طبق تشاسكا ميكس سبيشيال" at bounding box center [484, 166] width 239 height 13
click at [416, 169] on input "طبق تشاسكا ميكس سبيشيال" at bounding box center [484, 166] width 239 height 13
click at [413, 166] on input "طبق تشاسكا ميكس سبيشيال" at bounding box center [484, 166] width 239 height 13
click at [411, 167] on input "طبق تشسكا ميكس سبيشيال" at bounding box center [484, 166] width 239 height 13
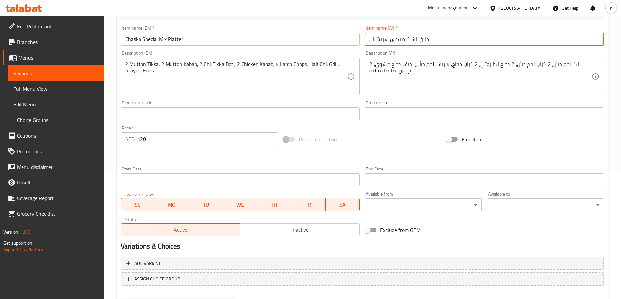
scroll to position [161, 0]
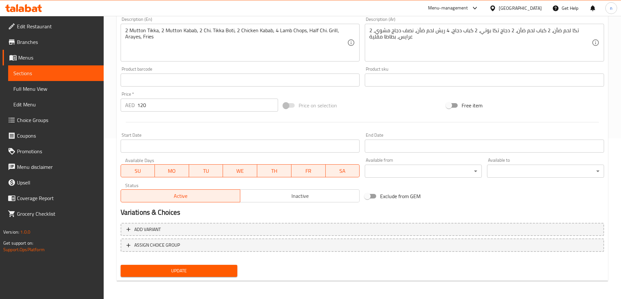
type input "طبق تشكا ميكس سبيشيال"
click at [175, 275] on span "Update" at bounding box center [179, 271] width 107 height 8
click at [175, 275] on div at bounding box center [310, 149] width 621 height 299
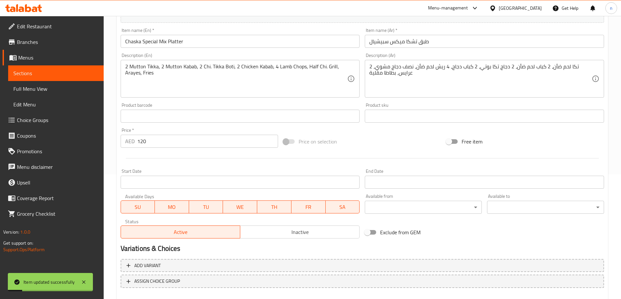
scroll to position [63, 0]
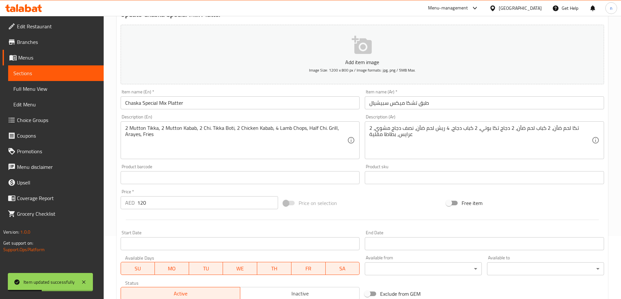
click at [210, 129] on textarea "2 Mutton Tikka, 2 Mutton Kabab, 2 Chi. Tikka Boti, 2 Chicken Kabab, 4 Lamb Chop…" at bounding box center [236, 140] width 222 height 31
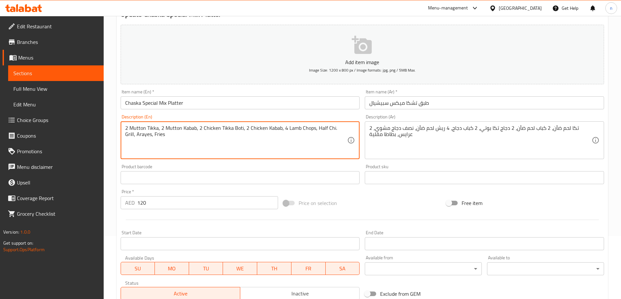
click at [332, 129] on textarea "2 Mutton Tikka, 2 Mutton Kabab, 2 Chicken Tikka Boti, 2 Chicken Kabab, 4 Lamb C…" at bounding box center [236, 140] width 222 height 31
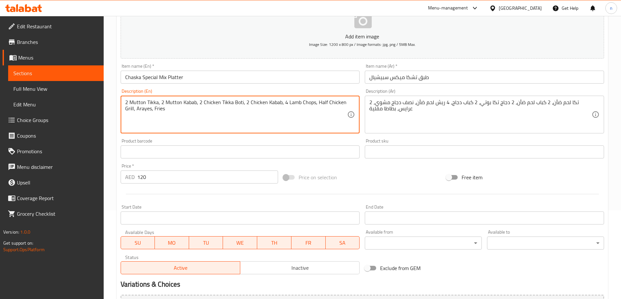
scroll to position [161, 0]
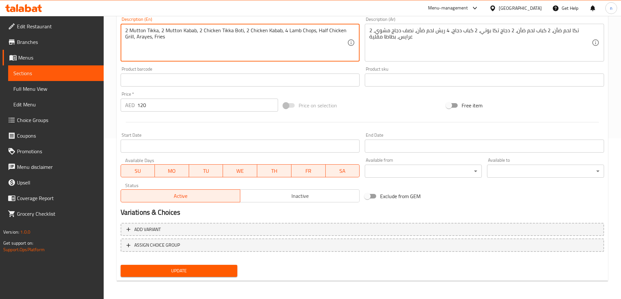
type textarea "2 Mutton Tikka, 2 Mutton Kabab, 2 Chicken Tikka Boti, 2 Chicken Kabab, 4 Lamb C…"
click at [152, 272] on span "Update" at bounding box center [179, 271] width 107 height 8
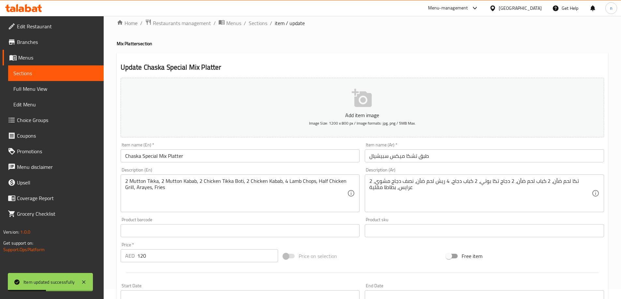
scroll to position [0, 0]
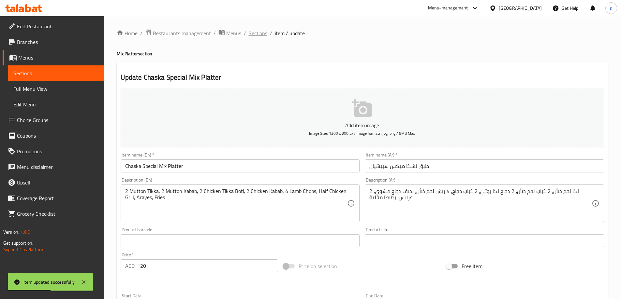
click at [257, 32] on span "Sections" at bounding box center [258, 33] width 19 height 8
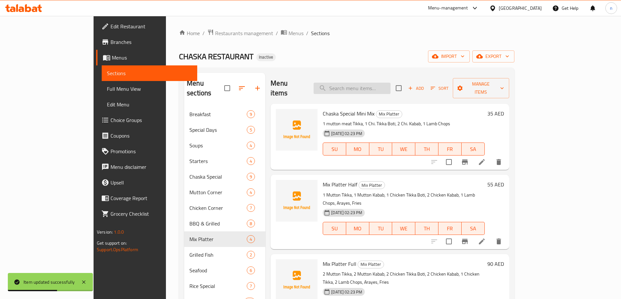
click at [380, 84] on input "search" at bounding box center [351, 88] width 77 height 11
paste input "Seabream Grilled Fish"
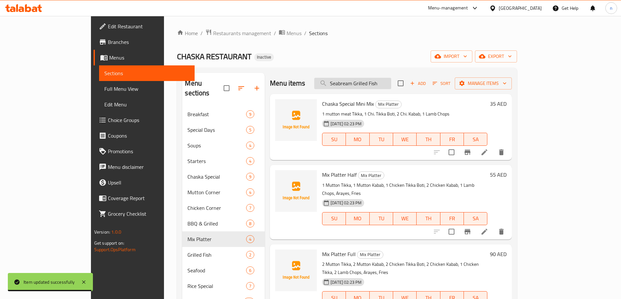
click at [391, 83] on input "Seabream Grilled Fish" at bounding box center [352, 83] width 77 height 11
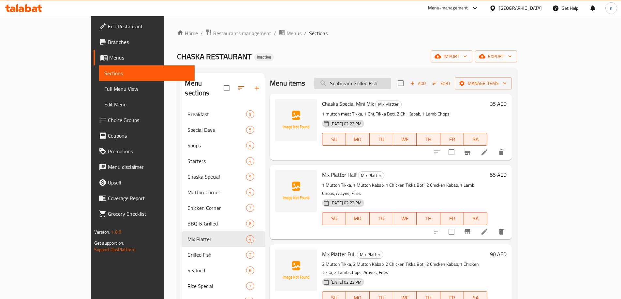
paste input "search"
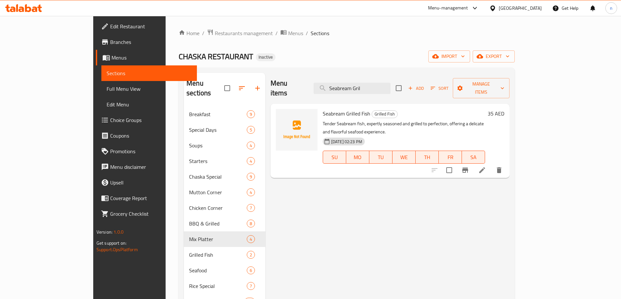
type input "Seabream Gril"
click at [486, 166] on icon at bounding box center [482, 170] width 8 height 8
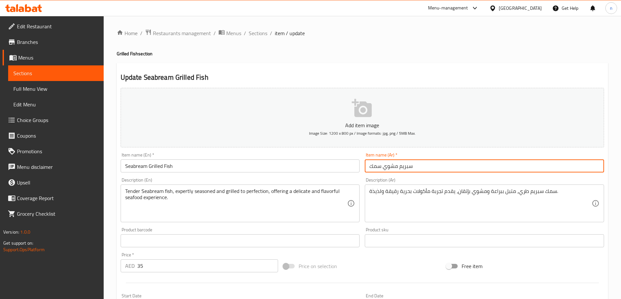
click at [368, 165] on input "سبريم مشوي سمك" at bounding box center [484, 166] width 239 height 13
drag, startPoint x: 385, startPoint y: 168, endPoint x: 545, endPoint y: 155, distance: 161.1
click at [545, 155] on div "Item name (Ar)   * [PERSON_NAME] سمك Item name (Ar) *" at bounding box center [484, 163] width 239 height 20
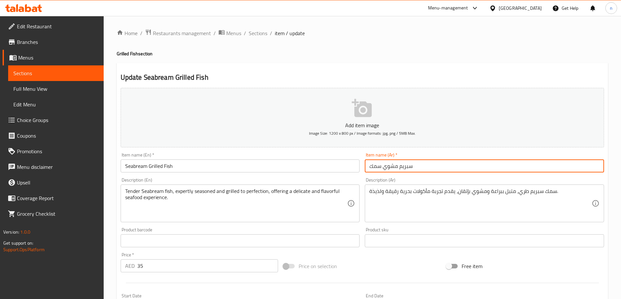
click at [411, 163] on input "سبريم مشوي سمك" at bounding box center [484, 166] width 239 height 13
click at [539, 145] on button "Add item image Image Size: 1200 x 800 px / Image formats: jpg, png / 5MB Max." at bounding box center [362, 118] width 483 height 60
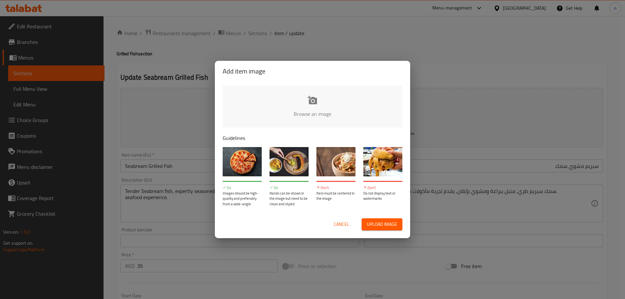
click at [466, 160] on div "Add item image Browse an image Guidelines Do Images should be high-quality and …" at bounding box center [312, 149] width 625 height 299
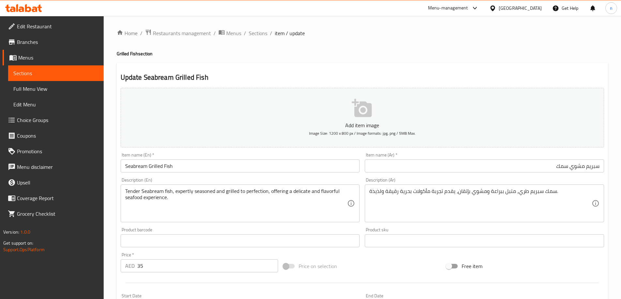
click at [492, 168] on input "سبريم مشوي سمك" at bounding box center [484, 166] width 239 height 13
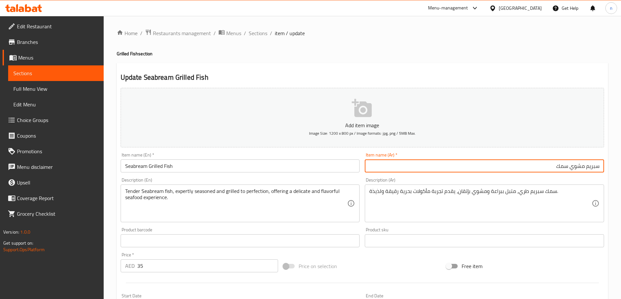
click at [492, 168] on input "سبريم مشوي سمك" at bounding box center [484, 166] width 239 height 13
click at [599, 163] on input "[PERSON_NAME]" at bounding box center [484, 166] width 239 height 13
click at [593, 165] on input "[PERSON_NAME]" at bounding box center [484, 166] width 239 height 13
type input "سمك سبريم مشوي"
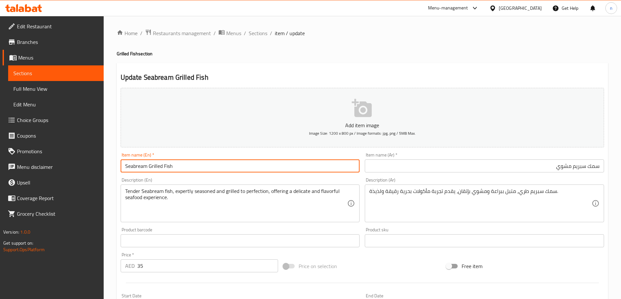
click at [121, 165] on input "Seabream Grilled Fish" at bounding box center [240, 166] width 239 height 13
click at [125, 165] on input "Seabream Grilled Fish" at bounding box center [240, 166] width 239 height 13
click at [127, 165] on input "Seabream Grilled Fish" at bounding box center [240, 166] width 239 height 13
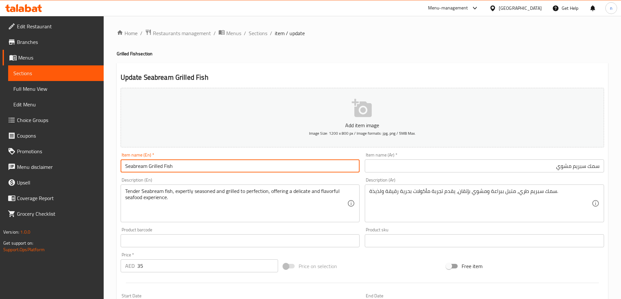
click at [127, 165] on input "Seabream Grilled Fish" at bounding box center [240, 166] width 239 height 13
click at [130, 174] on div "Item name (En)   * Seabream Grilled Fish Item name (En) *" at bounding box center [240, 162] width 244 height 25
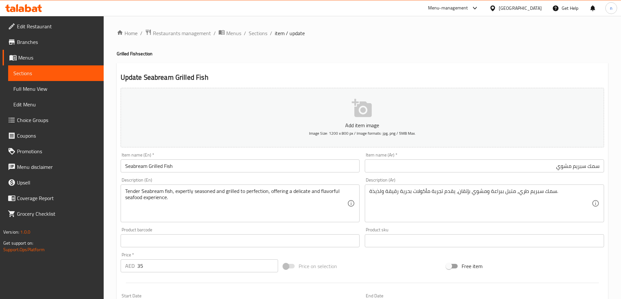
click at [132, 168] on input "Seabream Grilled Fish" at bounding box center [240, 166] width 239 height 13
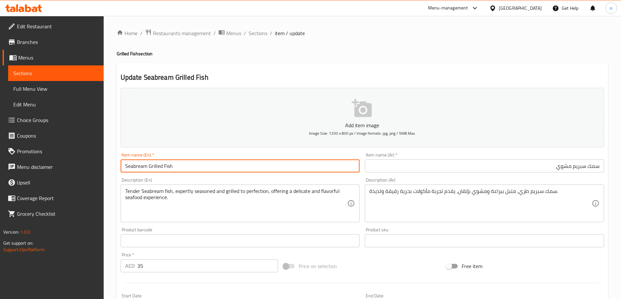
click at [132, 168] on input "Seabream Grilled Fish" at bounding box center [240, 166] width 239 height 13
click at [135, 170] on input "Seabream Grilled Fish" at bounding box center [240, 166] width 239 height 13
click at [140, 164] on input "Seabream Grilled Fish" at bounding box center [240, 166] width 239 height 13
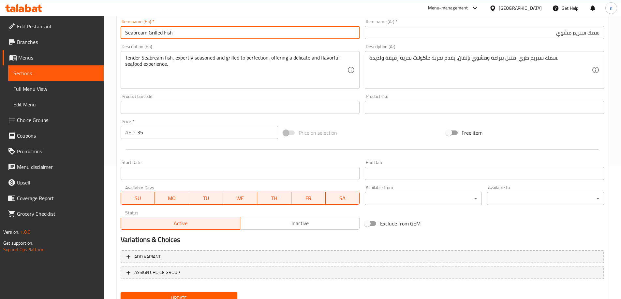
scroll to position [161, 0]
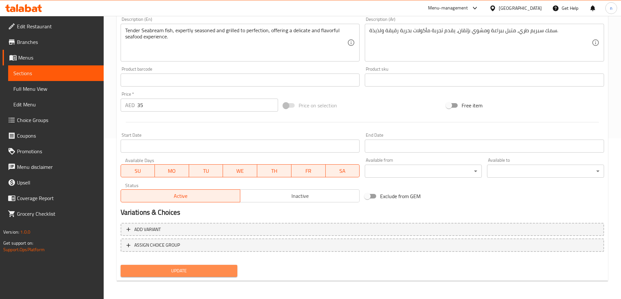
click at [162, 276] on button "Update" at bounding box center [179, 271] width 117 height 12
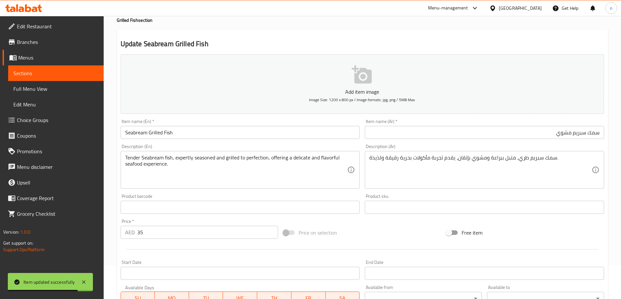
scroll to position [0, 0]
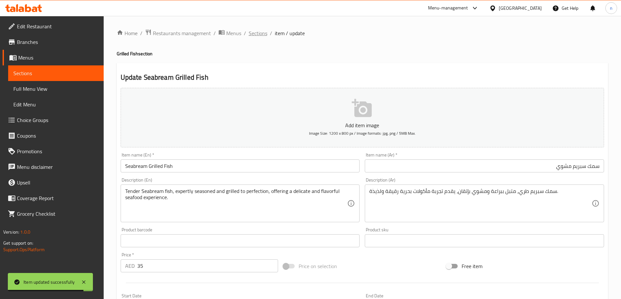
click at [258, 32] on span "Sections" at bounding box center [258, 33] width 19 height 8
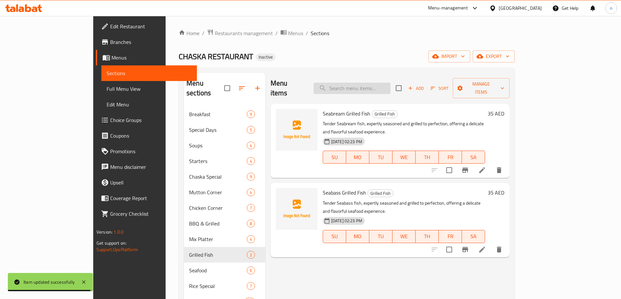
click at [368, 83] on input "search" at bounding box center [351, 88] width 77 height 11
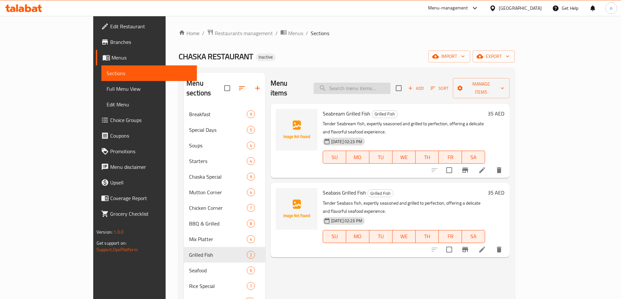
paste input "Seabass Grilled Fish"
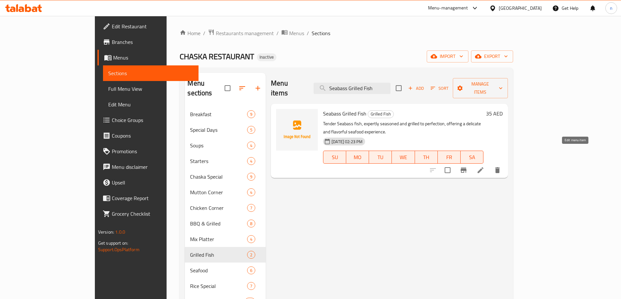
type input "Seabass Grilled Fish"
click at [484, 166] on icon at bounding box center [480, 170] width 8 height 8
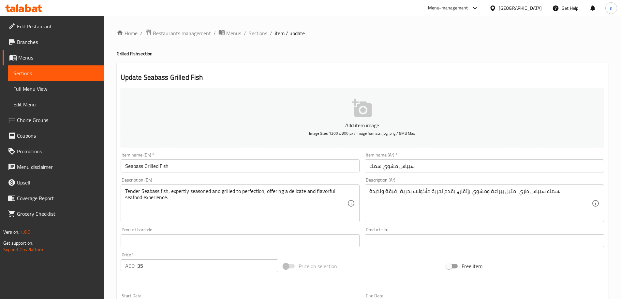
click at [373, 164] on input "سيباس مشوي سمك" at bounding box center [484, 166] width 239 height 13
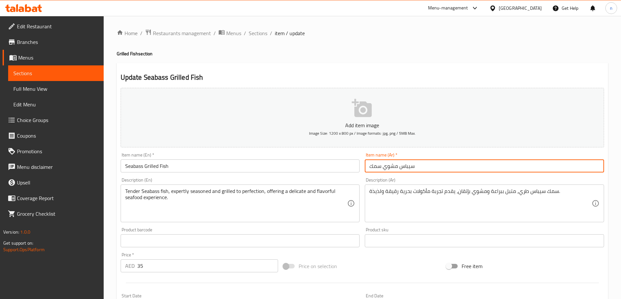
click at [373, 164] on input "سيباس مشوي سمك" at bounding box center [484, 166] width 239 height 13
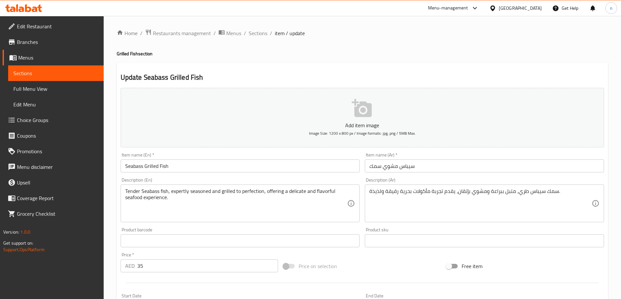
drag, startPoint x: 373, startPoint y: 164, endPoint x: 517, endPoint y: 149, distance: 145.1
click at [517, 149] on div "Add item image Image Size: 1200 x 800 px / Image formats: jpg, png / 5MB Max." at bounding box center [362, 117] width 488 height 65
click at [401, 167] on input "سيباس مشوي سمك" at bounding box center [484, 166] width 239 height 13
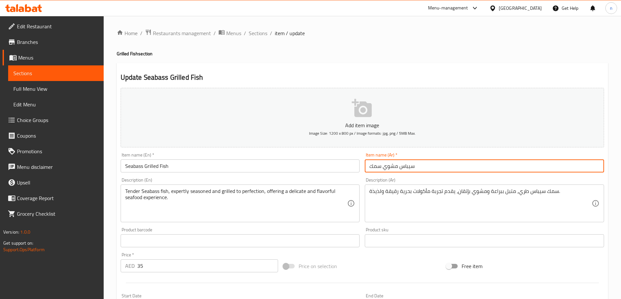
click at [401, 167] on input "سيباس مشوي سمك" at bounding box center [484, 166] width 239 height 13
click at [475, 165] on input "سيباس مشوي سمك" at bounding box center [484, 166] width 239 height 13
click at [562, 169] on input "سيباس مشوي سمك" at bounding box center [484, 166] width 239 height 13
click at [599, 166] on input "[PERSON_NAME]" at bounding box center [484, 166] width 239 height 13
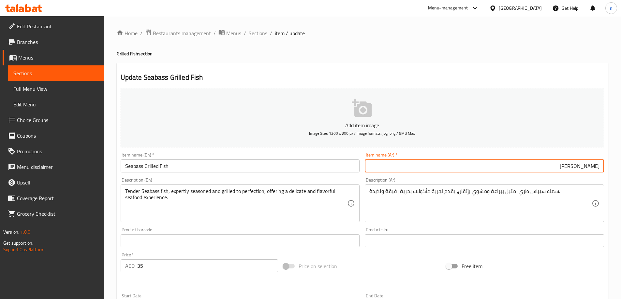
click at [599, 166] on input "[PERSON_NAME]" at bounding box center [484, 166] width 239 height 13
click at [599, 168] on input "[PERSON_NAME]" at bounding box center [484, 166] width 239 height 13
paste input "سمك"
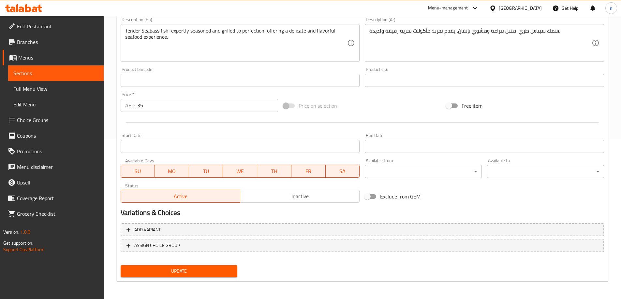
scroll to position [161, 0]
type input "سمك سيباس مشوي"
drag, startPoint x: 188, startPoint y: 269, endPoint x: 157, endPoint y: 156, distance: 117.9
click at [188, 269] on span "Update" at bounding box center [179, 271] width 107 height 8
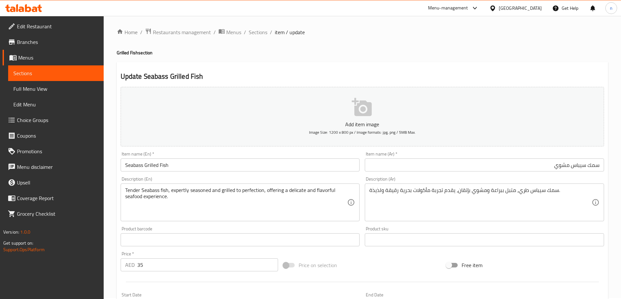
scroll to position [0, 0]
click at [258, 31] on span "Sections" at bounding box center [258, 33] width 19 height 8
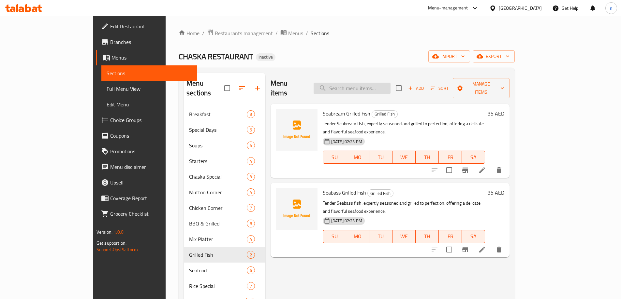
click at [368, 89] on input "search" at bounding box center [351, 88] width 77 height 11
paste input "King Fish Korma"
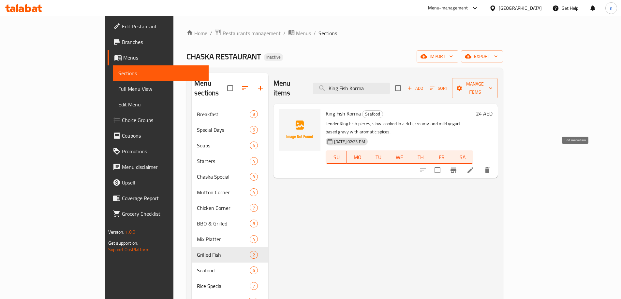
type input "King Fish Korma"
click at [474, 166] on icon at bounding box center [470, 170] width 8 height 8
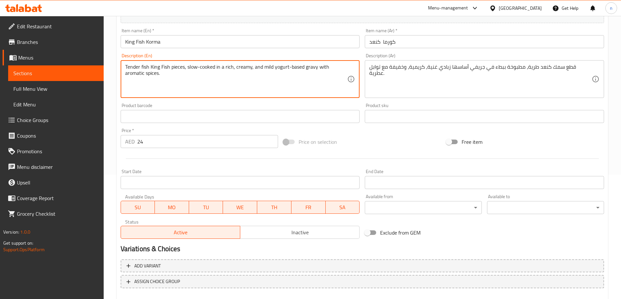
scroll to position [161, 0]
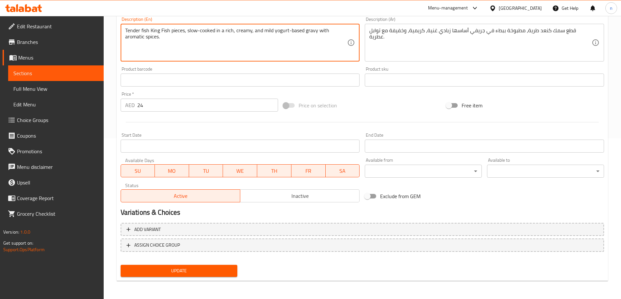
type textarea "Tender fish King Fish pieces, slow-cooked in a rich, creamy, and mild yogurt-ba…"
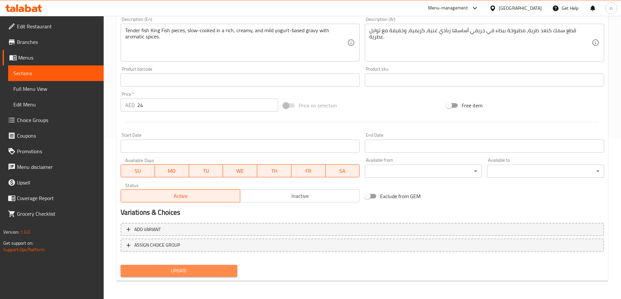
click at [160, 271] on span "Update" at bounding box center [179, 271] width 107 height 8
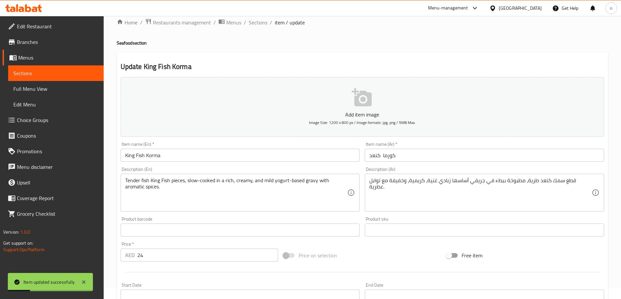
scroll to position [0, 0]
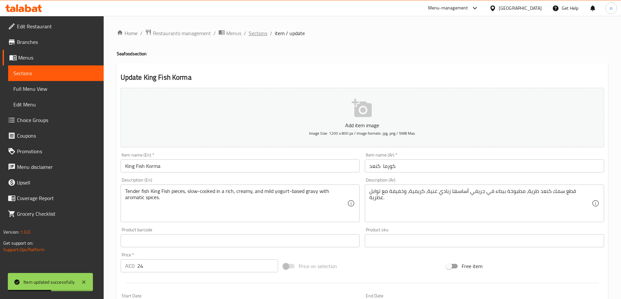
click at [261, 32] on span "Sections" at bounding box center [258, 33] width 19 height 8
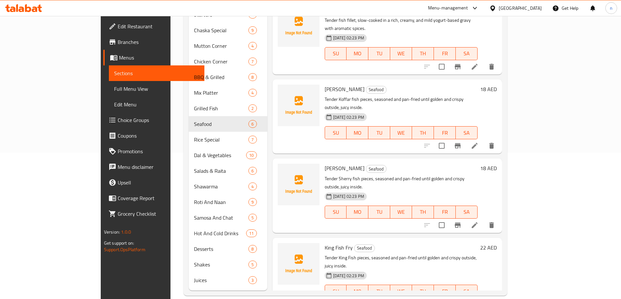
scroll to position [89, 0]
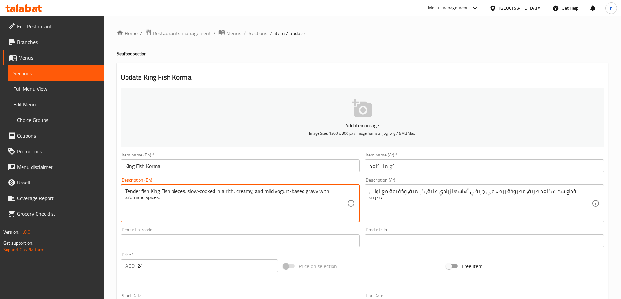
drag, startPoint x: 125, startPoint y: 191, endPoint x: 184, endPoint y: 195, distance: 58.8
click at [253, 28] on div "Home / Restaurants management / Menus / Sections / item / update Seafood sectio…" at bounding box center [362, 238] width 517 height 444
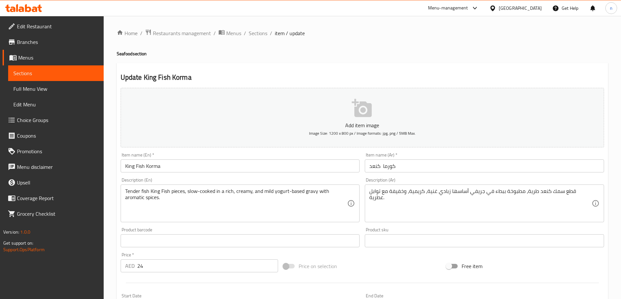
click at [253, 28] on div "Home / Restaurants management / Menus / Sections / item / update Seafood sectio…" at bounding box center [362, 238] width 517 height 444
click at [258, 33] on span "Sections" at bounding box center [258, 33] width 19 height 8
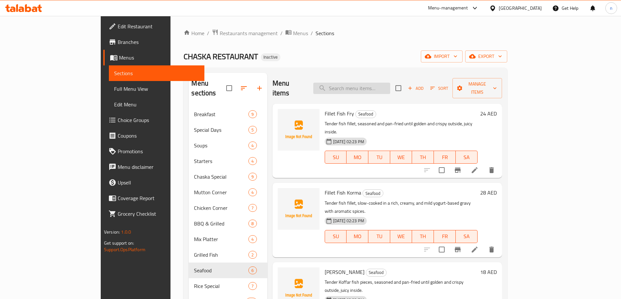
click at [371, 87] on input "search" at bounding box center [351, 88] width 77 height 11
paste input "Mutton Pulao Rice"
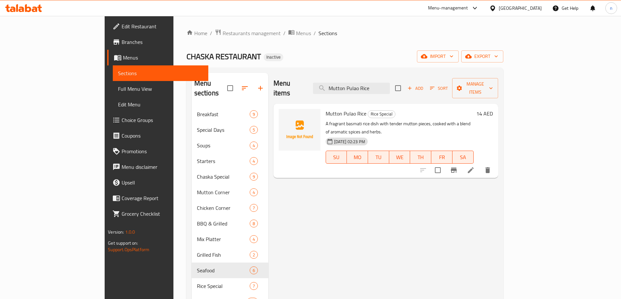
type input "Mutton Pulao Rice"
click at [474, 166] on icon at bounding box center [470, 170] width 8 height 8
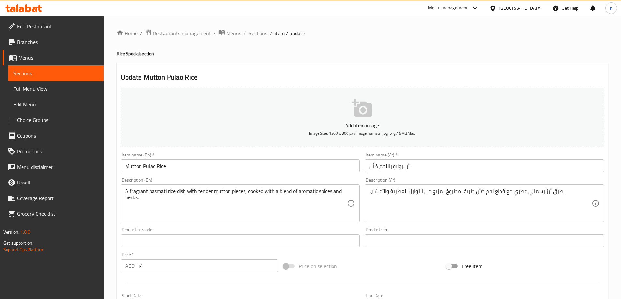
click at [229, 190] on textarea "A fragrant basmati rice dish with tender mutton pieces, cooked with a blend of …" at bounding box center [236, 203] width 222 height 31
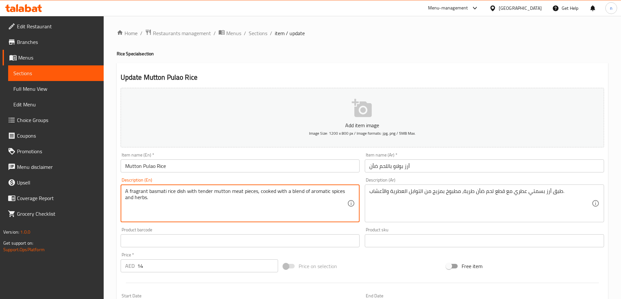
type textarea "A fragrant basmati rice dish with tender mutton meat pieces, cooked with a blen…"
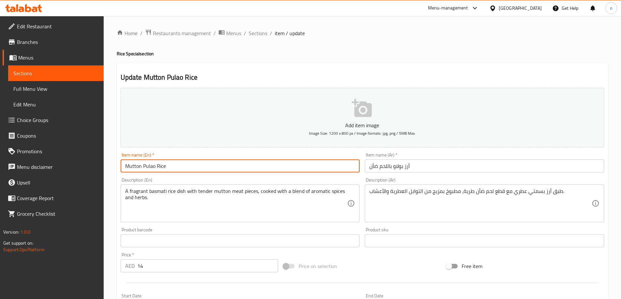
click at [141, 164] on input "Mutton Pulao Rice" at bounding box center [240, 166] width 239 height 13
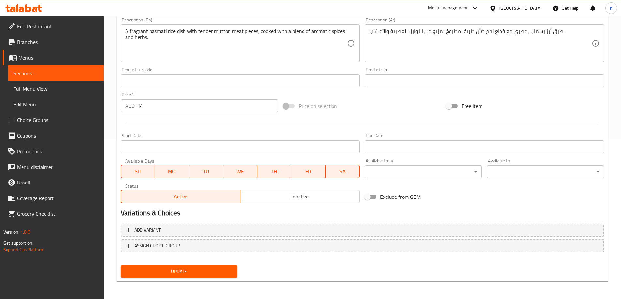
scroll to position [161, 0]
type input "Mutton Meat Pulao Rice"
click at [160, 270] on span "Update" at bounding box center [179, 271] width 107 height 8
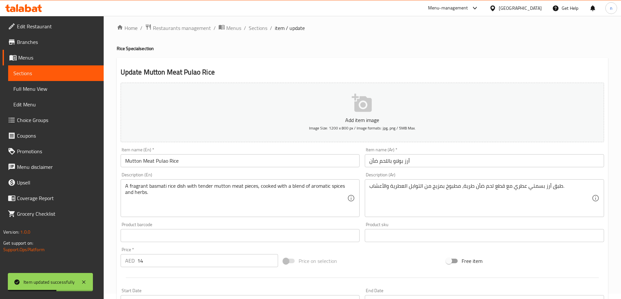
scroll to position [0, 0]
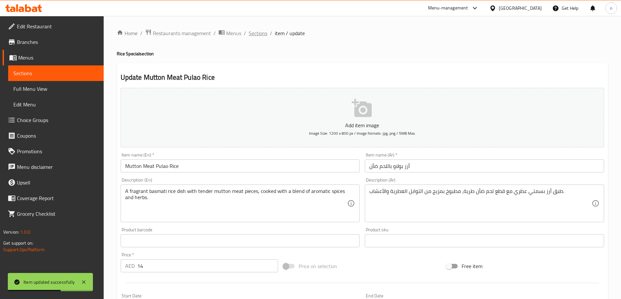
click at [251, 35] on span "Sections" at bounding box center [258, 33] width 19 height 8
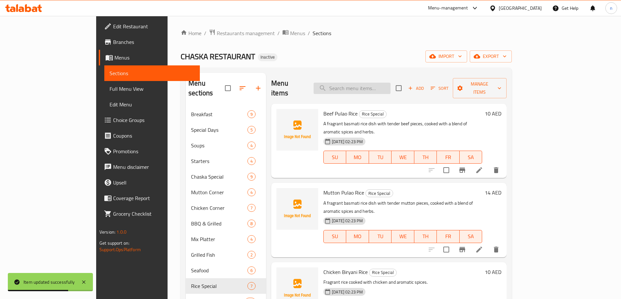
click at [365, 88] on input "search" at bounding box center [351, 88] width 77 height 11
paste input "Plain Rice"
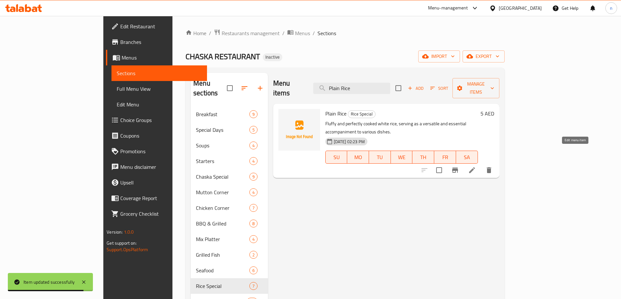
type input "Plain Rice"
click at [476, 166] on icon at bounding box center [472, 170] width 8 height 8
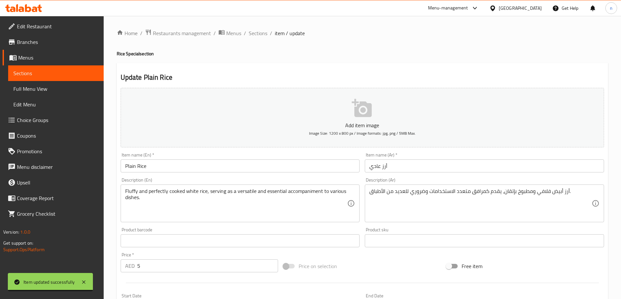
click at [375, 166] on input "أرز عادي" at bounding box center [484, 166] width 239 height 13
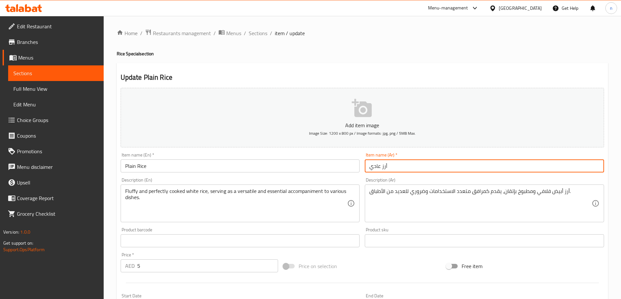
click at [375, 166] on input "أرز عادي" at bounding box center [484, 166] width 239 height 13
drag, startPoint x: 499, startPoint y: 174, endPoint x: 504, endPoint y: 174, distance: 5.5
click at [499, 174] on div "Item name (Ar)   * أرز عادي Item name (Ar) *" at bounding box center [484, 162] width 244 height 25
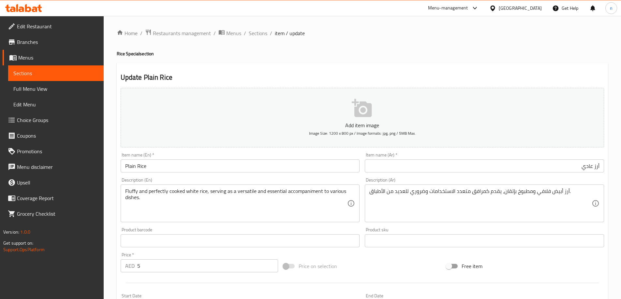
click at [580, 171] on input "أرز عادي" at bounding box center [484, 166] width 239 height 13
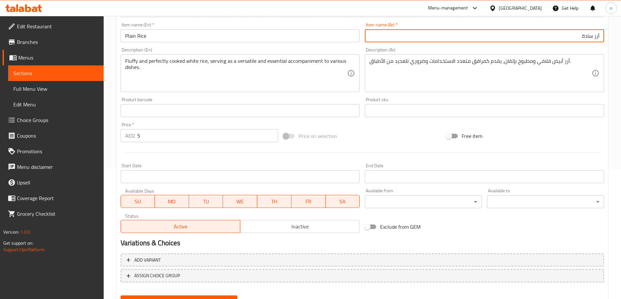
scroll to position [161, 0]
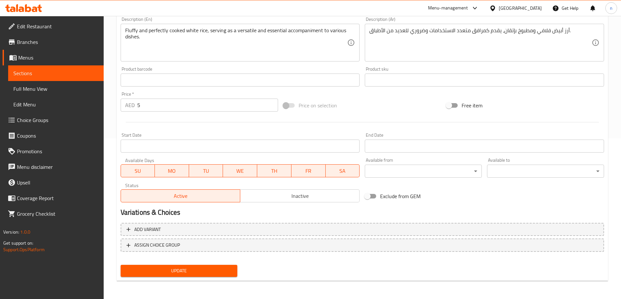
type input "أرز سادة"
click at [193, 271] on span "Update" at bounding box center [179, 271] width 107 height 8
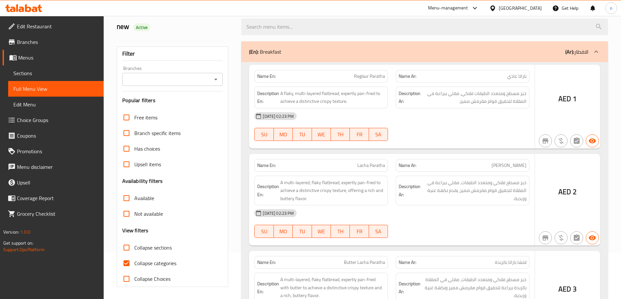
scroll to position [112, 0]
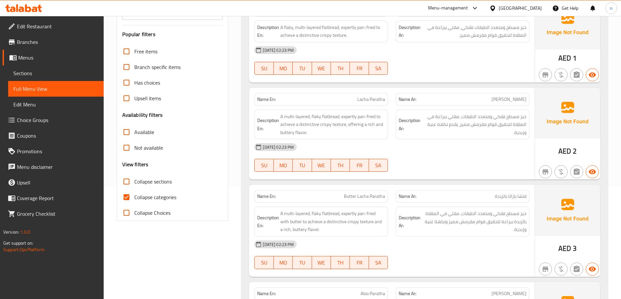
click at [127, 199] on input "Collapse categories" at bounding box center [127, 198] width 16 height 16
drag, startPoint x: 126, startPoint y: 199, endPoint x: 487, endPoint y: 184, distance: 361.9
click at [126, 199] on input "Collapse categories" at bounding box center [127, 198] width 16 height 16
checkbox input "false"
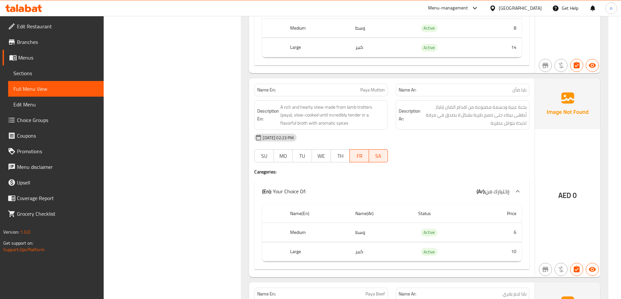
scroll to position [1350, 0]
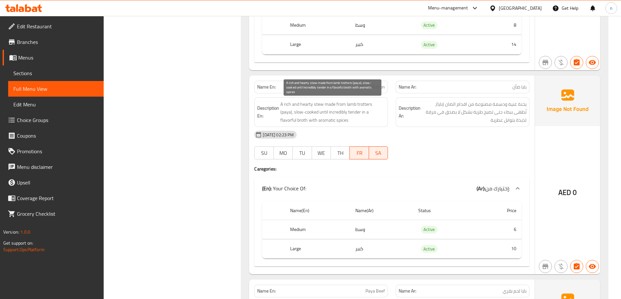
click at [351, 106] on span "A rich and hearty stew made from lamb trotters (paya), slow-cooked until incred…" at bounding box center [332, 112] width 105 height 24
copy span "lamb"
click at [374, 87] on span "Paya Mutton" at bounding box center [372, 87] width 25 height 7
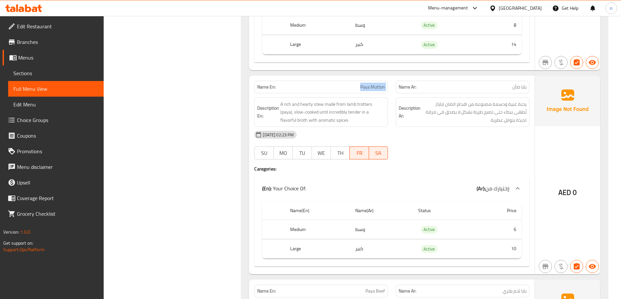
click at [374, 87] on span "Paya Mutton" at bounding box center [372, 87] width 25 height 7
copy span "Paya Mutton"
click at [451, 166] on h4 "Caregories:" at bounding box center [391, 169] width 275 height 7
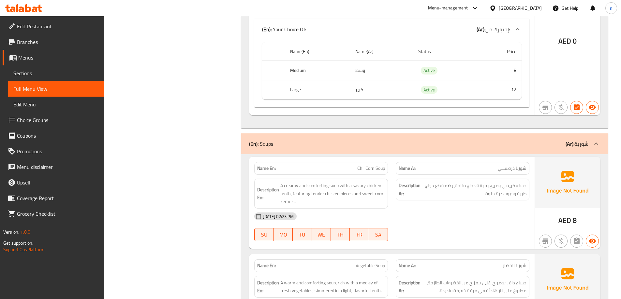
scroll to position [2132, 0]
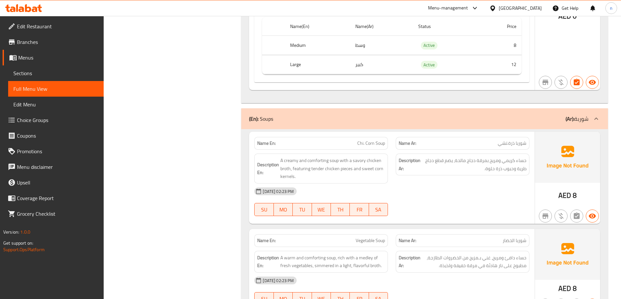
click at [372, 144] on span "Chi. Corn Soup" at bounding box center [371, 143] width 28 height 7
copy span "Chi. Corn Soup"
click at [441, 205] on div "08-09-2025 02:23 PM SU MO TU WE TH FR SA" at bounding box center [391, 202] width 283 height 36
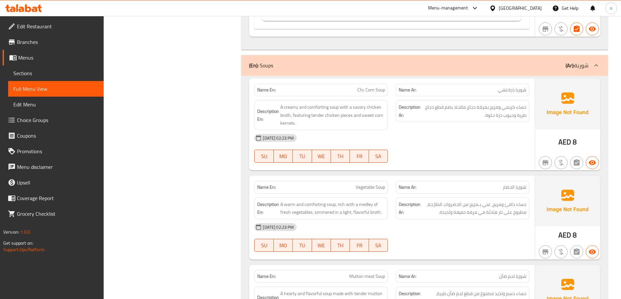
scroll to position [2230, 0]
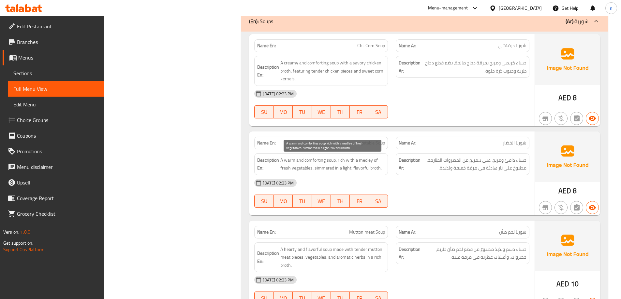
click at [327, 169] on span "A warm and comforting soup, rich with a medley of fresh vegetables, simmered in…" at bounding box center [332, 164] width 105 height 16
click at [318, 168] on span "A warm and comforting soup, rich with a medley of fresh vegetables, simmered in…" at bounding box center [332, 164] width 105 height 16
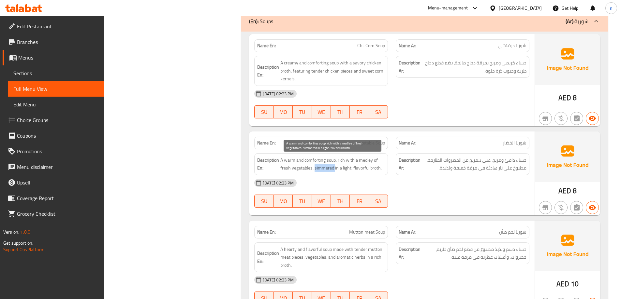
click at [318, 168] on span "A warm and comforting soup, rich with a medley of fresh vegetables, simmered in…" at bounding box center [332, 164] width 105 height 16
copy span "simmered"
click at [464, 211] on div at bounding box center [462, 208] width 141 height 8
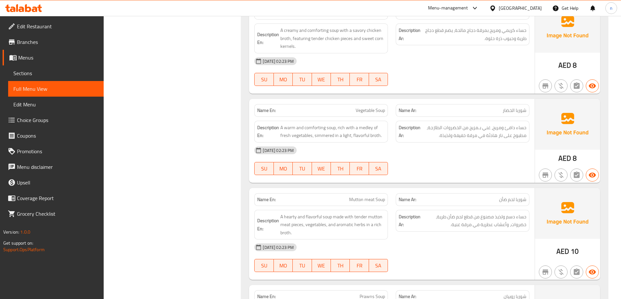
click at [441, 168] on div "08-09-2025 02:23 PM SU MO TU WE TH FR SA" at bounding box center [391, 161] width 283 height 36
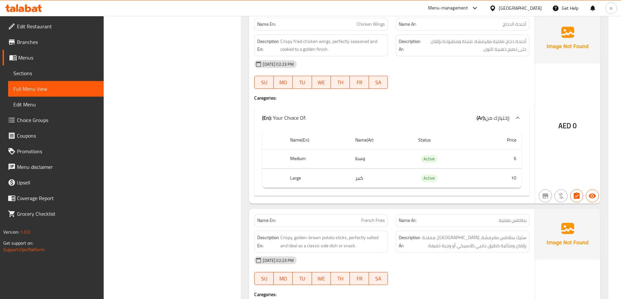
scroll to position [2621, 0]
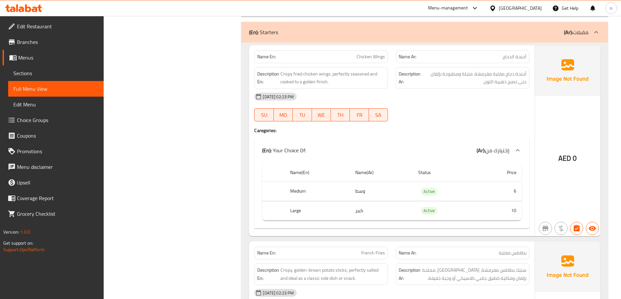
click at [379, 53] on span "Chicken Wings" at bounding box center [370, 56] width 28 height 7
click at [380, 53] on span "Chicken Wings" at bounding box center [370, 56] width 28 height 7
click at [380, 55] on span "Chicken Wings" at bounding box center [370, 56] width 28 height 7
click at [376, 55] on span "Chicken Wings" at bounding box center [370, 56] width 28 height 7
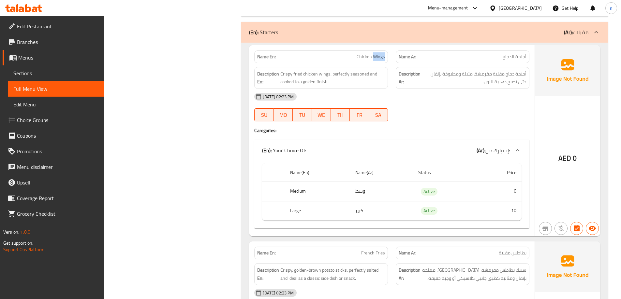
click at [376, 55] on span "Chicken Wings" at bounding box center [370, 56] width 28 height 7
click at [447, 150] on div "(En): Your Choice Of: (Ar): إختيارك من:" at bounding box center [386, 151] width 248 height 8
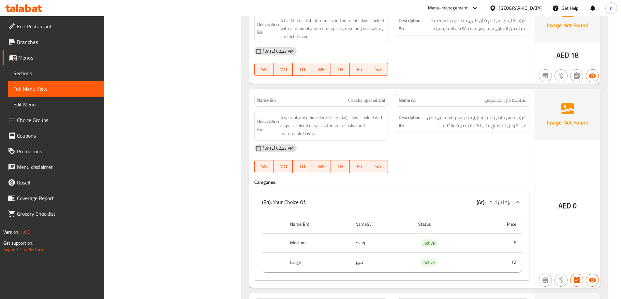
scroll to position [3989, 0]
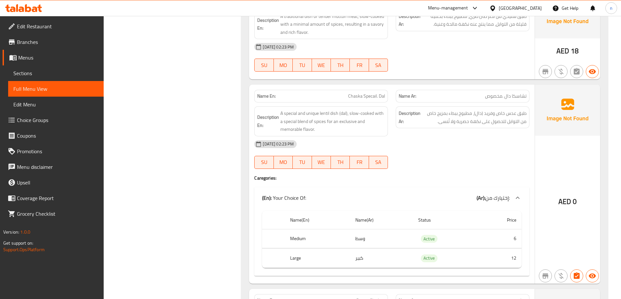
click at [454, 164] on div "08-09-2025 02:23 PM SU MO TU WE TH FR SA" at bounding box center [391, 154] width 283 height 36
click at [366, 96] on span "Chaska Specail. Dal" at bounding box center [366, 96] width 37 height 7
copy span "Specail"
click at [351, 94] on span "Chaska Specail. Dal" at bounding box center [366, 96] width 37 height 7
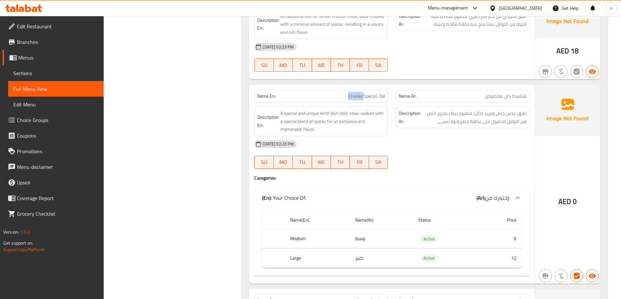
click at [351, 94] on span "Chaska Specail. Dal" at bounding box center [366, 96] width 37 height 7
copy span "Chaska Specail. Dal"
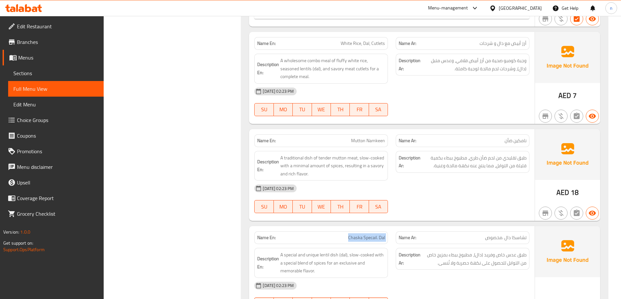
scroll to position [3859, 0]
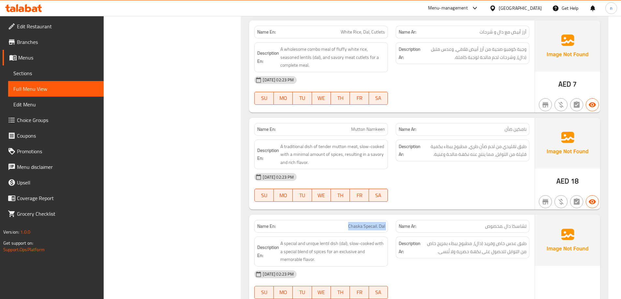
click at [365, 230] on span "Chaska Specail. Dal" at bounding box center [366, 226] width 37 height 7
click at [428, 213] on div "Name En: Lahori Mutton Karahi Name Ar: لاهورى ضأن كاراهي Description En: A flav…" at bounding box center [424, 246] width 366 height 1353
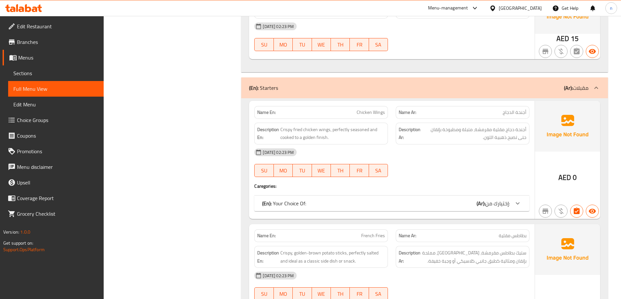
scroll to position [2556, 0]
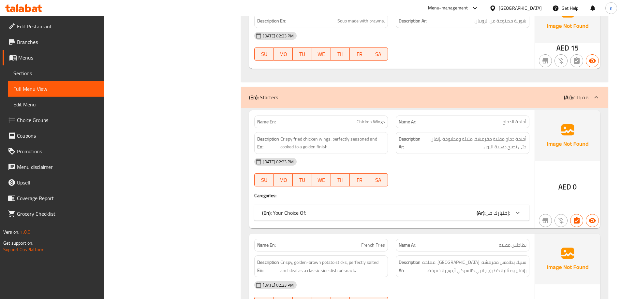
click at [371, 123] on span "Chicken Wings" at bounding box center [370, 122] width 28 height 7
copy span "Chicken Wings"
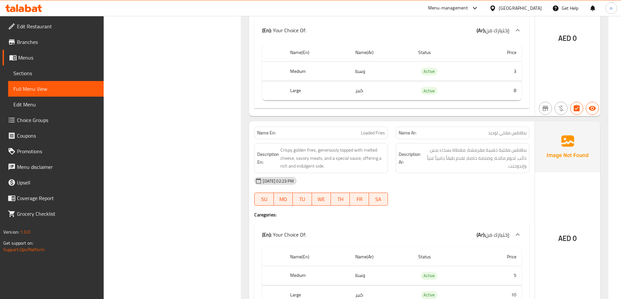
scroll to position [2849, 0]
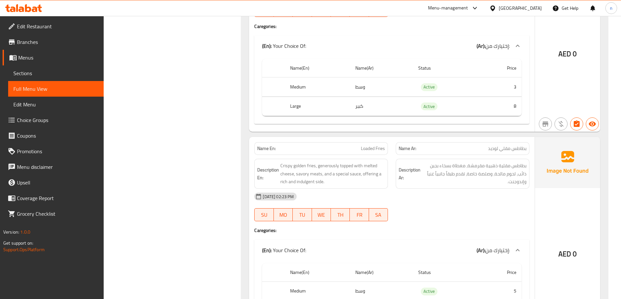
click at [367, 151] on span "Loaded Fries" at bounding box center [373, 148] width 24 height 7
copy span "Loaded"
click at [495, 147] on span "بطاطس مقلي لوديد" at bounding box center [507, 148] width 38 height 7
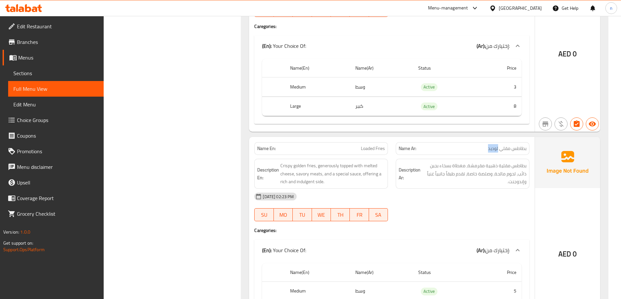
copy span "لوديد"
click at [418, 192] on div "[DATE] 02:23 PM" at bounding box center [391, 197] width 283 height 16
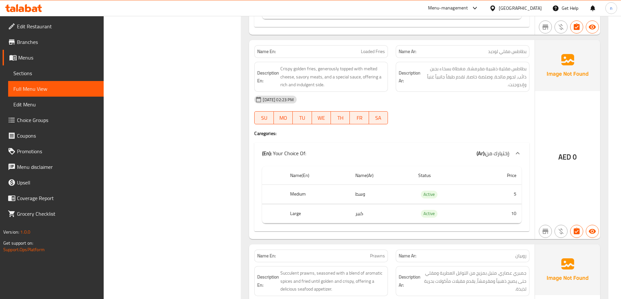
scroll to position [2914, 0]
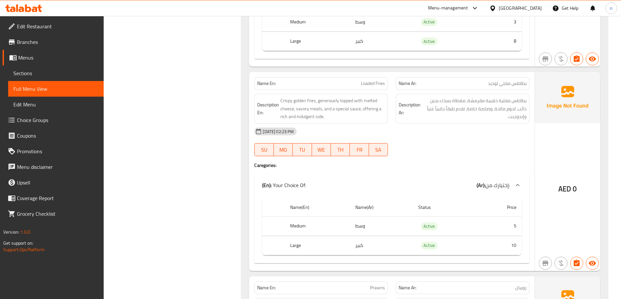
click at [367, 85] on span "Loaded Fries" at bounding box center [373, 83] width 24 height 7
copy span "Loaded"
click at [490, 84] on span "بطاطس مقلي لوديد" at bounding box center [507, 83] width 38 height 7
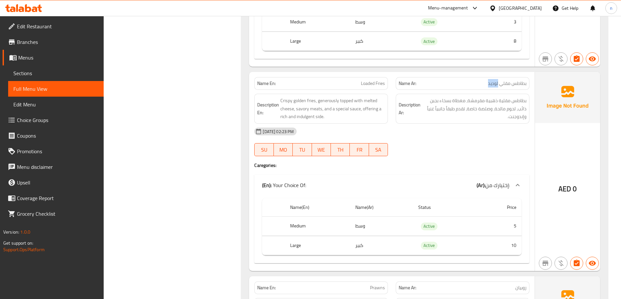
click at [479, 87] on p "Name Ar: بطاطس مقلي لوديد" at bounding box center [462, 83] width 128 height 7
click at [488, 148] on div "08-09-2025 02:23 PM SU MO TU WE TH FR SA" at bounding box center [391, 142] width 283 height 36
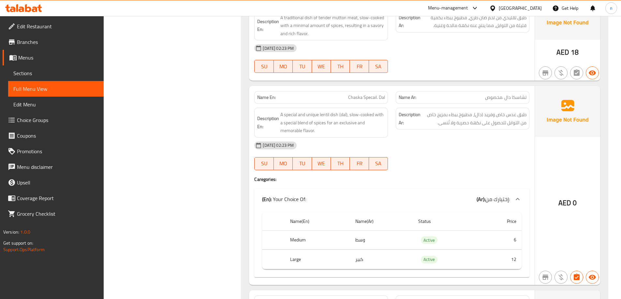
scroll to position [3989, 0]
click at [358, 97] on span "Chaska Specail. Dal" at bounding box center [366, 96] width 37 height 7
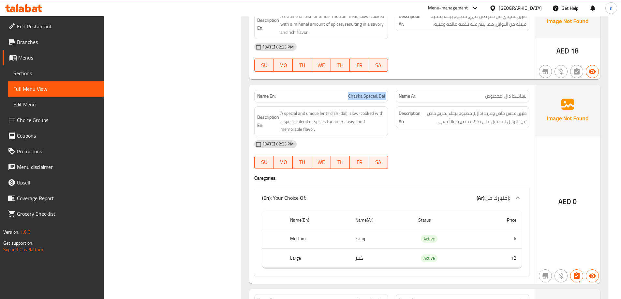
click at [358, 97] on span "Chaska Specail. Dal" at bounding box center [366, 96] width 37 height 7
click at [425, 93] on p "Name Ar: تشاسكا دال .مخصوص" at bounding box center [462, 96] width 128 height 7
drag, startPoint x: 348, startPoint y: 96, endPoint x: 363, endPoint y: 97, distance: 15.4
click at [363, 97] on span "Chaska Specail. Dal" at bounding box center [366, 96] width 37 height 7
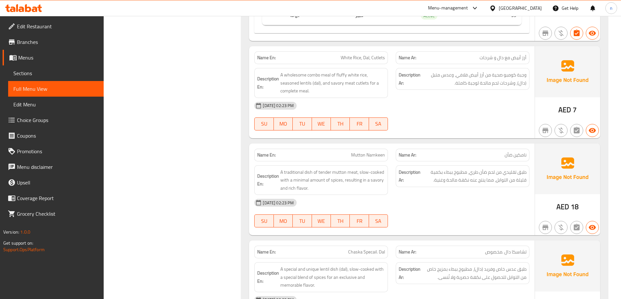
scroll to position [3924, 0]
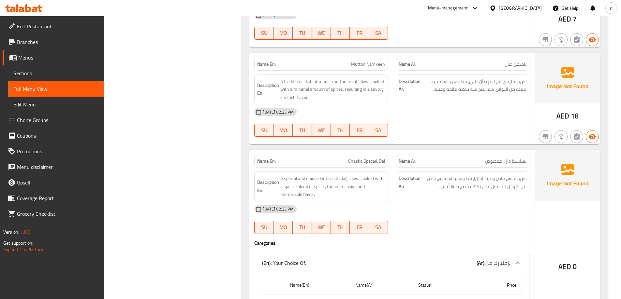
click at [366, 62] on span "Mutton Namkeen" at bounding box center [368, 64] width 34 height 7
click at [457, 130] on div "08-09-2025 02:23 PM SU MO TU WE TH FR SA" at bounding box center [391, 122] width 283 height 36
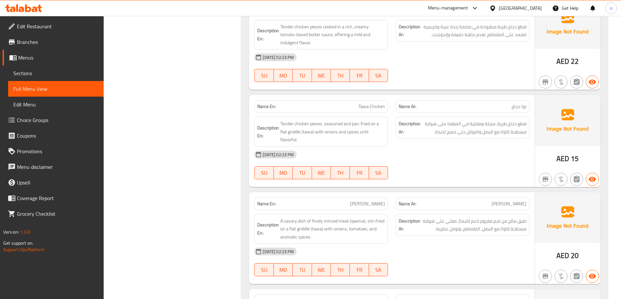
scroll to position [4315, 0]
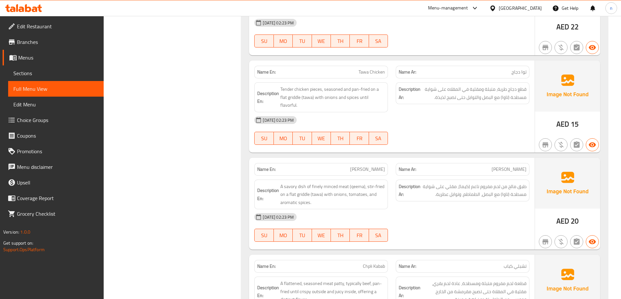
click at [365, 71] on span "Tawa Chicken" at bounding box center [371, 72] width 26 height 7
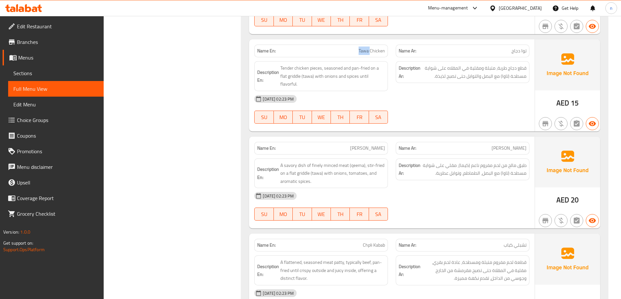
scroll to position [4347, 0]
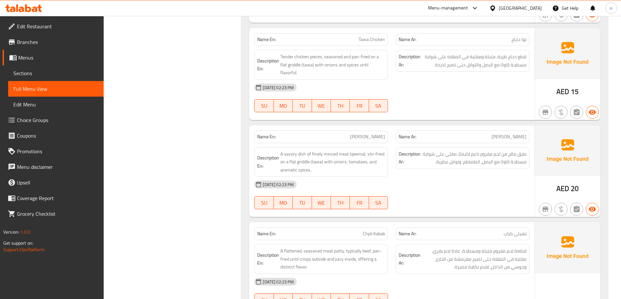
click at [478, 199] on div "08-09-2025 02:23 PM SU MO TU WE TH FR SA" at bounding box center [391, 195] width 283 height 36
click at [369, 137] on span "[PERSON_NAME]" at bounding box center [367, 137] width 35 height 7
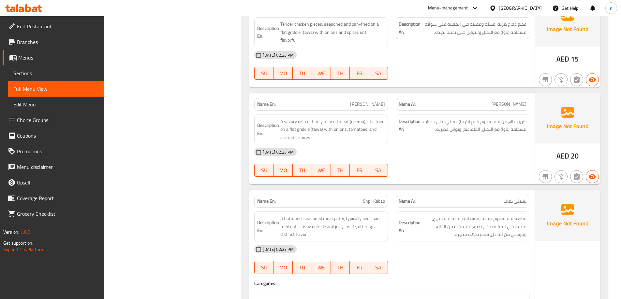
click at [426, 166] on div "08-09-2025 02:23 PM SU MO TU WE TH FR SA" at bounding box center [391, 162] width 283 height 36
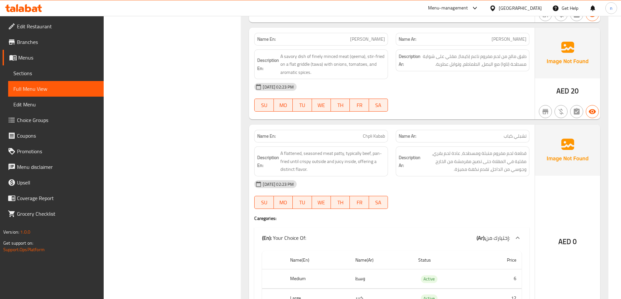
click at [365, 133] on span "Chpli Kabab" at bounding box center [374, 136] width 22 height 7
click at [368, 139] on span "Chpli Kabab" at bounding box center [374, 136] width 22 height 7
click at [367, 137] on span "Chpli Kabab" at bounding box center [374, 136] width 22 height 7
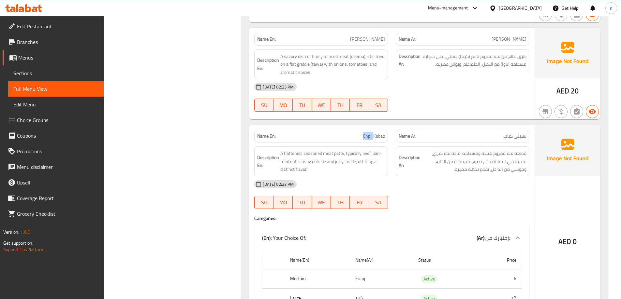
click at [367, 137] on span "Chpli Kabab" at bounding box center [374, 136] width 22 height 7
click at [412, 198] on div "08-09-2025 02:23 PM SU MO TU WE TH FR SA" at bounding box center [391, 195] width 283 height 36
click at [378, 135] on span "Chpli Kabab" at bounding box center [374, 136] width 22 height 7
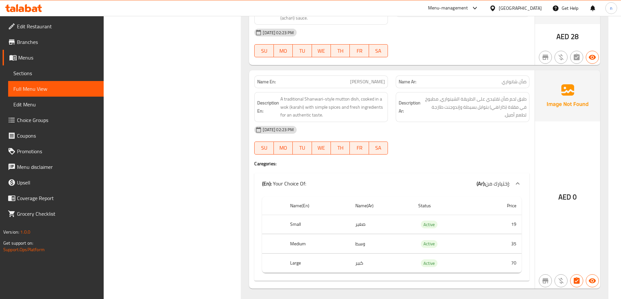
scroll to position [5292, 0]
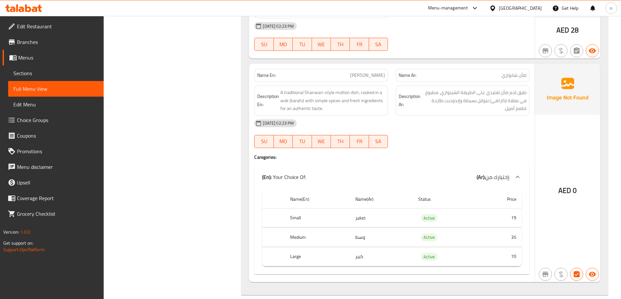
click at [384, 72] on span "[PERSON_NAME]" at bounding box center [367, 75] width 35 height 7
click at [333, 93] on span "A traditional Shanwari-style mutton dish, cooked in a wok (karahi) with simple …" at bounding box center [332, 101] width 105 height 24
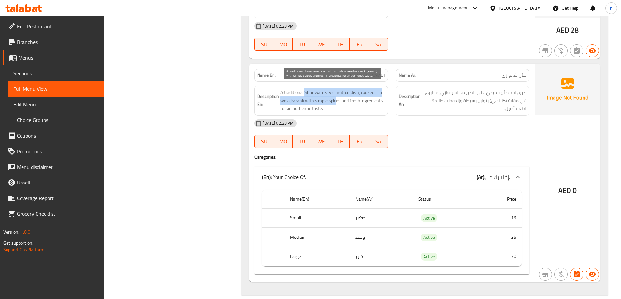
drag, startPoint x: 305, startPoint y: 93, endPoint x: 335, endPoint y: 94, distance: 29.4
click at [335, 96] on span "A traditional Shanwari-style mutton dish, cooked in a wok (karahi) with simple …" at bounding box center [332, 101] width 105 height 24
click at [335, 94] on span "A traditional Shanwari-style mutton dish, cooked in a wok (karahi) with simple …" at bounding box center [332, 101] width 105 height 24
drag, startPoint x: 281, startPoint y: 90, endPoint x: 318, endPoint y: 96, distance: 37.3
click at [314, 95] on span "A traditional Shanwari-style mutton dish, cooked in a wok (karahi) with simple …" at bounding box center [332, 101] width 105 height 24
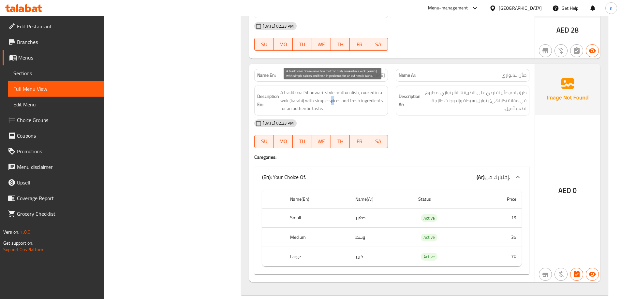
drag, startPoint x: 330, startPoint y: 97, endPoint x: 335, endPoint y: 92, distance: 7.6
click at [334, 97] on span "A traditional Shanwari-style mutton dish, cooked in a wok (karahi) with simple …" at bounding box center [332, 101] width 105 height 24
click at [335, 91] on span "A traditional Shanwari-style mutton dish, cooked in a wok (karahi) with simple …" at bounding box center [332, 101] width 105 height 24
drag, startPoint x: 335, startPoint y: 91, endPoint x: 281, endPoint y: 91, distance: 53.4
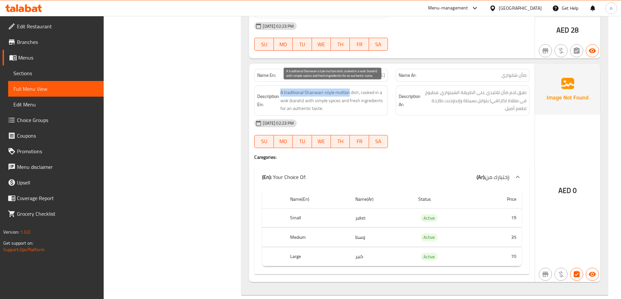
click at [281, 91] on span "A traditional Shanwari-style mutton dish, cooked in a wok (karahi) with simple …" at bounding box center [332, 101] width 105 height 24
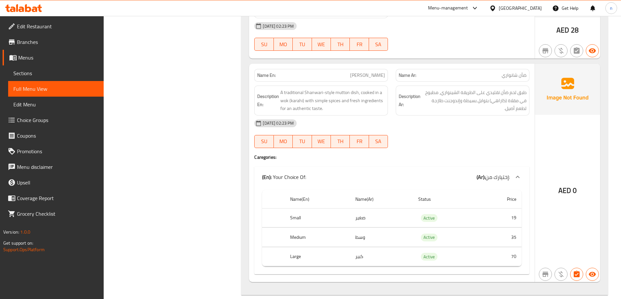
click at [362, 74] on span "[PERSON_NAME]" at bounding box center [367, 75] width 35 height 7
click at [367, 74] on span "[PERSON_NAME]" at bounding box center [367, 75] width 35 height 7
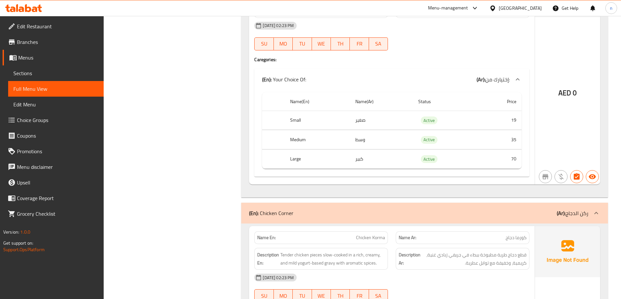
scroll to position [5487, 0]
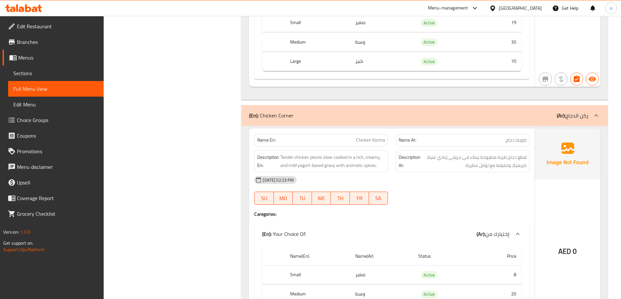
click at [510, 185] on div "[DATE] 02:23 PM" at bounding box center [391, 180] width 283 height 16
click at [361, 141] on span "Chicken Korma" at bounding box center [370, 140] width 29 height 7
click at [427, 193] on div "08-09-2025 02:23 PM SU MO TU WE TH FR SA" at bounding box center [391, 190] width 283 height 36
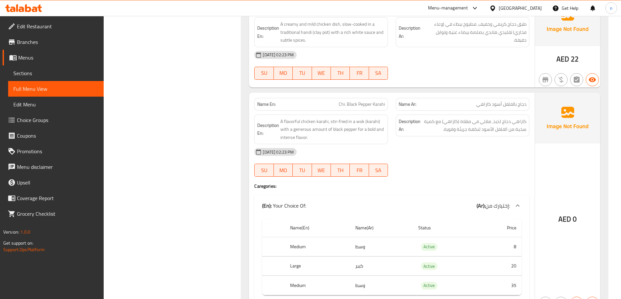
scroll to position [6041, 0]
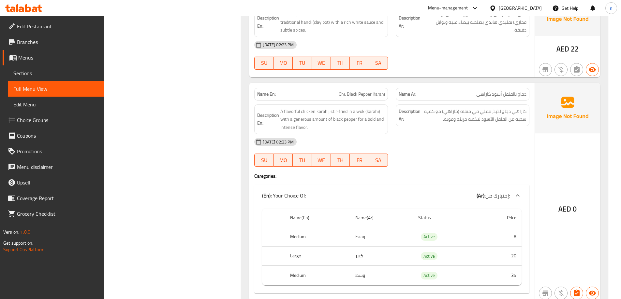
click at [357, 92] on span "Chi. Black Pepper Karahi" at bounding box center [361, 94] width 46 height 7
click at [473, 169] on div at bounding box center [462, 167] width 141 height 8
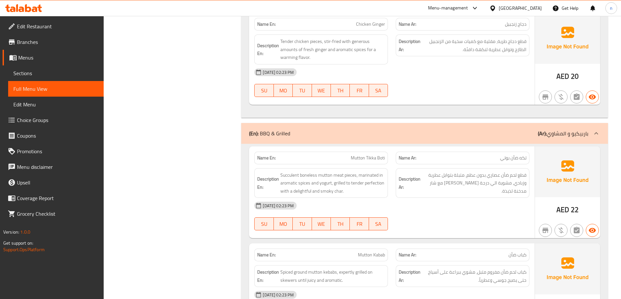
scroll to position [6465, 0]
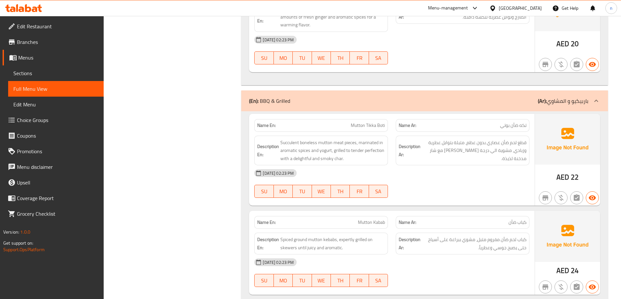
click at [374, 125] on span "Mutton Tikka Boti" at bounding box center [368, 125] width 34 height 7
click at [468, 174] on div "[DATE] 02:23 PM" at bounding box center [391, 173] width 283 height 16
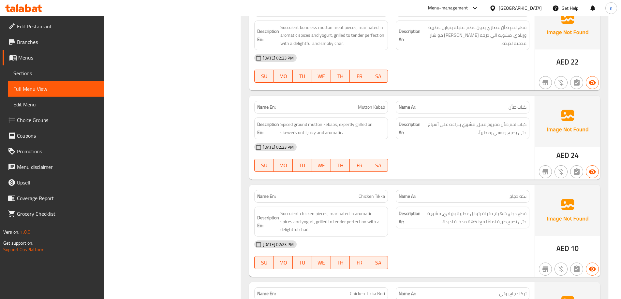
scroll to position [6595, 0]
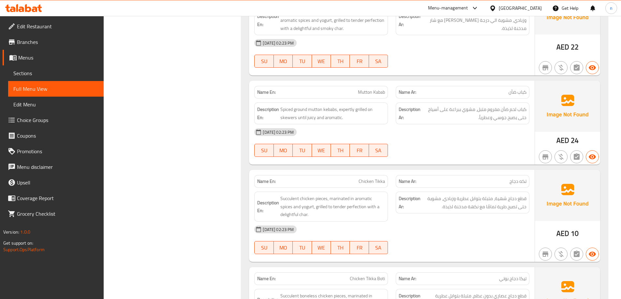
click at [368, 93] on span "Mutton Kabab" at bounding box center [371, 92] width 27 height 7
click at [375, 186] on div "Name En: Chicken Tikka" at bounding box center [321, 181] width 134 height 13
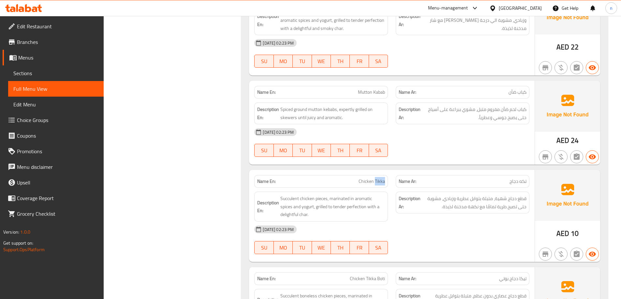
click at [375, 183] on span "Chicken Tikka" at bounding box center [371, 181] width 26 height 7
click at [447, 137] on div "[DATE] 02:23 PM" at bounding box center [391, 132] width 283 height 16
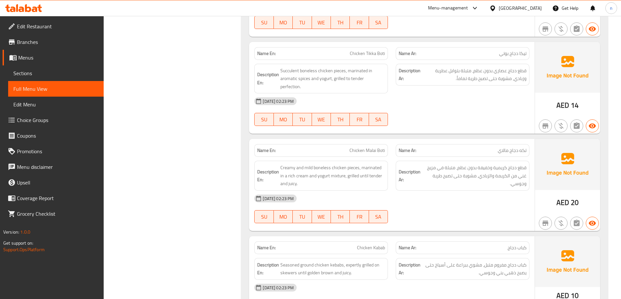
scroll to position [6823, 0]
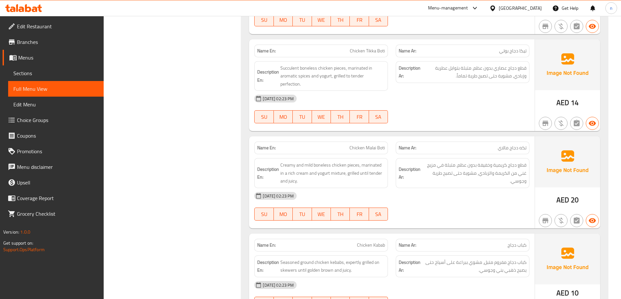
click at [367, 149] on span "Chicken Malai Boti" at bounding box center [367, 148] width 36 height 7
click at [475, 198] on div "[DATE] 02:23 PM" at bounding box center [391, 196] width 283 height 16
click at [373, 146] on span "Chicken Malai Boti" at bounding box center [367, 148] width 36 height 7
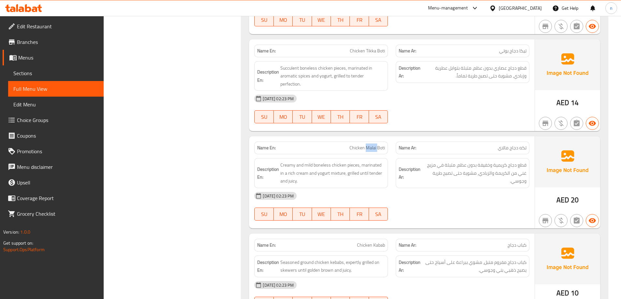
click at [373, 146] on span "Chicken Malai Boti" at bounding box center [367, 148] width 36 height 7
click at [408, 207] on div "08-09-2025 02:23 PM SU MO TU WE TH FR SA" at bounding box center [391, 206] width 283 height 36
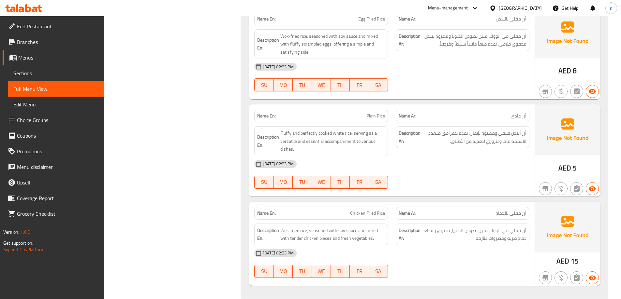
scroll to position [9078, 0]
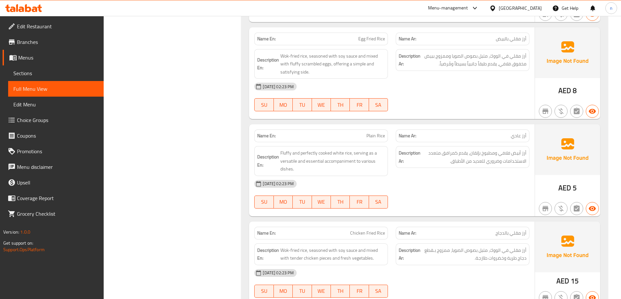
click at [460, 190] on div "[DATE] 02:23 PM" at bounding box center [391, 184] width 283 height 16
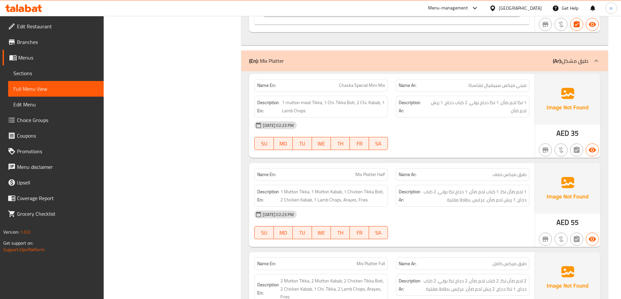
scroll to position [7384, 0]
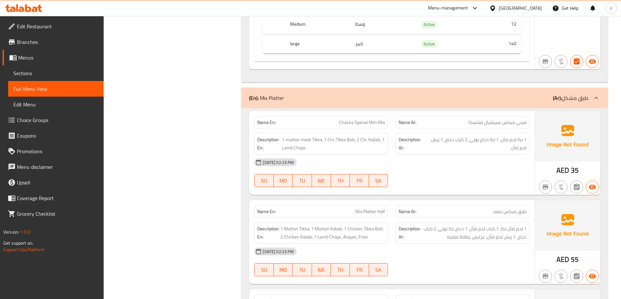
click at [343, 122] on span "Chaska Special Mini Mix" at bounding box center [362, 122] width 46 height 7
click at [436, 164] on div "[DATE] 02:23 PM" at bounding box center [391, 163] width 283 height 16
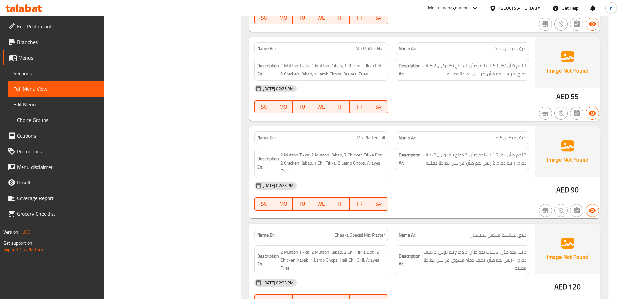
scroll to position [7580, 0]
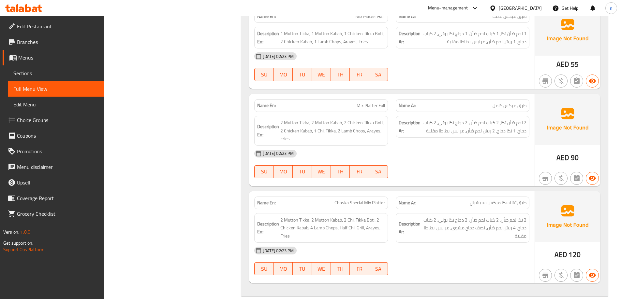
click at [369, 104] on span "Mix Platter Full" at bounding box center [370, 105] width 28 height 7
click at [442, 160] on div "[DATE] 02:23 PM" at bounding box center [391, 154] width 283 height 16
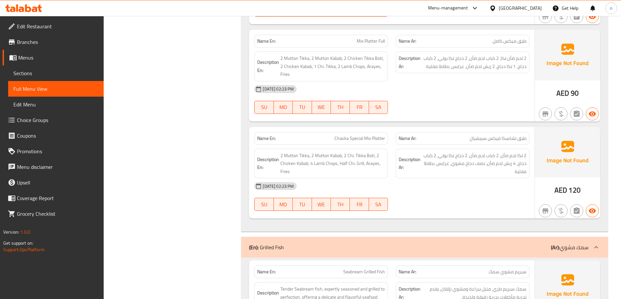
scroll to position [7645, 0]
click at [369, 137] on span "Chaska Special Mix Platter" at bounding box center [359, 138] width 50 height 7
click at [460, 197] on div "08-09-2025 02:23 PM SU MO TU WE TH FR SA" at bounding box center [391, 196] width 283 height 36
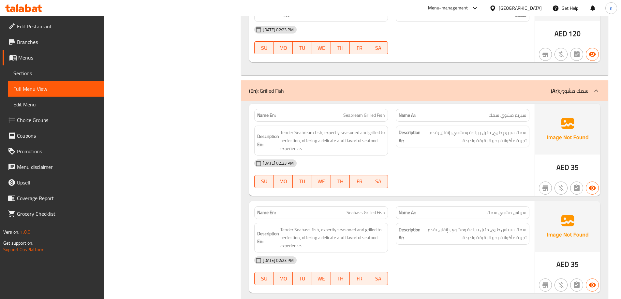
scroll to position [7808, 0]
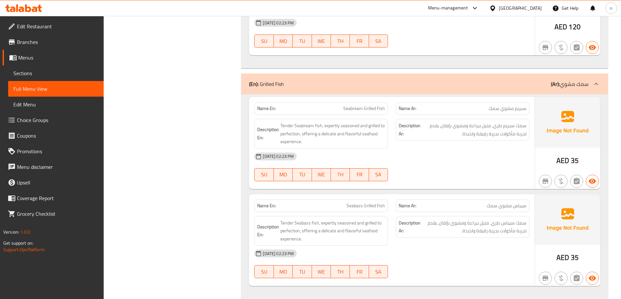
click at [371, 107] on span "Seabream Grilled Fish" at bounding box center [364, 108] width 42 height 7
click at [489, 169] on div "08-09-2025 02:23 PM SU MO TU WE TH FR SA" at bounding box center [391, 167] width 283 height 36
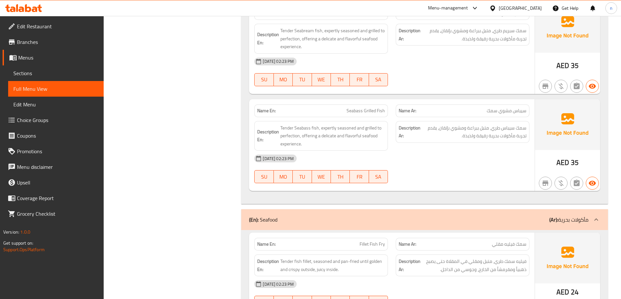
scroll to position [7906, 0]
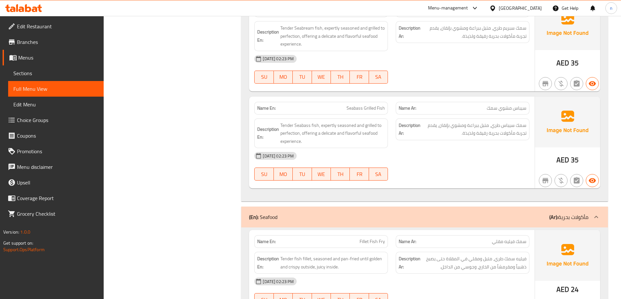
click at [361, 109] on span "Seabass Grilled Fish" at bounding box center [365, 108] width 38 height 7
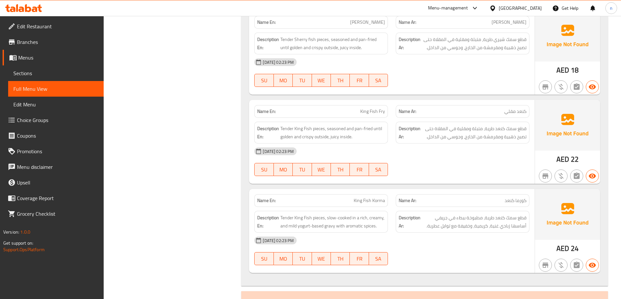
scroll to position [8394, 0]
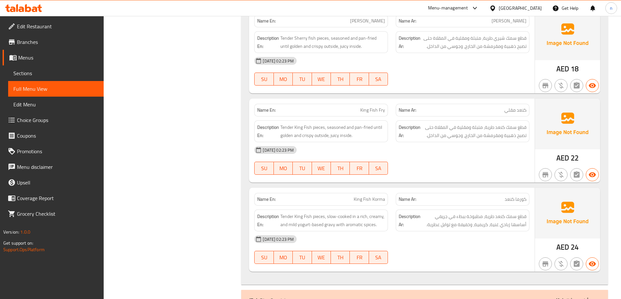
click at [442, 154] on div "[DATE] 02:23 PM" at bounding box center [391, 150] width 283 height 16
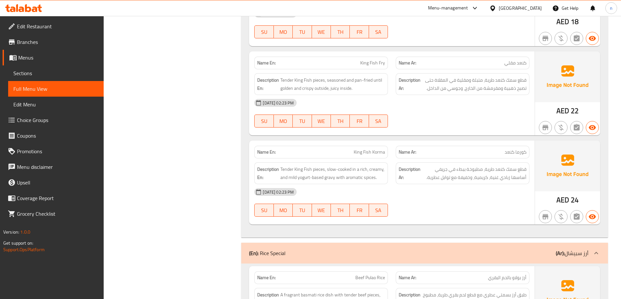
scroll to position [8492, 0]
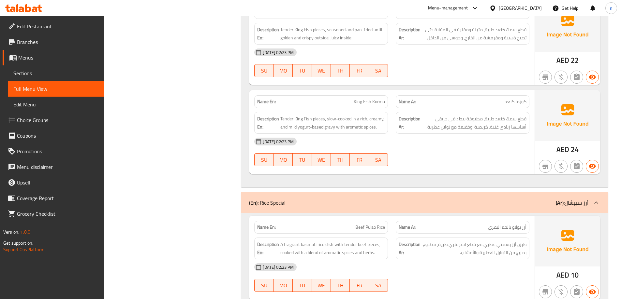
click at [349, 102] on p "Name En: King Fish Korma" at bounding box center [321, 101] width 128 height 7
click at [351, 102] on p "Name En: King Fish Korma" at bounding box center [321, 101] width 128 height 7
drag, startPoint x: 351, startPoint y: 101, endPoint x: 367, endPoint y: 102, distance: 16.3
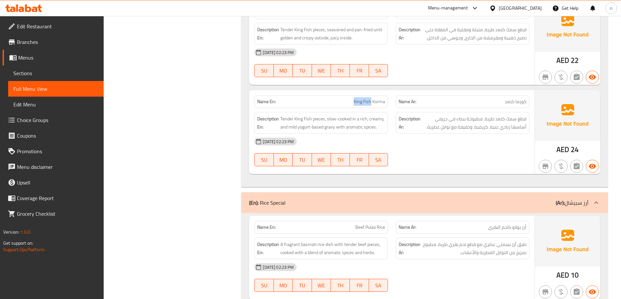
click at [367, 102] on p "Name En: King Fish Korma" at bounding box center [321, 101] width 128 height 7
click at [362, 103] on span "King Fish Korma" at bounding box center [368, 101] width 31 height 7
click at [459, 159] on div "08-09-2025 02:23 PM SU MO TU WE TH FR SA" at bounding box center [391, 152] width 283 height 36
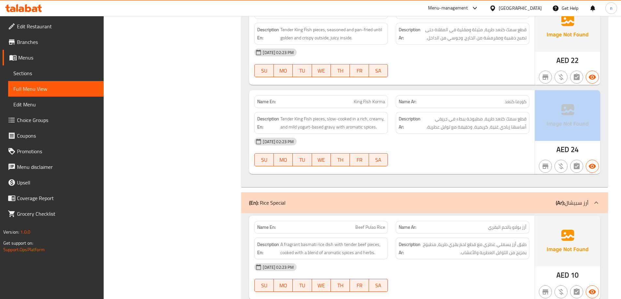
click at [459, 159] on div "08-09-2025 02:23 PM SU MO TU WE TH FR SA" at bounding box center [391, 152] width 283 height 36
click at [484, 119] on span "قطع سمك كنعد طرية، مطبوخة ببطء في جريفي أساسها زبادي غنية، كريمية، وخفيفة مع تو…" at bounding box center [474, 123] width 105 height 16
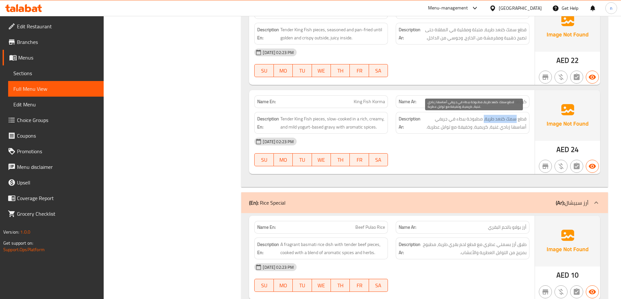
drag, startPoint x: 484, startPoint y: 119, endPoint x: 529, endPoint y: 122, distance: 45.4
click at [524, 122] on span "قطع سمك كنعد طرية، مطبوخة ببطء في جريفي أساسها زبادي غنية، كريمية، وخفيفة مع تو…" at bounding box center [474, 123] width 105 height 16
click at [529, 122] on div "Description Ar: قطع سمك كنعد طرية، مطبوخة ببطء في جريفي أساسها زبادي غنية، كريم…" at bounding box center [462, 123] width 141 height 30
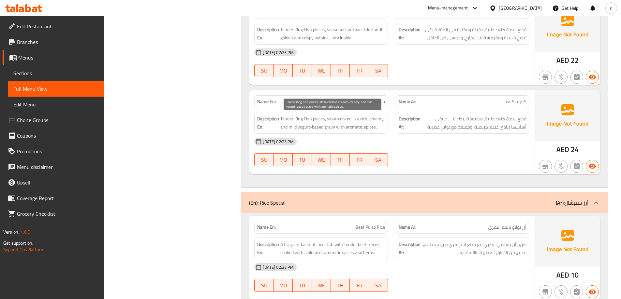
click at [297, 120] on span "Tender King Fish pieces, slow-cooked in a rich, creamy, and mild yogurt-based g…" at bounding box center [332, 123] width 105 height 16
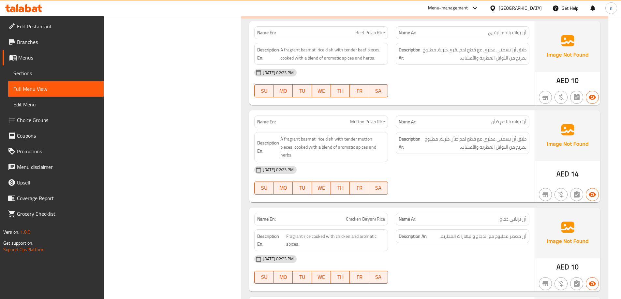
scroll to position [8687, 0]
click at [375, 121] on span "Mutton Pulao Rice" at bounding box center [367, 121] width 35 height 7
click at [504, 168] on div "[DATE] 02:23 PM" at bounding box center [391, 170] width 283 height 16
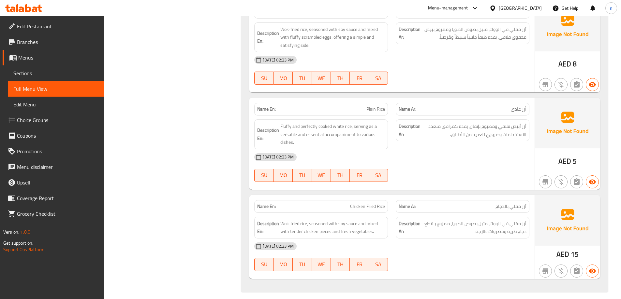
scroll to position [9078, 0]
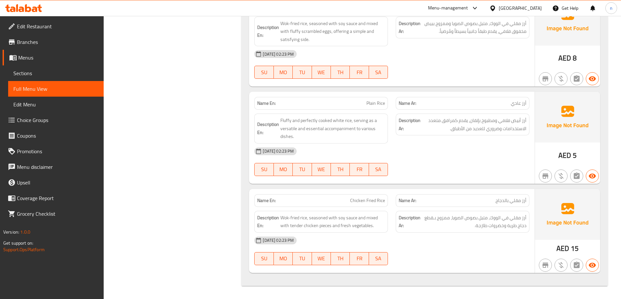
click at [382, 103] on span "Plain Rice" at bounding box center [375, 103] width 19 height 7
click at [426, 243] on div "[DATE] 02:23 PM" at bounding box center [391, 241] width 283 height 16
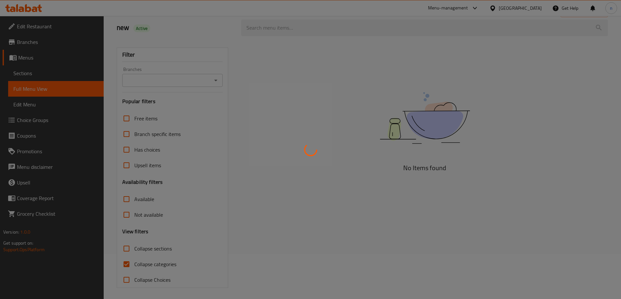
scroll to position [47, 0]
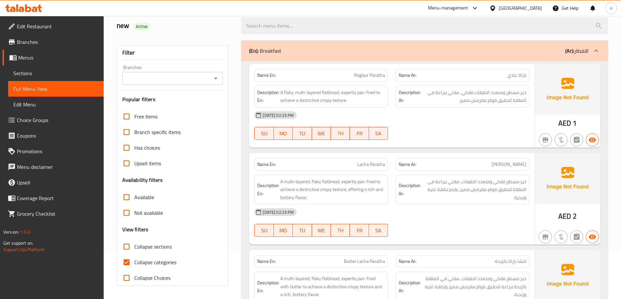
drag, startPoint x: 126, startPoint y: 265, endPoint x: 519, endPoint y: 115, distance: 420.2
click at [126, 265] on input "Collapse categories" at bounding box center [127, 263] width 16 height 16
checkbox input "false"
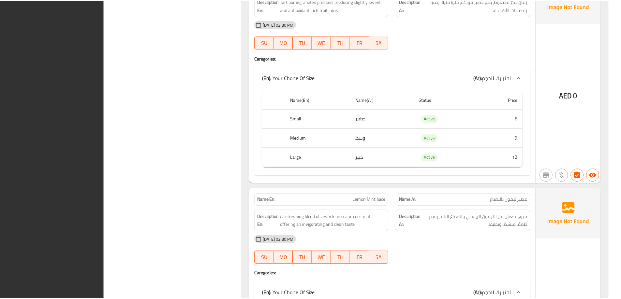
scroll to position [17659, 0]
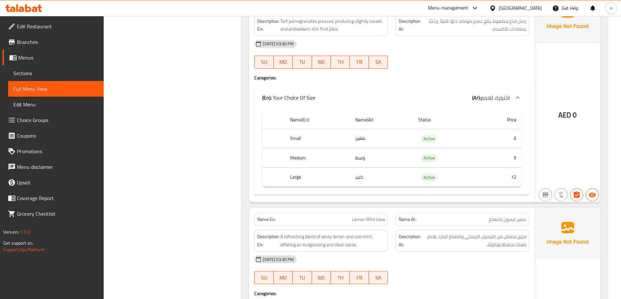
click at [39, 75] on span "Sections" at bounding box center [55, 73] width 85 height 8
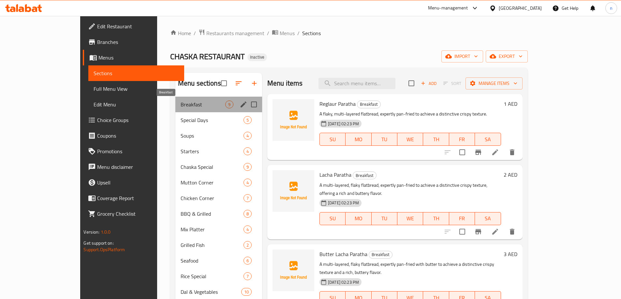
click at [191, 103] on span "Breakfast" at bounding box center [202, 105] width 45 height 8
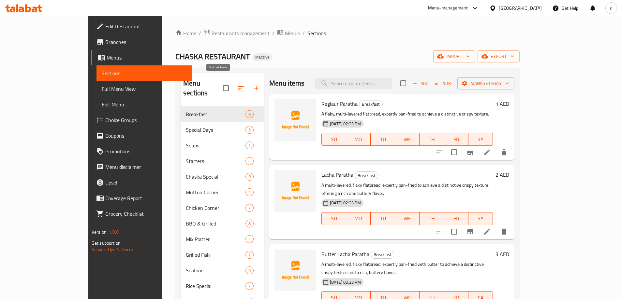
click at [233, 84] on button "button" at bounding box center [241, 88] width 16 height 16
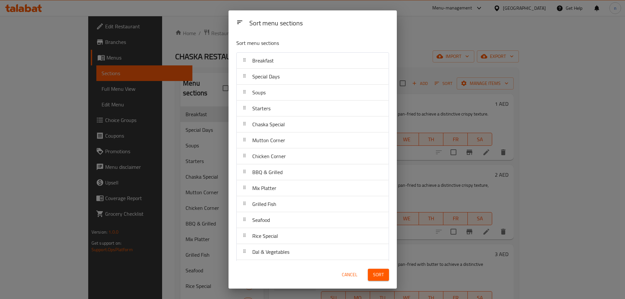
click at [380, 276] on span "Sort" at bounding box center [378, 275] width 11 height 8
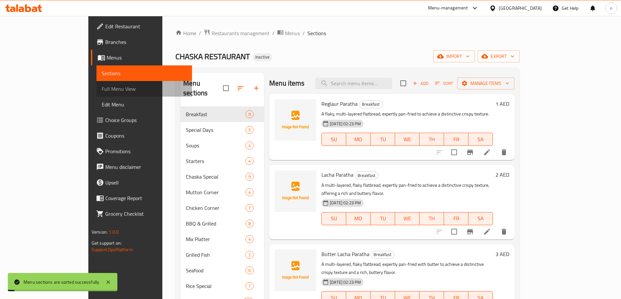
click at [102, 88] on span "Full Menu View" at bounding box center [144, 89] width 85 height 8
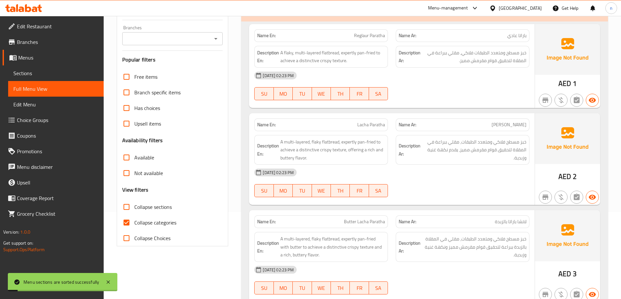
scroll to position [130, 0]
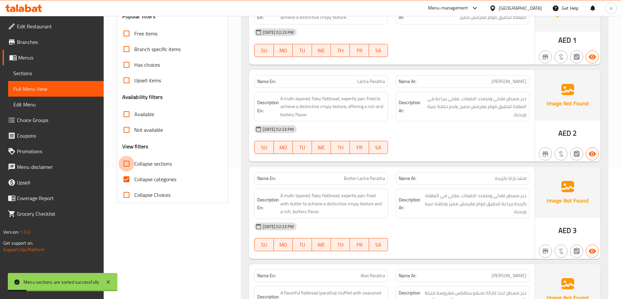
click at [129, 165] on input "Collapse sections" at bounding box center [127, 164] width 16 height 16
checkbox input "true"
click at [127, 177] on input "Collapse categories" at bounding box center [127, 180] width 16 height 16
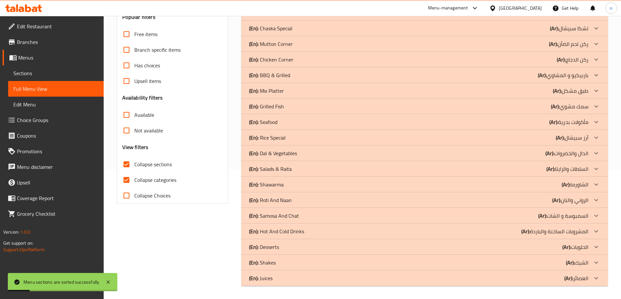
scroll to position [130, 0]
click at [127, 179] on input "Collapse categories" at bounding box center [127, 180] width 16 height 16
checkbox input "false"
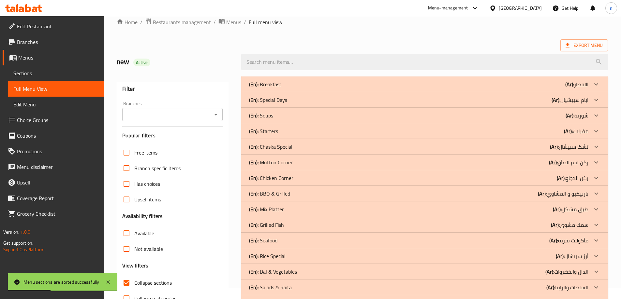
scroll to position [0, 0]
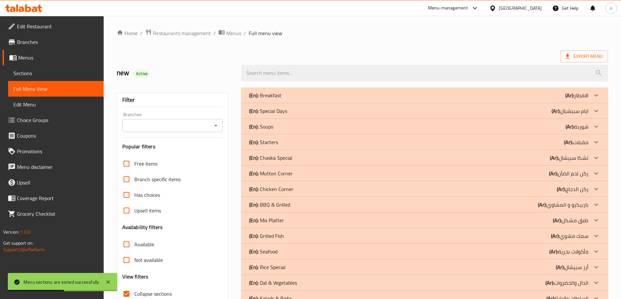
click at [421, 99] on div "(En): Breakfast (Ar): الافطار" at bounding box center [418, 96] width 339 height 8
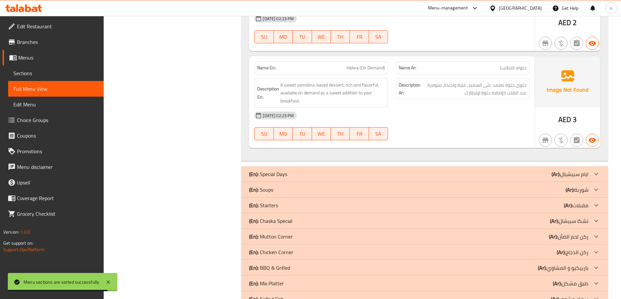
scroll to position [1042, 0]
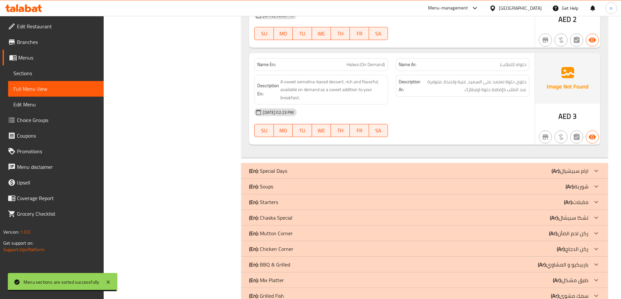
click at [421, 172] on div "(En): Special Days (Ar): ايام سبيشيال" at bounding box center [418, 171] width 339 height 8
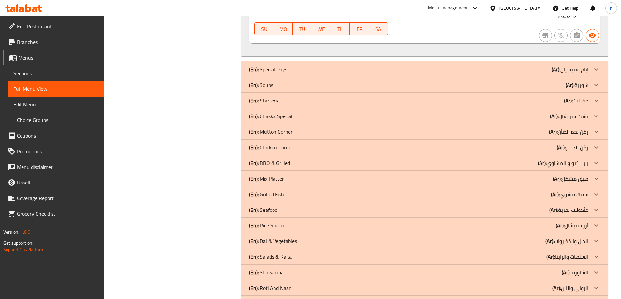
scroll to position [1134, 0]
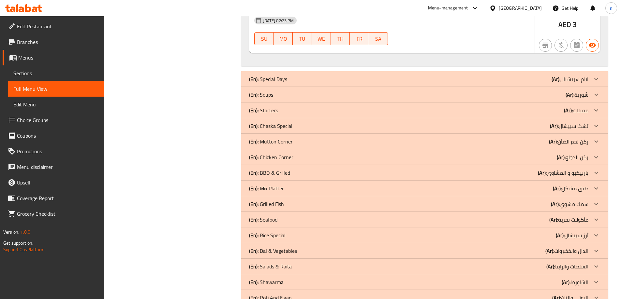
click at [377, 78] on div "(En): Special Days (Ar): ايام سبيشيال" at bounding box center [418, 79] width 339 height 8
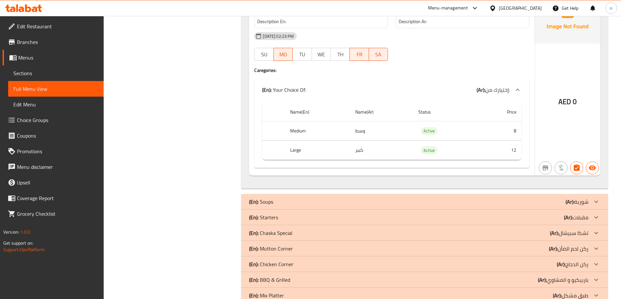
scroll to position [2144, 0]
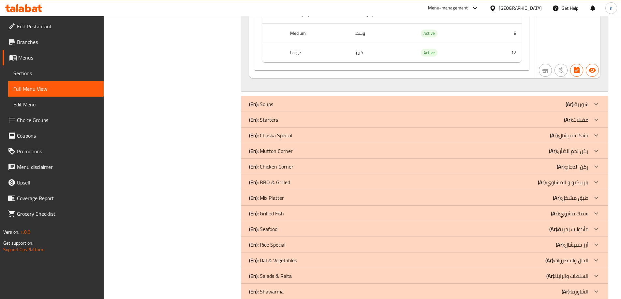
click at [426, 105] on div "(En): Soups (Ar): شوربة" at bounding box center [418, 104] width 339 height 8
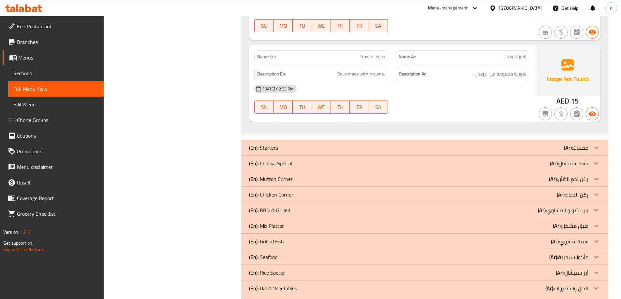
scroll to position [2600, 0]
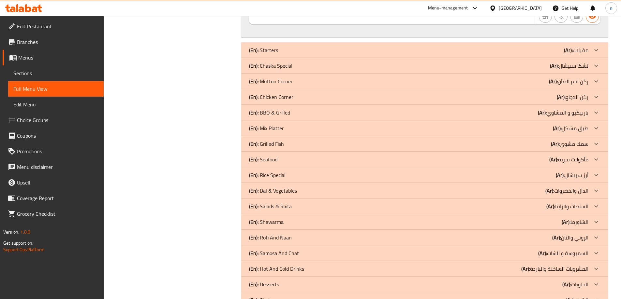
click at [409, 53] on div "(En): Starters (Ar): مقبلات" at bounding box center [418, 50] width 339 height 8
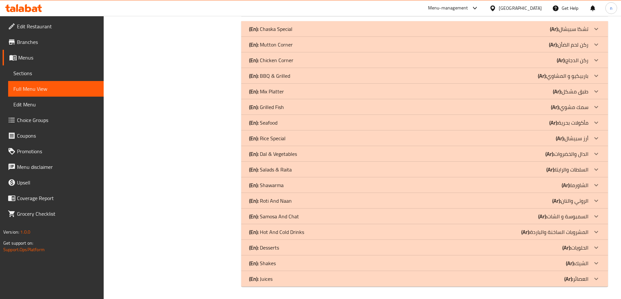
scroll to position [3460, 0]
click at [398, 32] on div "(En): Chaska Special (Ar): تشكا سبيشال" at bounding box center [418, 28] width 339 height 8
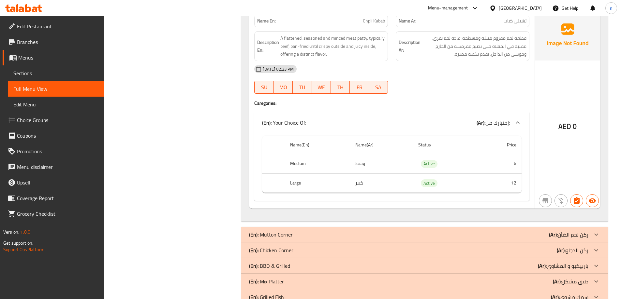
scroll to position [4731, 0]
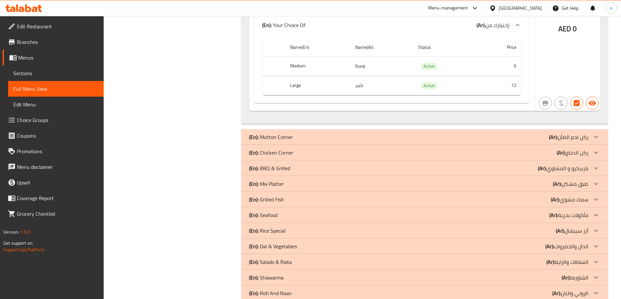
click at [376, 138] on div "(En): Mutton Corner (Ar): ركن لحم الضأن" at bounding box center [418, 137] width 339 height 8
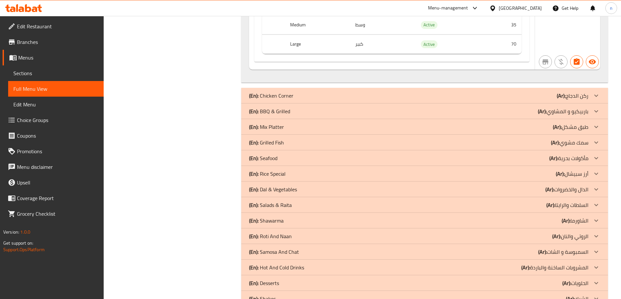
scroll to position [5578, 0]
click at [353, 97] on div "(En): Chicken Corner (Ar): ركن الدجاج" at bounding box center [418, 96] width 339 height 8
click at [482, 93] on div "(En): Chicken Corner (Ar): ركن الدجاج" at bounding box center [418, 96] width 339 height 8
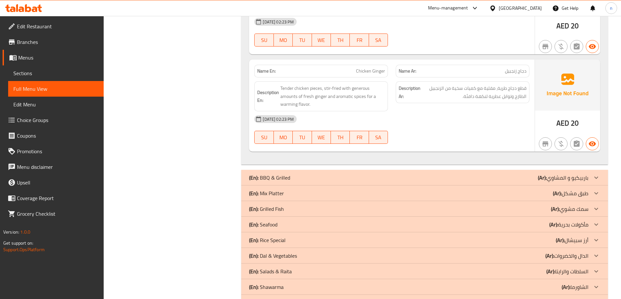
scroll to position [6523, 0]
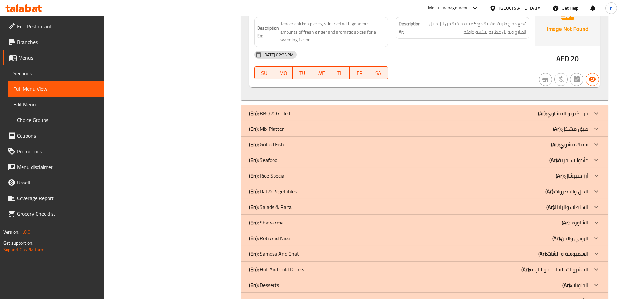
click at [450, 114] on div "(En): BBQ & Grilled (Ar): باربيكيو و المشاوي" at bounding box center [418, 113] width 339 height 8
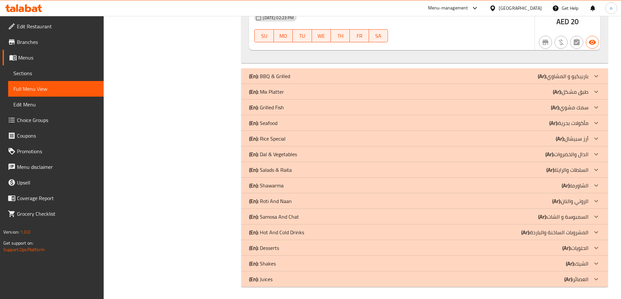
scroll to position [6561, 0]
click at [440, 78] on div "(En): BBQ & Grilled (Ar): باربيكيو و المشاوي" at bounding box center [418, 75] width 339 height 8
click at [440, 77] on div "(En): BBQ & Grilled (Ar): باربيكيو و المشاوي" at bounding box center [418, 75] width 339 height 8
click at [481, 78] on div "(En): BBQ & Grilled (Ar): باربيكيو و المشاوي" at bounding box center [418, 75] width 339 height 8
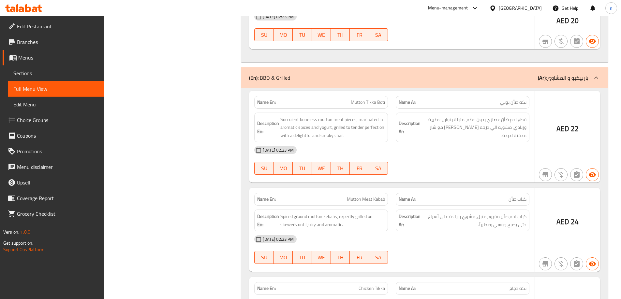
click at [481, 78] on div "(En): BBQ & Grilled (Ar): باربيكيو و المشاوي" at bounding box center [418, 78] width 339 height 8
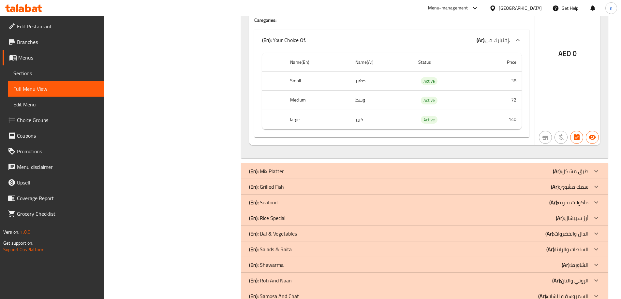
scroll to position [7462, 0]
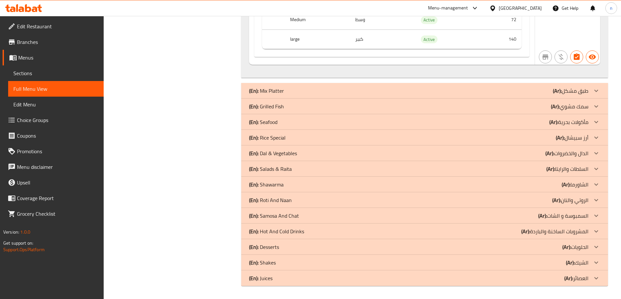
click at [427, 94] on div "(En): Mix Platter (Ar): طبق مشكل" at bounding box center [418, 91] width 339 height 8
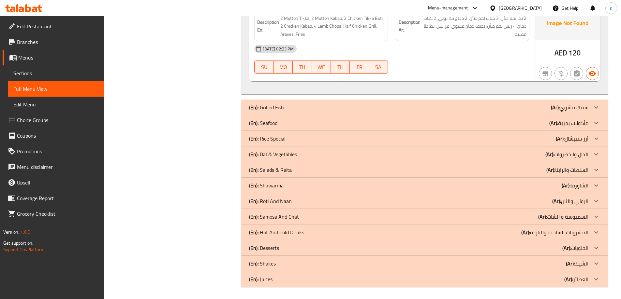
scroll to position [7856, 0]
click at [474, 102] on div "(En): Grilled Fish (Ar): سمك مشوي" at bounding box center [424, 107] width 366 height 16
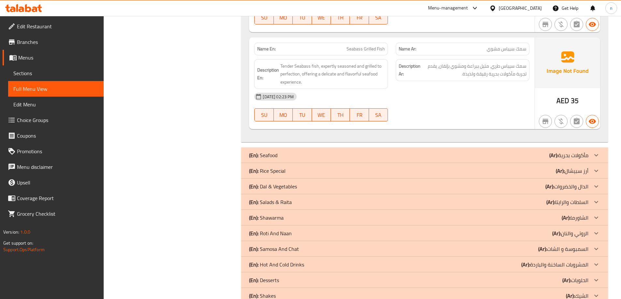
scroll to position [8071, 0]
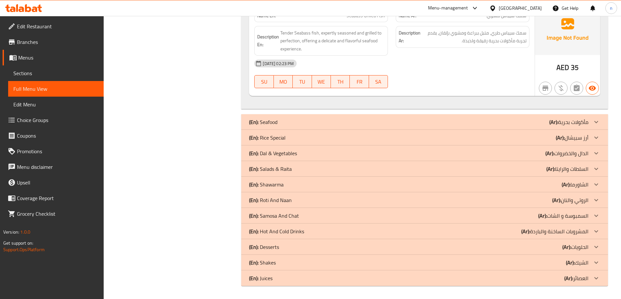
click at [473, 121] on div "(En): Seafood (Ar): مأكولات بحرية" at bounding box center [418, 122] width 339 height 8
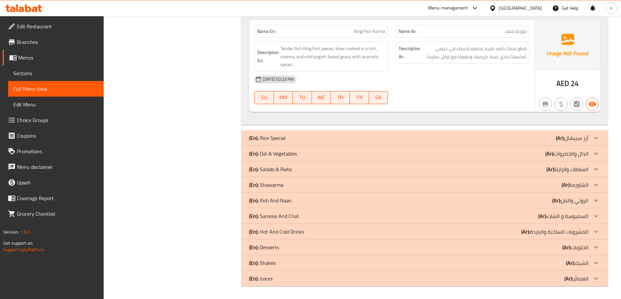
scroll to position [8636, 0]
click at [466, 135] on div "(En): Rice Special (Ar): أرز سبيشال" at bounding box center [418, 138] width 339 height 8
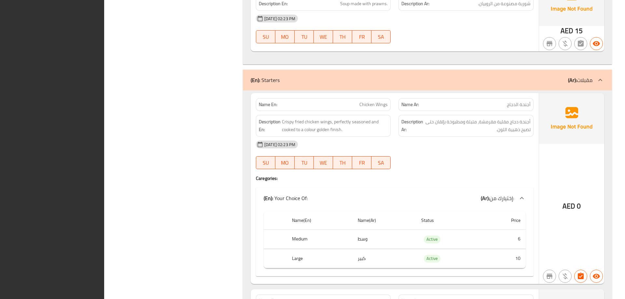
scroll to position [2807, 0]
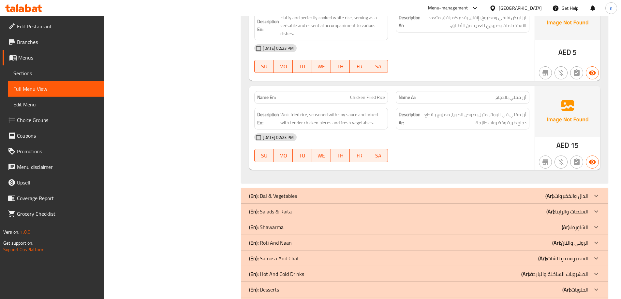
scroll to position [9305, 0]
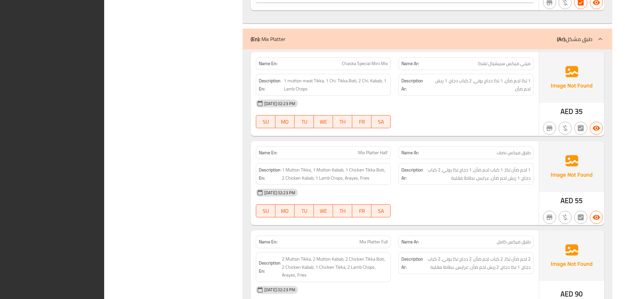
scroll to position [0, 0]
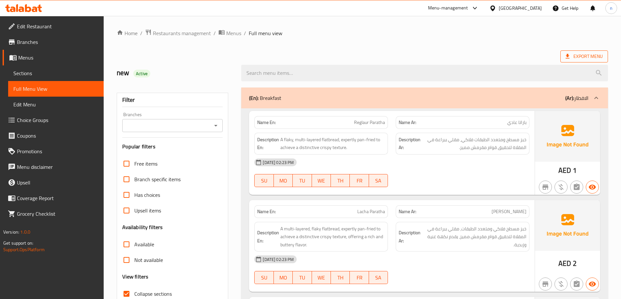
click at [577, 53] on span "Export Menu" at bounding box center [583, 56] width 37 height 8
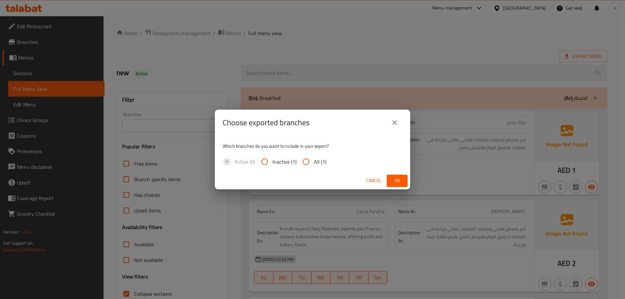
click at [307, 163] on input "All (1)" at bounding box center [306, 162] width 16 height 16
radio input "true"
click at [397, 180] on span "Ok" at bounding box center [397, 181] width 10 height 8
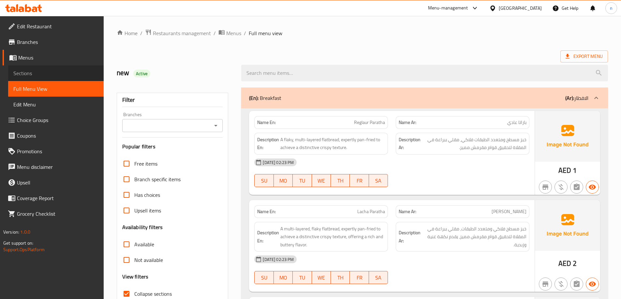
click at [49, 78] on link "Sections" at bounding box center [55, 73] width 95 height 16
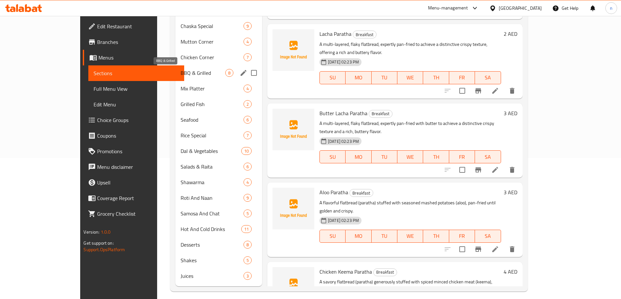
scroll to position [147, 0]
